Goal: Information Seeking & Learning: Learn about a topic

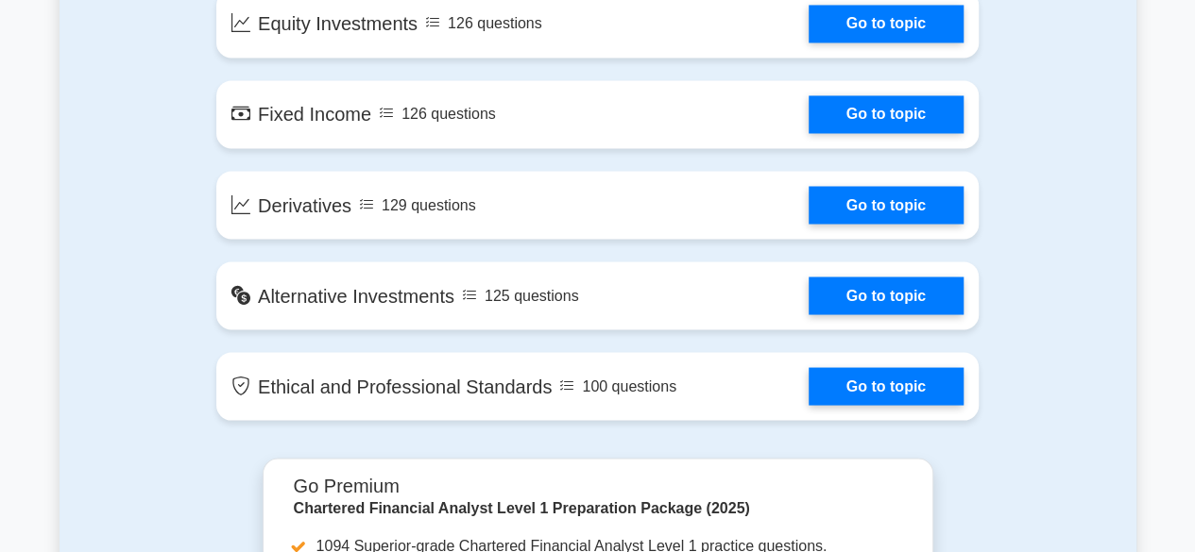
scroll to position [1726, 0]
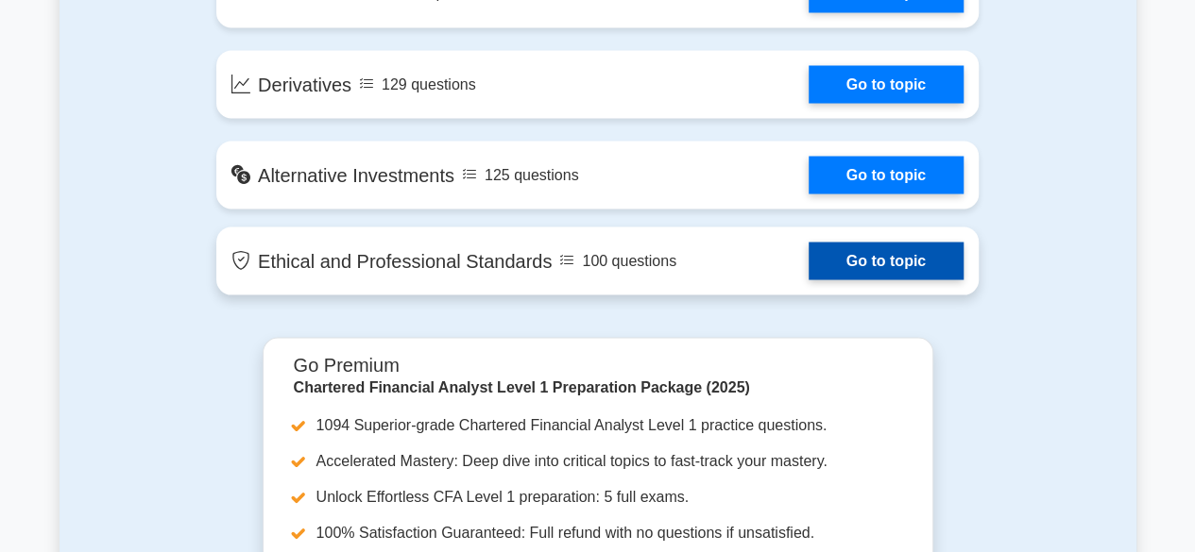
click at [856, 263] on link "Go to topic" at bounding box center [885, 261] width 155 height 38
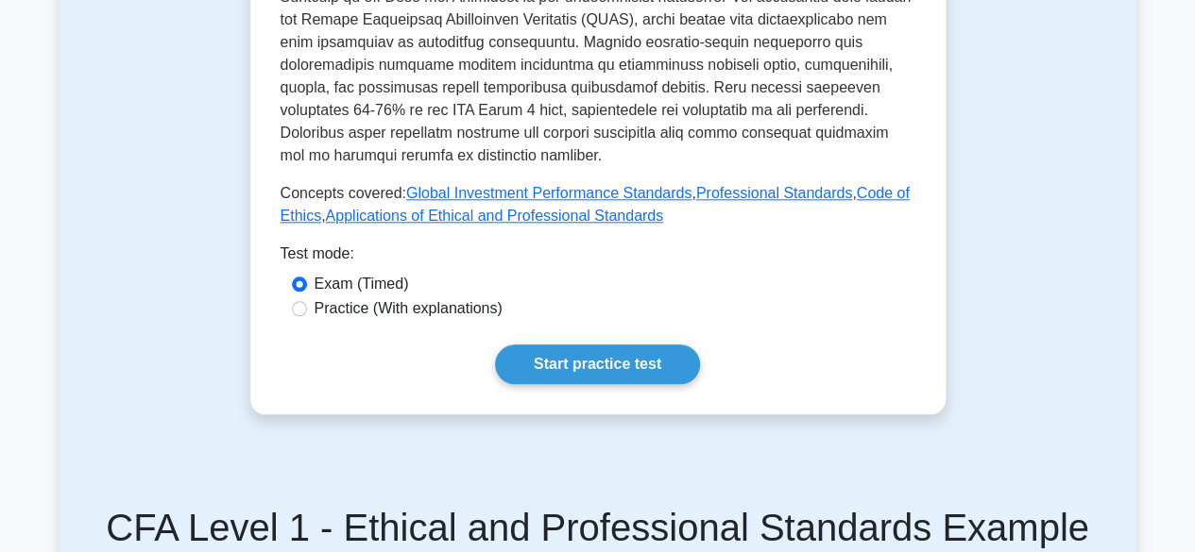
scroll to position [906, 0]
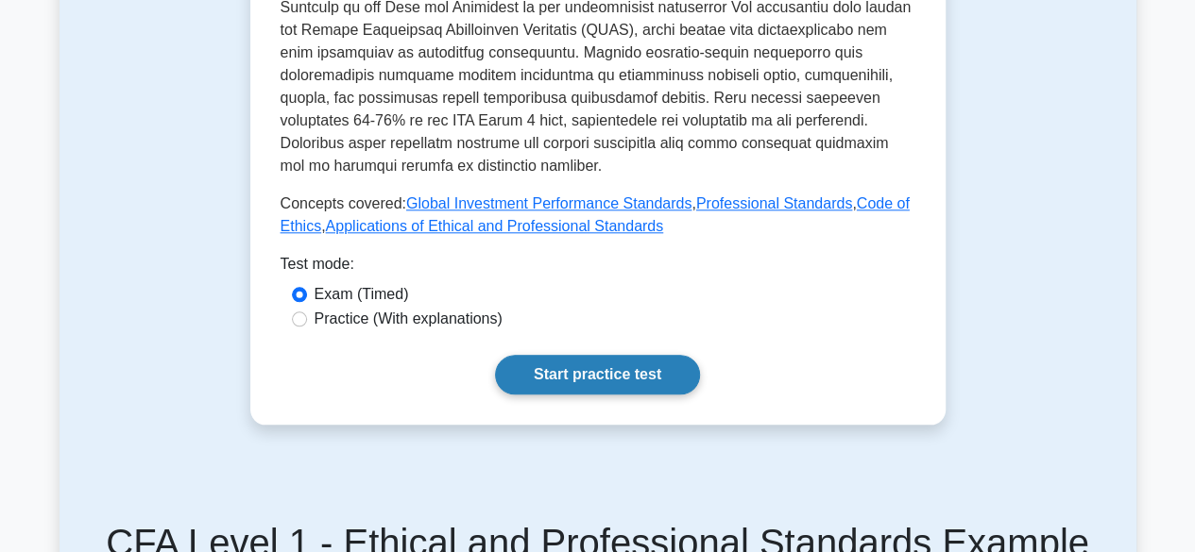
click at [620, 355] on link "Start practice test" at bounding box center [597, 375] width 205 height 40
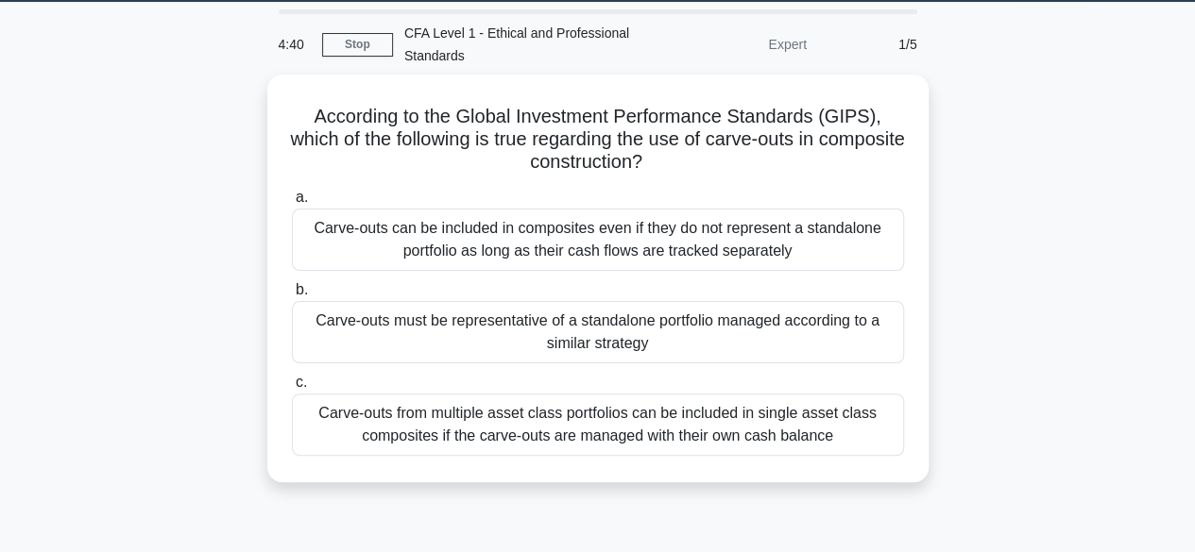
scroll to position [59, 0]
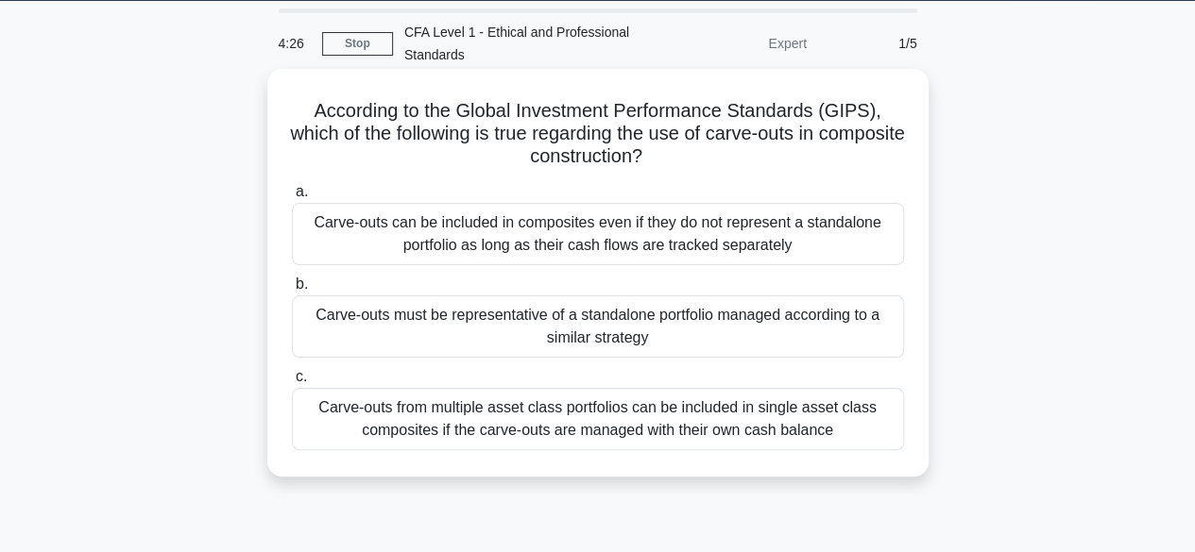
click at [631, 422] on div "Carve-outs from multiple asset class portfolios can be included in single asset…" at bounding box center [598, 419] width 612 height 62
click at [292, 383] on input "c. Carve-outs from multiple asset class portfolios can be included in single as…" at bounding box center [292, 377] width 0 height 12
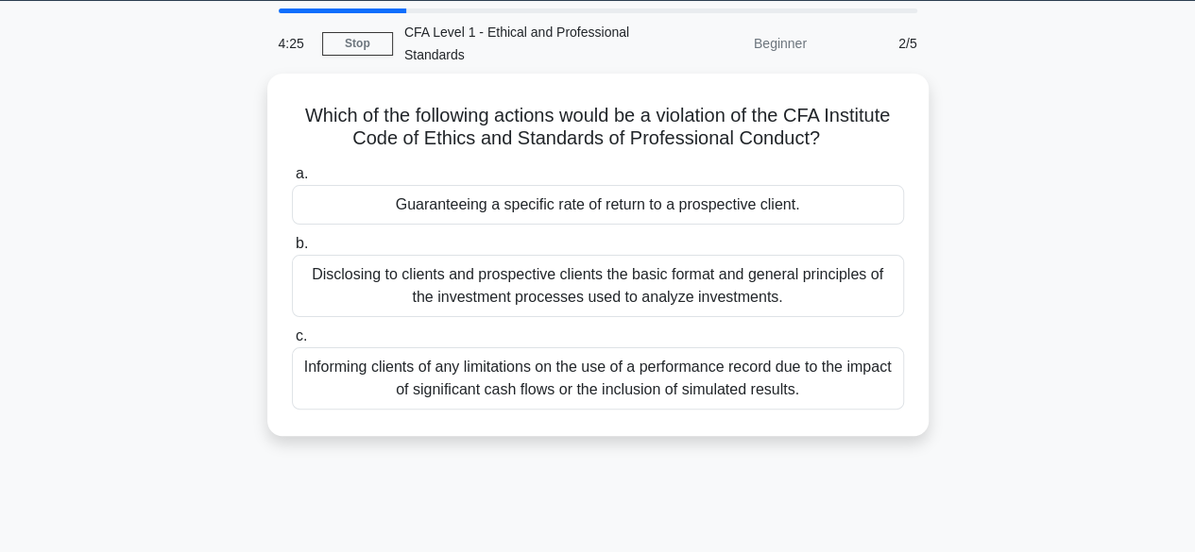
scroll to position [0, 0]
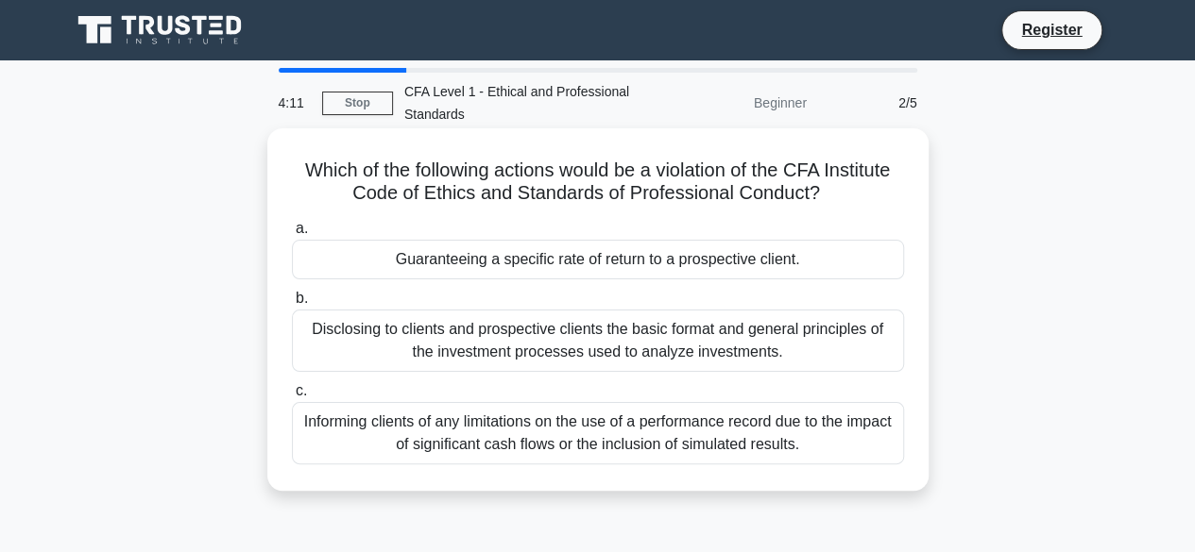
click at [724, 273] on div "Guaranteeing a specific rate of return to a prospective client." at bounding box center [598, 260] width 612 height 40
click at [292, 235] on input "a. Guaranteeing a specific rate of return to a prospective client." at bounding box center [292, 229] width 0 height 12
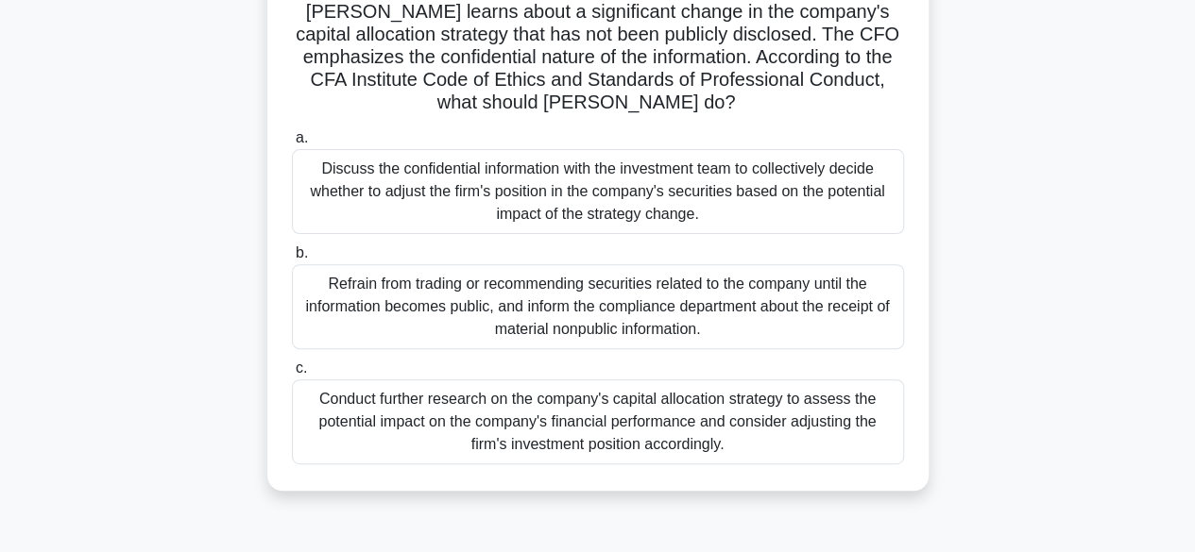
scroll to position [205, 0]
click at [705, 285] on div "Refrain from trading or recommending securities related to the company until th…" at bounding box center [598, 305] width 612 height 85
click at [292, 259] on input "b. Refrain from trading or recommending securities related to the company until…" at bounding box center [292, 252] width 0 height 12
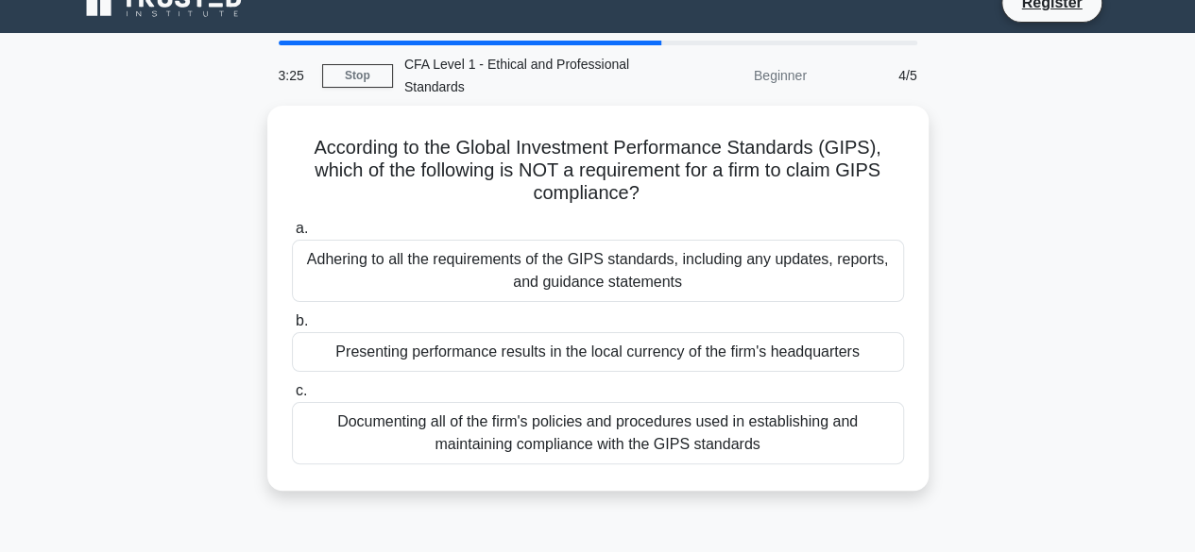
scroll to position [0, 0]
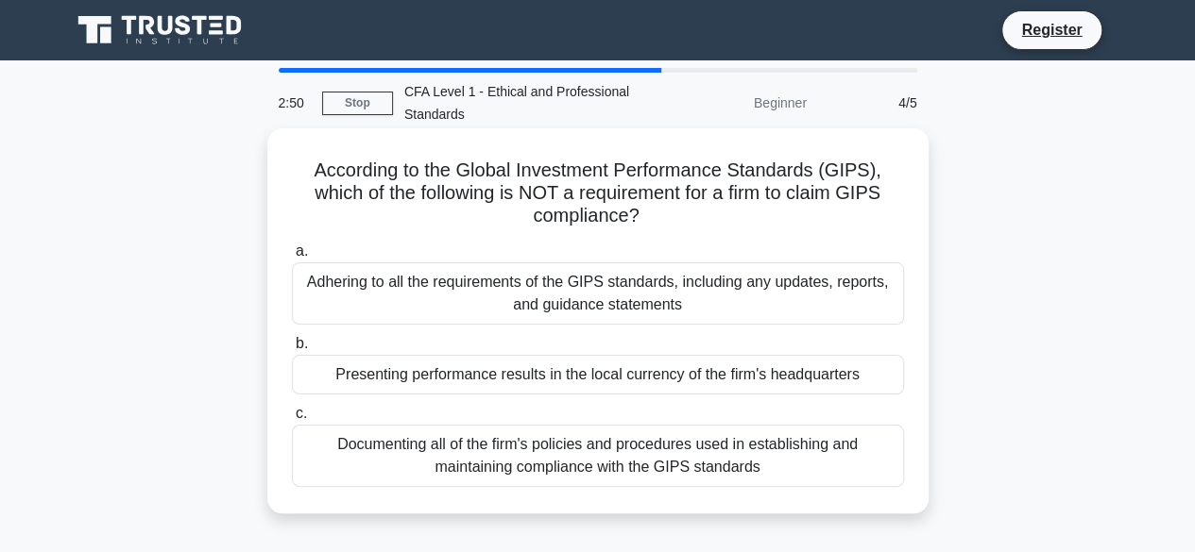
click at [673, 391] on div "Presenting performance results in the local currency of the firm's headquarters" at bounding box center [598, 375] width 612 height 40
click at [292, 350] on input "b. Presenting performance results in the local currency of the firm's headquart…" at bounding box center [292, 344] width 0 height 12
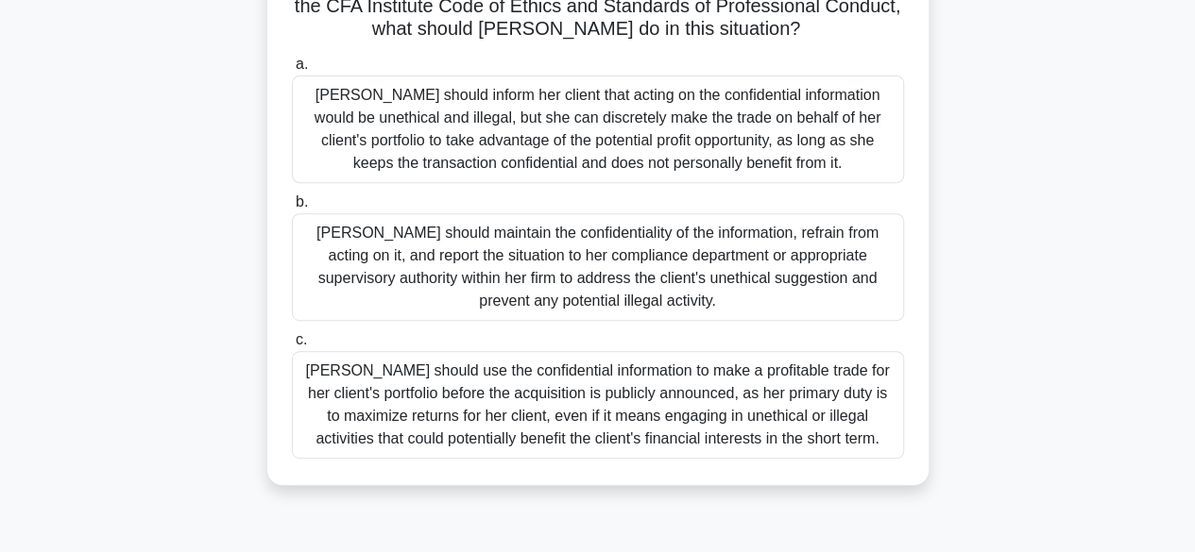
scroll to position [324, 0]
click at [601, 283] on div "Julia should maintain the confidentiality of the information, refrain from acti…" at bounding box center [598, 266] width 612 height 108
click at [292, 208] on input "b. Julia should maintain the confidentiality of the information, refrain from a…" at bounding box center [292, 201] width 0 height 12
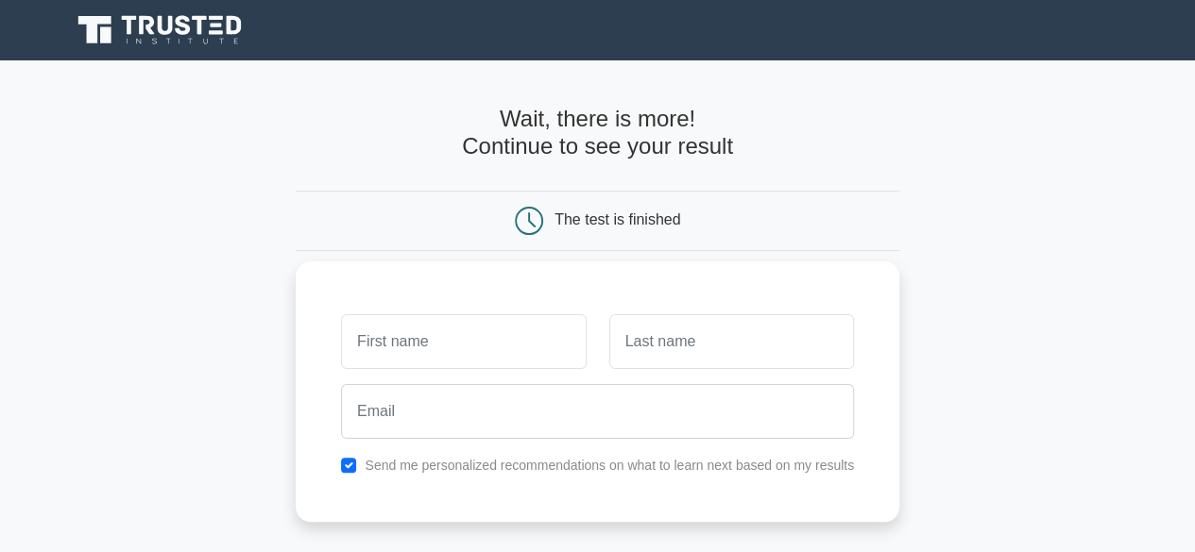
click at [530, 339] on input "text" at bounding box center [463, 341] width 245 height 55
type input "Shresth"
click at [501, 360] on input "Shresth" at bounding box center [463, 341] width 245 height 55
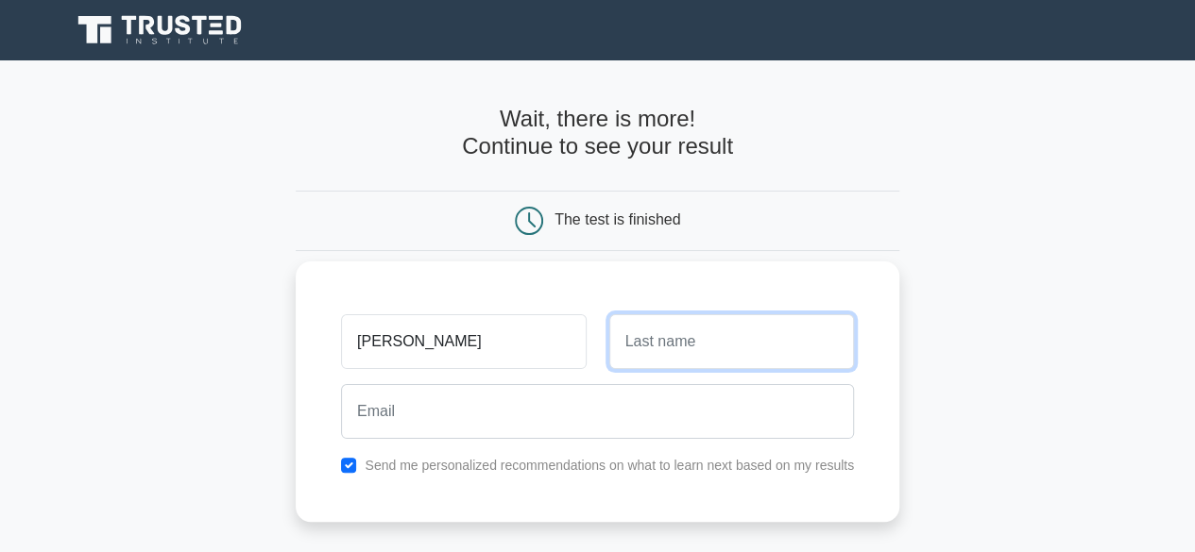
click at [661, 356] on input "text" at bounding box center [731, 341] width 245 height 55
type input "Gupta"
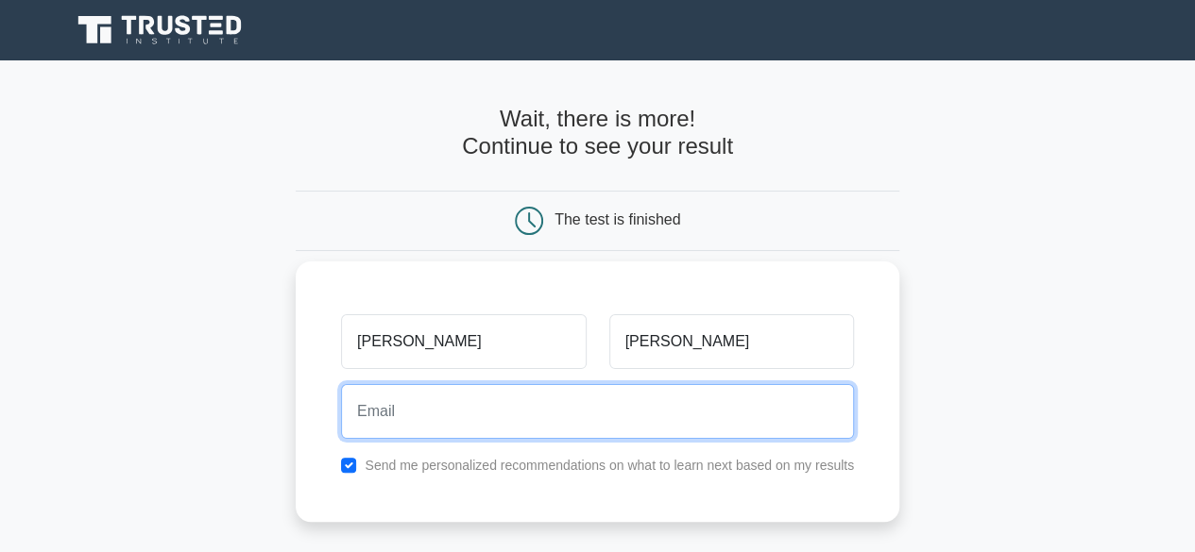
click at [648, 411] on input "email" at bounding box center [597, 411] width 513 height 55
type input "sg166031@gmail.com"
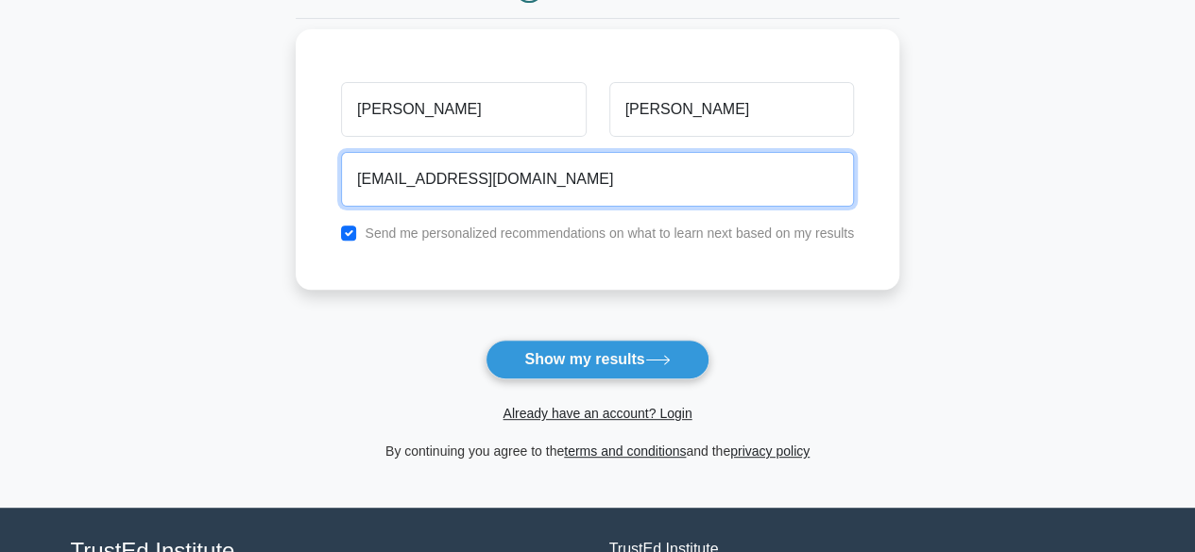
scroll to position [237, 0]
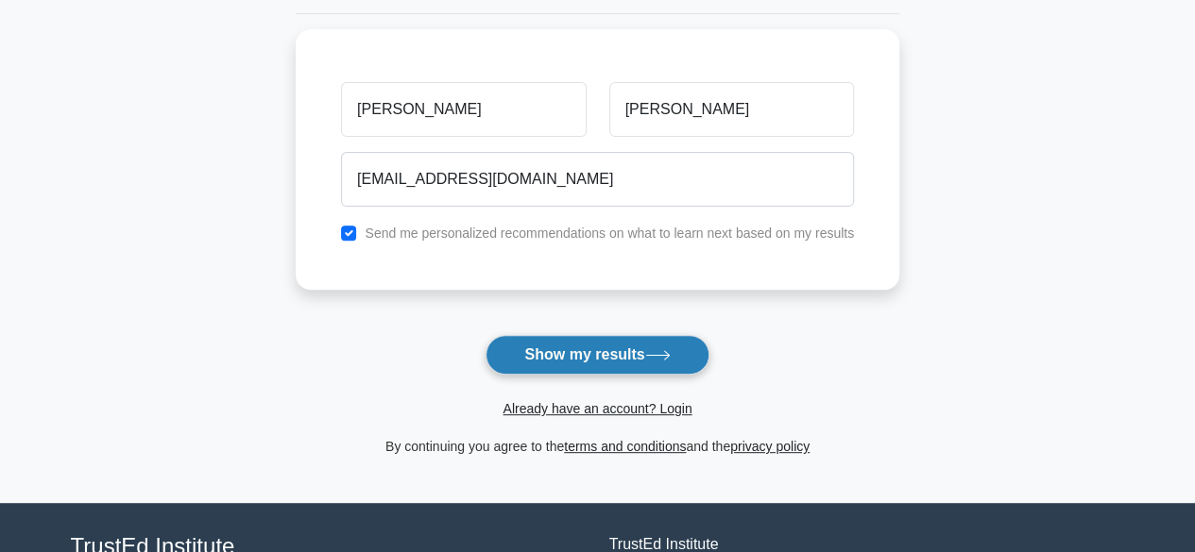
click at [570, 352] on button "Show my results" at bounding box center [596, 355] width 223 height 40
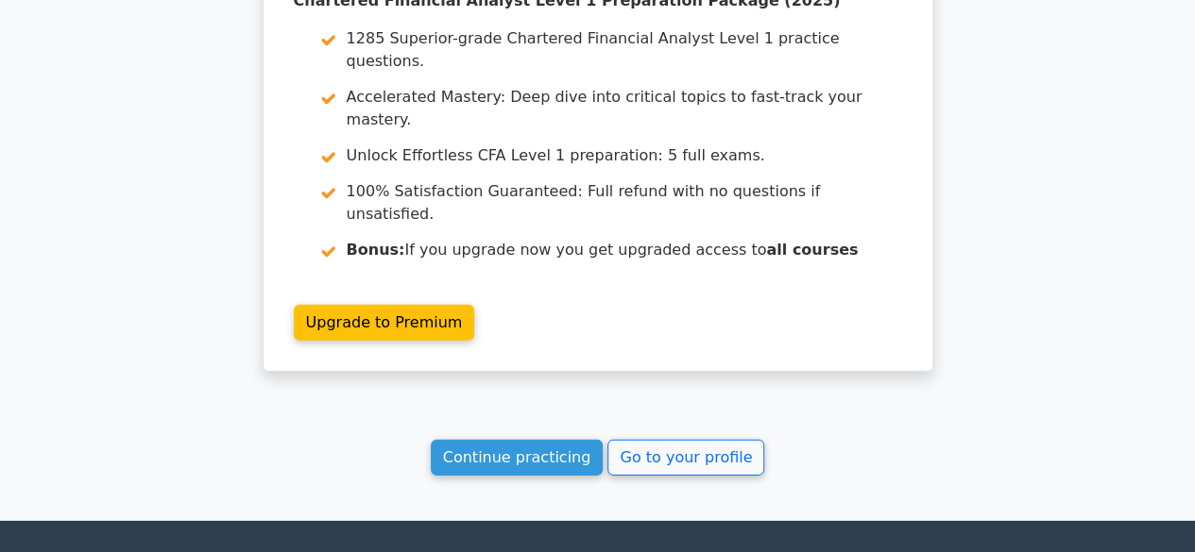
scroll to position [2675, 0]
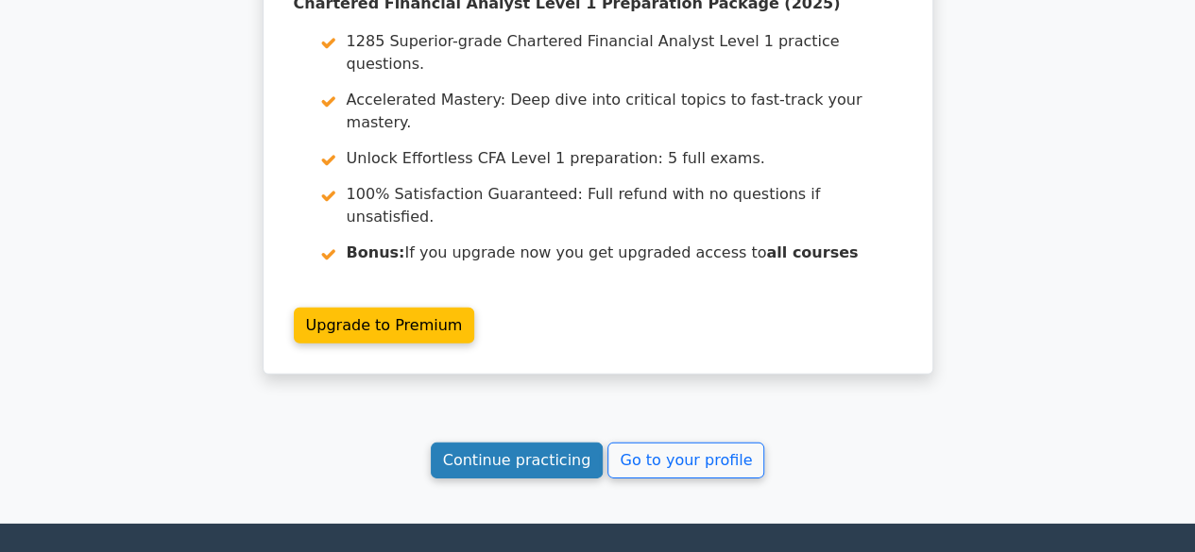
click at [552, 443] on link "Continue practicing" at bounding box center [517, 461] width 173 height 36
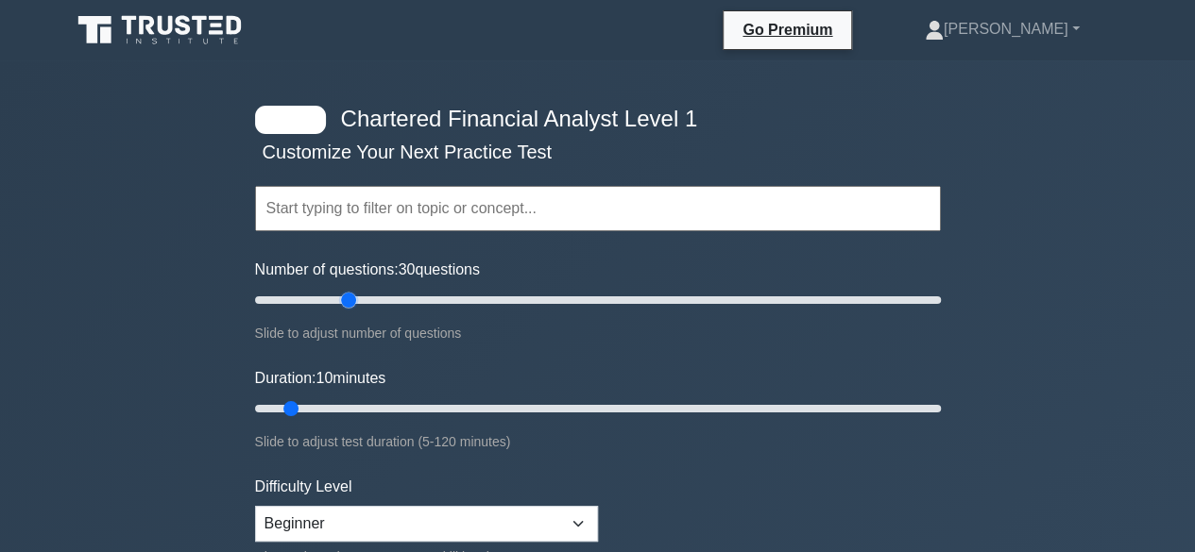
drag, startPoint x: 281, startPoint y: 297, endPoint x: 353, endPoint y: 313, distance: 73.3
type input "30"
click at [353, 312] on input "Number of questions: 30 questions" at bounding box center [598, 300] width 686 height 23
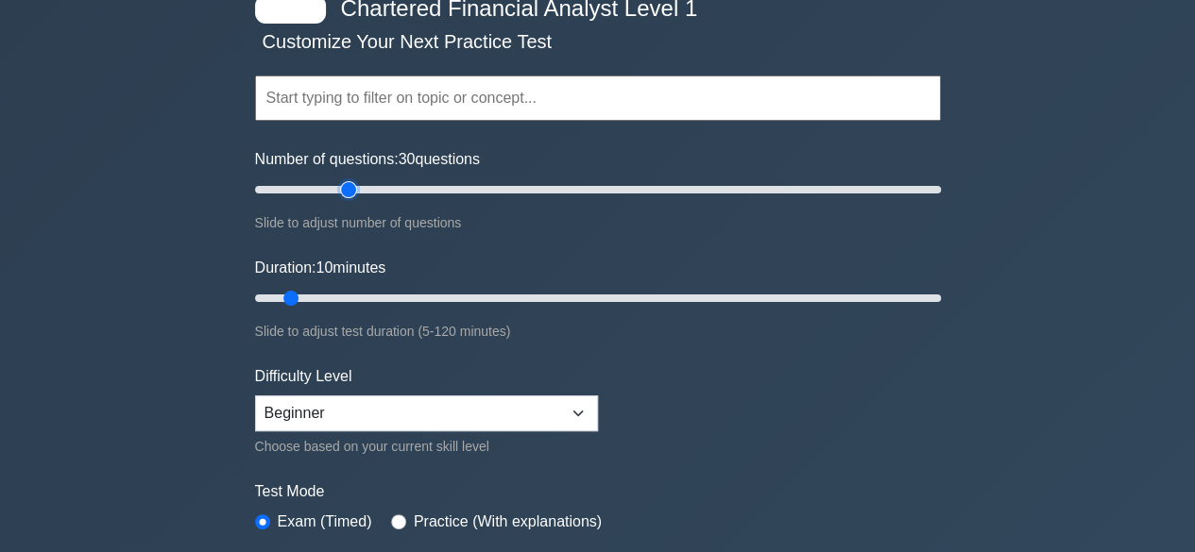
scroll to position [136, 0]
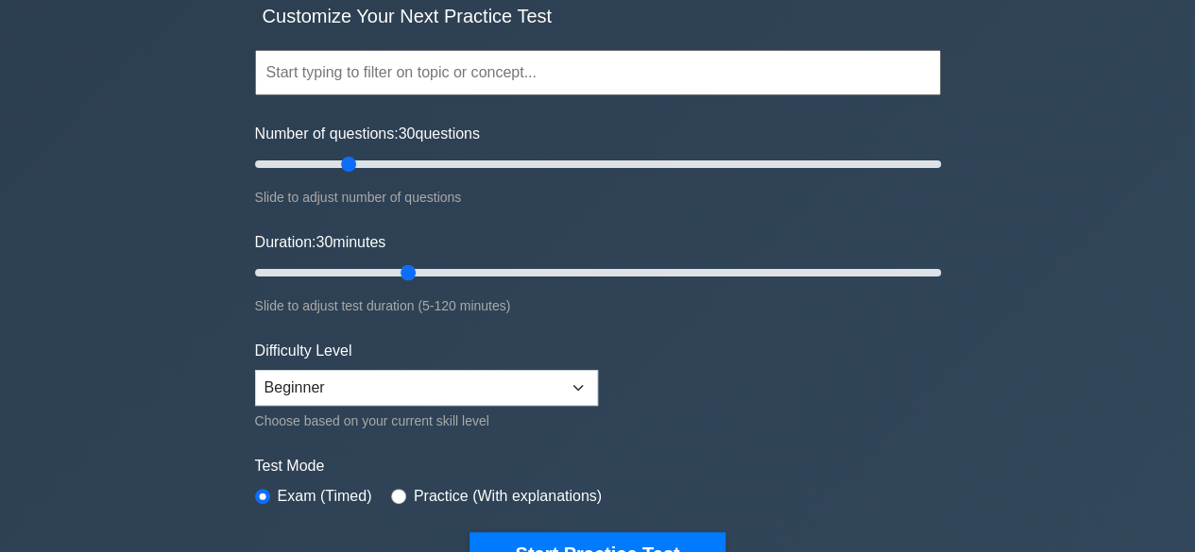
drag, startPoint x: 289, startPoint y: 265, endPoint x: 397, endPoint y: 275, distance: 108.1
type input "30"
click at [397, 275] on input "Duration: 30 minutes" at bounding box center [598, 273] width 686 height 23
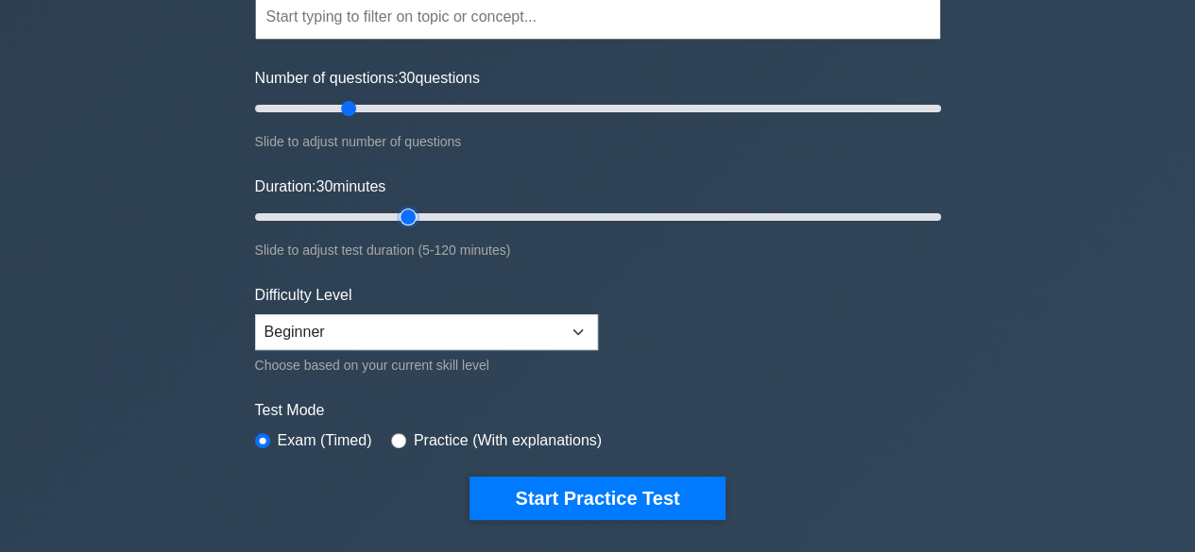
scroll to position [212, 0]
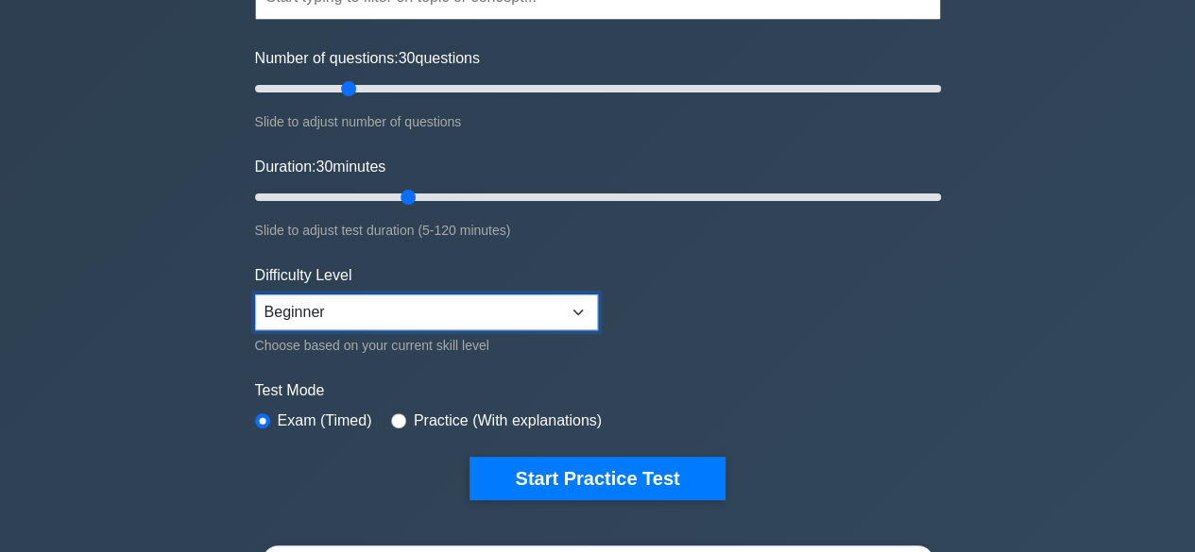
click at [401, 295] on select "Beginner Intermediate Expert" at bounding box center [426, 313] width 343 height 36
select select "intermediate"
click at [255, 295] on select "Beginner Intermediate Expert" at bounding box center [426, 313] width 343 height 36
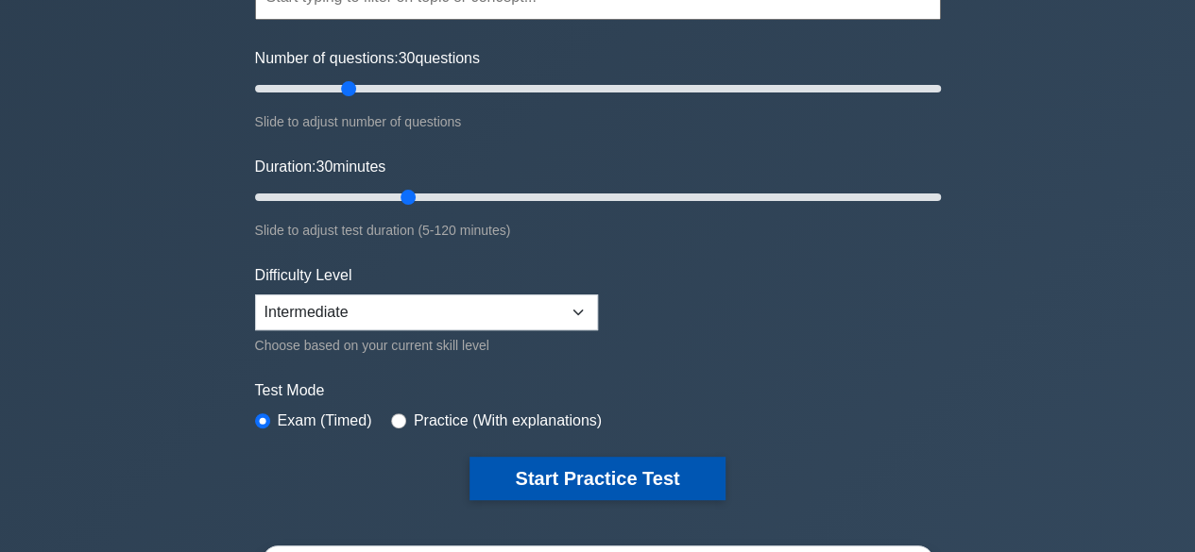
click at [572, 462] on button "Start Practice Test" at bounding box center [596, 478] width 255 height 43
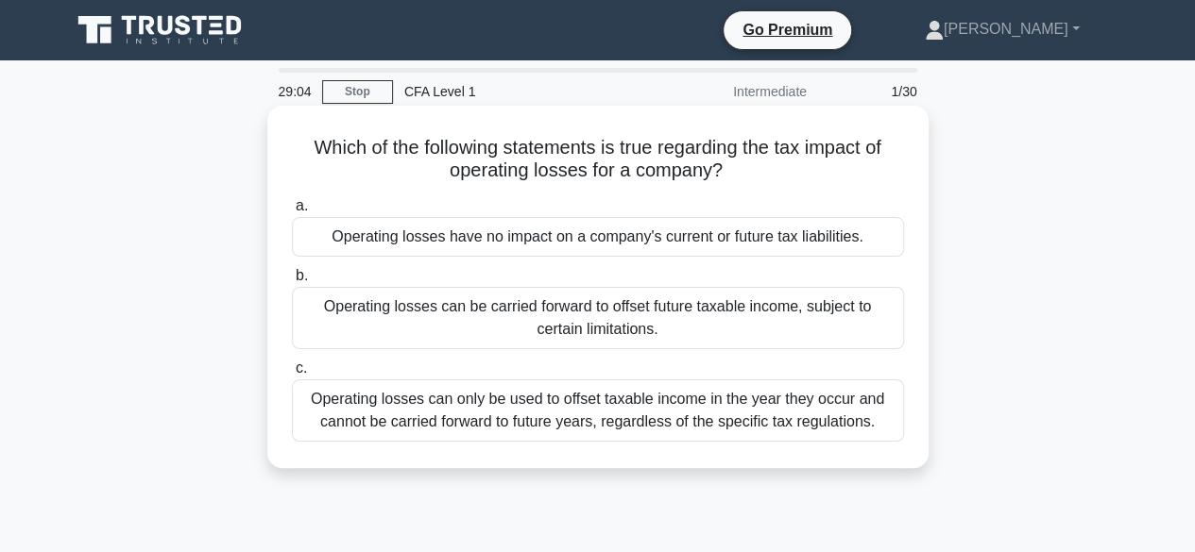
click at [648, 422] on div "Operating losses can only be used to offset taxable income in the year they occ…" at bounding box center [598, 411] width 612 height 62
click at [292, 375] on input "c. Operating losses can only be used to offset taxable income in the year they …" at bounding box center [292, 369] width 0 height 12
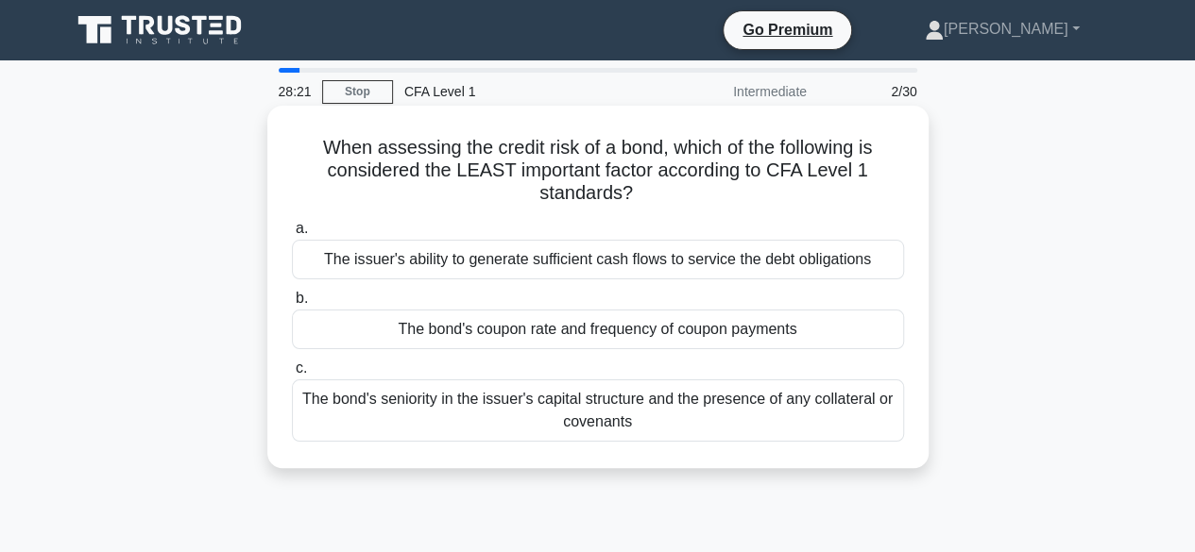
click at [650, 350] on div "a. The issuer's ability to generate sufficient cash flows to service the debt o…" at bounding box center [597, 329] width 635 height 232
click at [662, 335] on div "The bond's coupon rate and frequency of coupon payments" at bounding box center [598, 330] width 612 height 40
click at [292, 305] on input "b. The bond's coupon rate and frequency of coupon payments" at bounding box center [292, 299] width 0 height 12
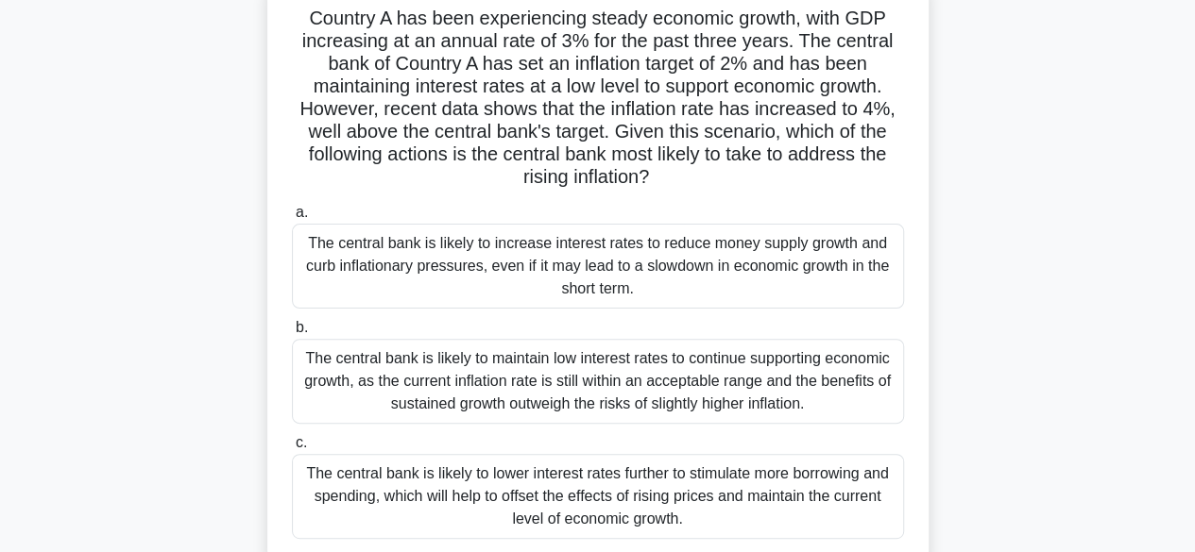
scroll to position [135, 0]
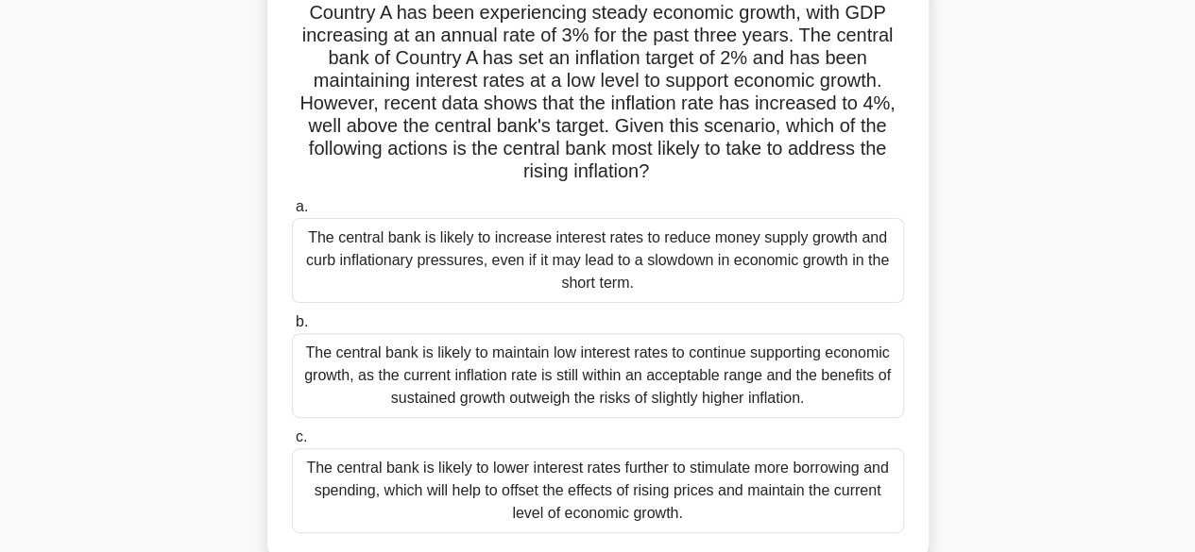
click at [721, 270] on div "The central bank is likely to increase interest rates to reduce money supply gr…" at bounding box center [598, 260] width 612 height 85
click at [292, 213] on input "a. The central bank is likely to increase interest rates to reduce money supply…" at bounding box center [292, 207] width 0 height 12
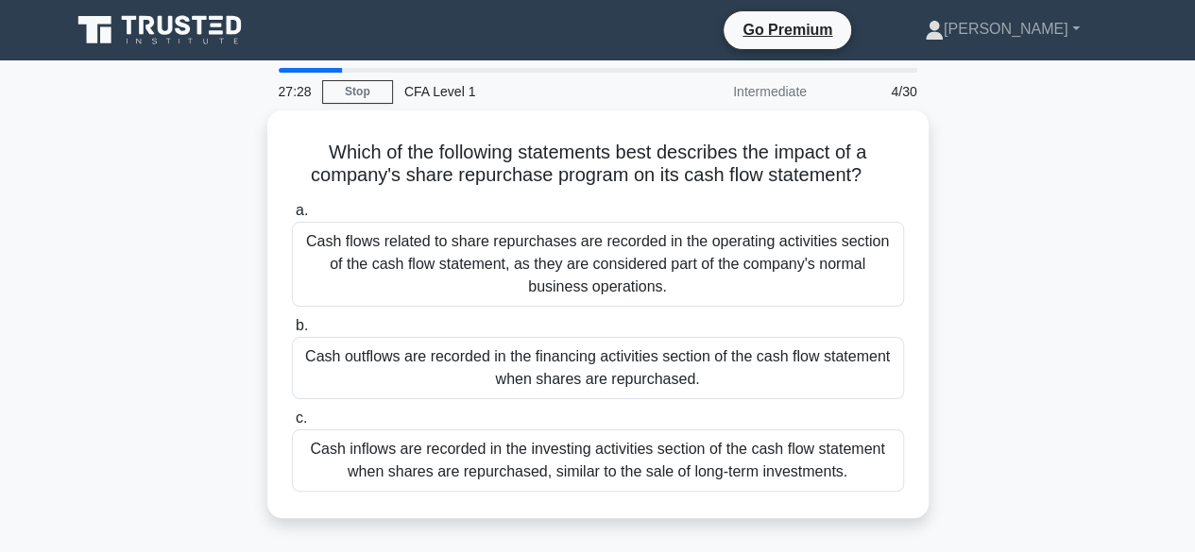
scroll to position [0, 0]
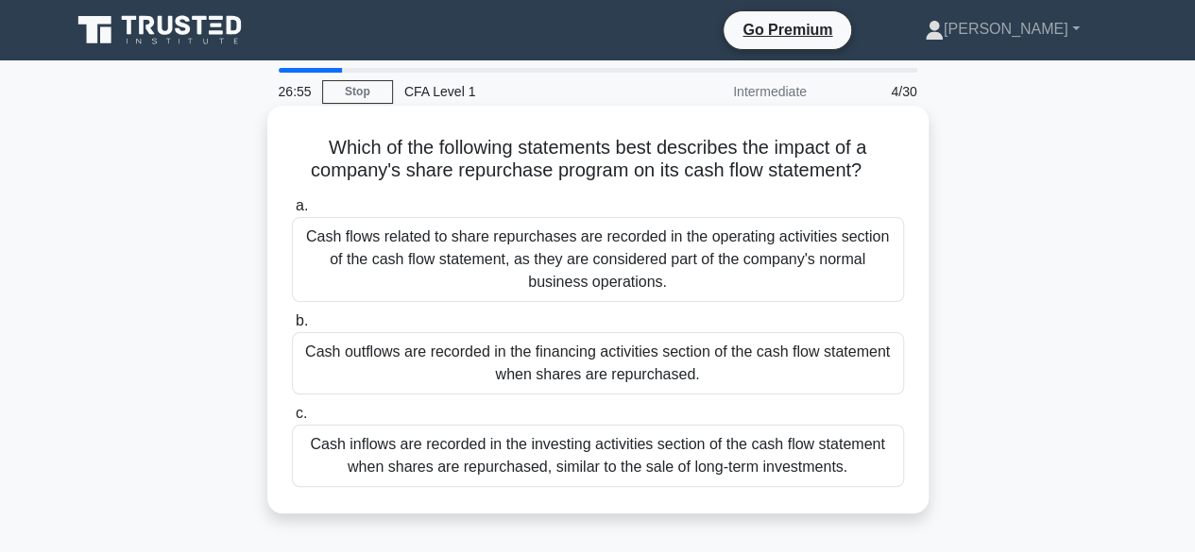
click at [593, 452] on div "Cash inflows are recorded in the investing activities section of the cash flow …" at bounding box center [598, 456] width 612 height 62
click at [292, 420] on input "c. Cash inflows are recorded in the investing activities section of the cash fl…" at bounding box center [292, 414] width 0 height 12
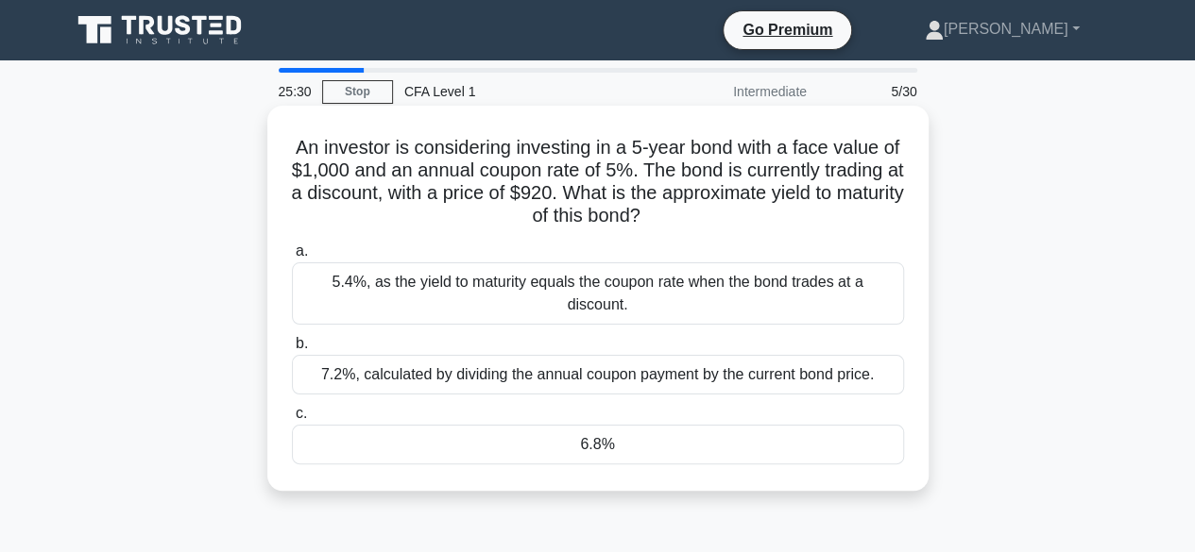
click at [612, 430] on div "6.8%" at bounding box center [598, 445] width 612 height 40
click at [292, 420] on input "c. 6.8%" at bounding box center [292, 414] width 0 height 12
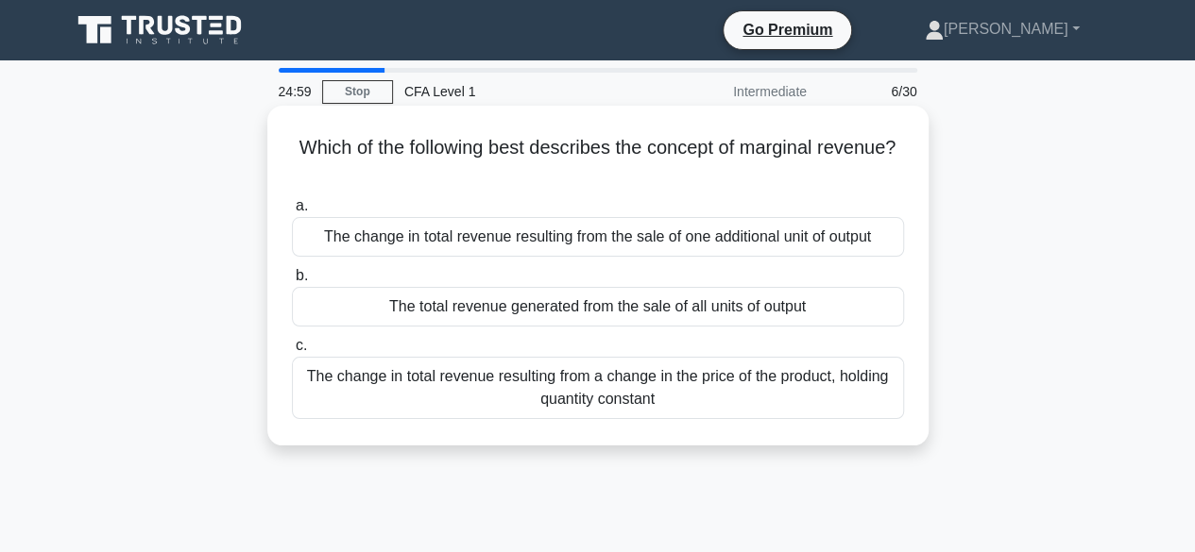
click at [656, 311] on div "The total revenue generated from the sale of all units of output" at bounding box center [598, 307] width 612 height 40
click at [292, 282] on input "b. The total revenue generated from the sale of all units of output" at bounding box center [292, 276] width 0 height 12
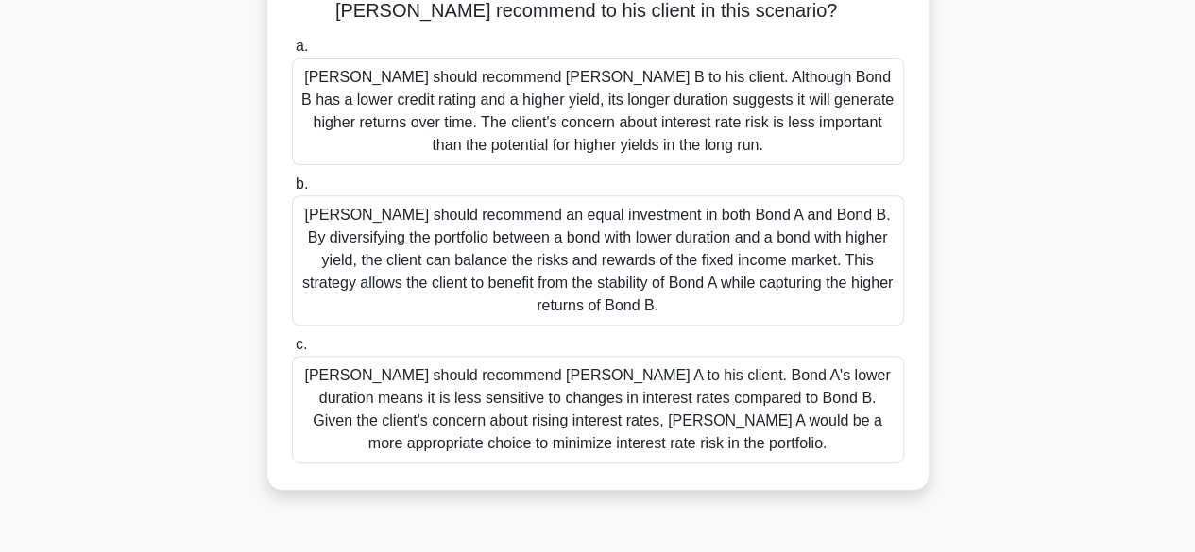
scroll to position [276, 0]
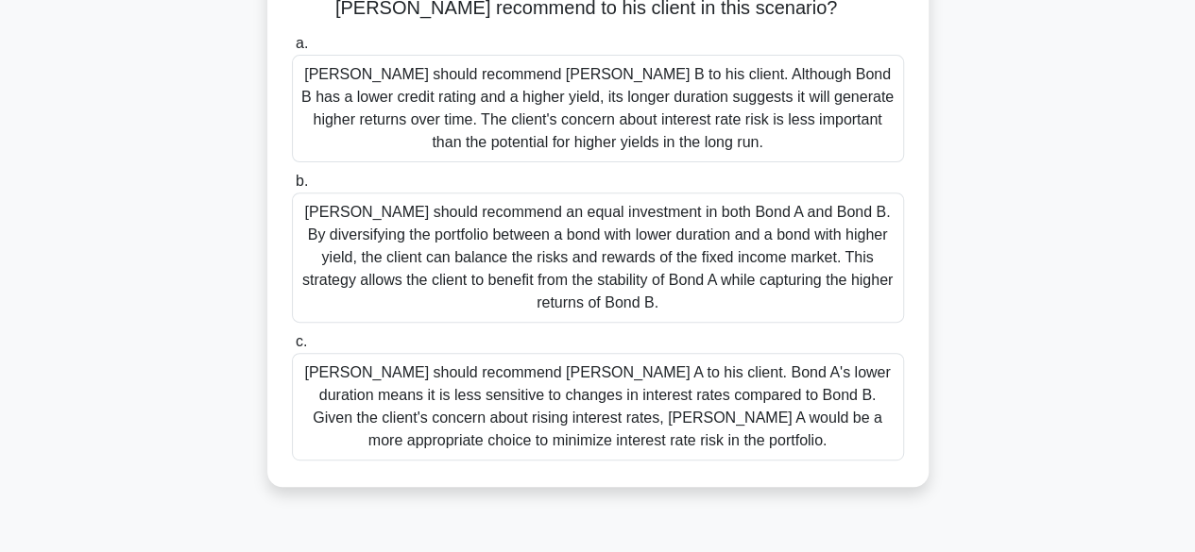
click at [641, 353] on div "Tom should recommend Bond A to his client. Bond A's lower duration means it is …" at bounding box center [598, 407] width 612 height 108
click at [292, 348] on input "c. Tom should recommend Bond A to his client. Bond A's lower duration means it …" at bounding box center [292, 342] width 0 height 12
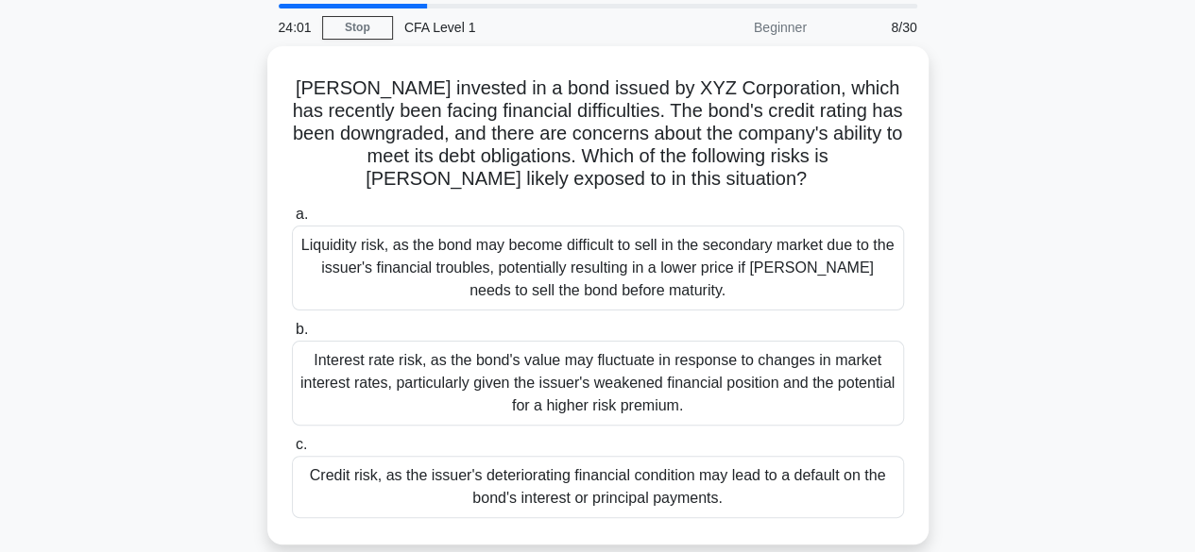
scroll to position [76, 0]
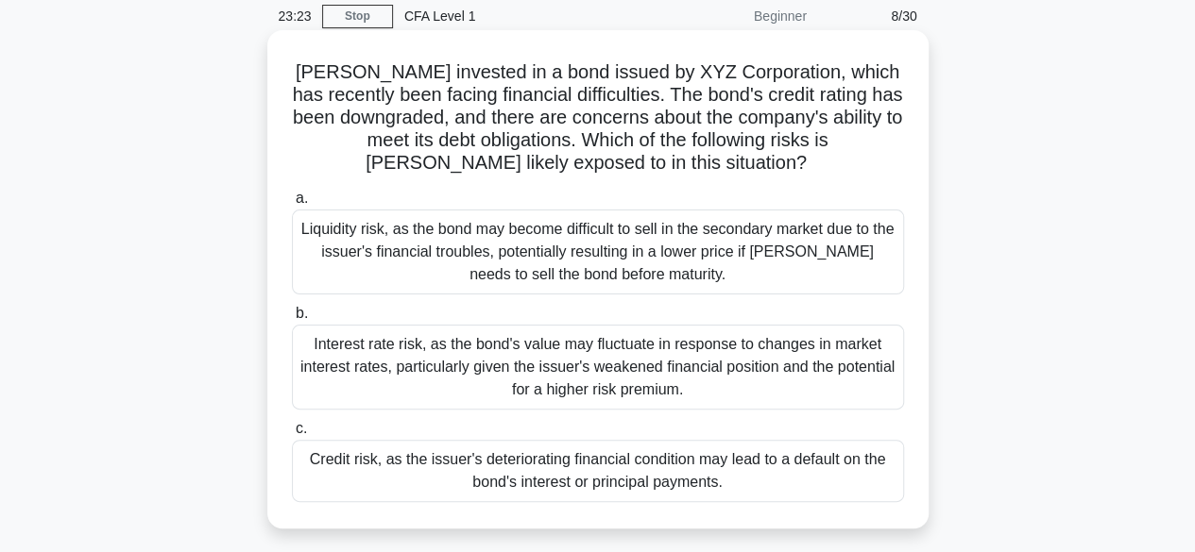
click at [631, 484] on div "Credit risk, as the issuer's deteriorating financial condition may lead to a de…" at bounding box center [598, 471] width 612 height 62
click at [292, 435] on input "c. Credit risk, as the issuer's deteriorating financial condition may lead to a…" at bounding box center [292, 429] width 0 height 12
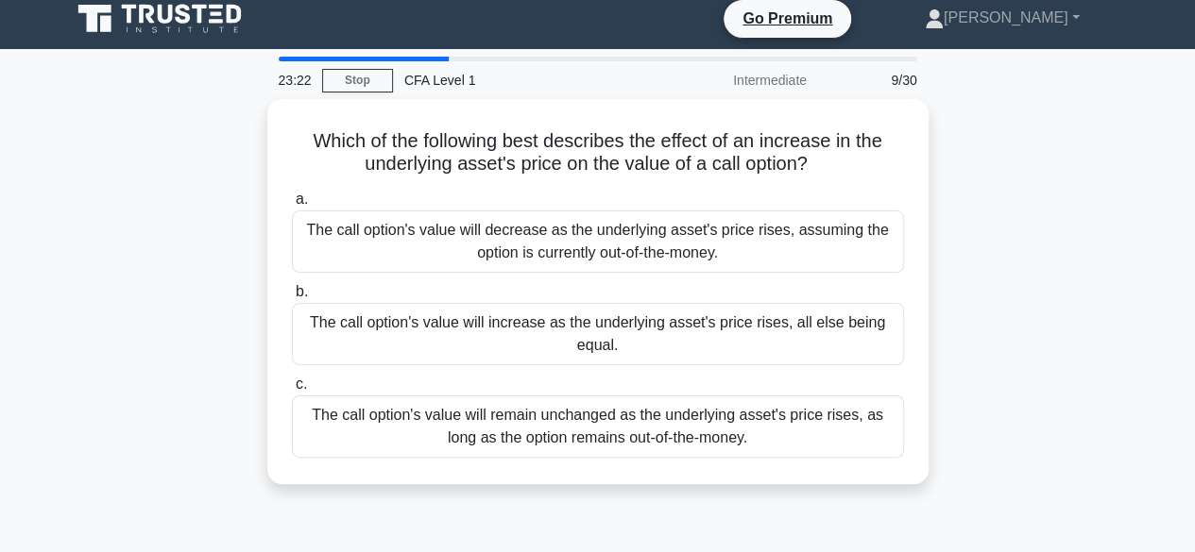
scroll to position [0, 0]
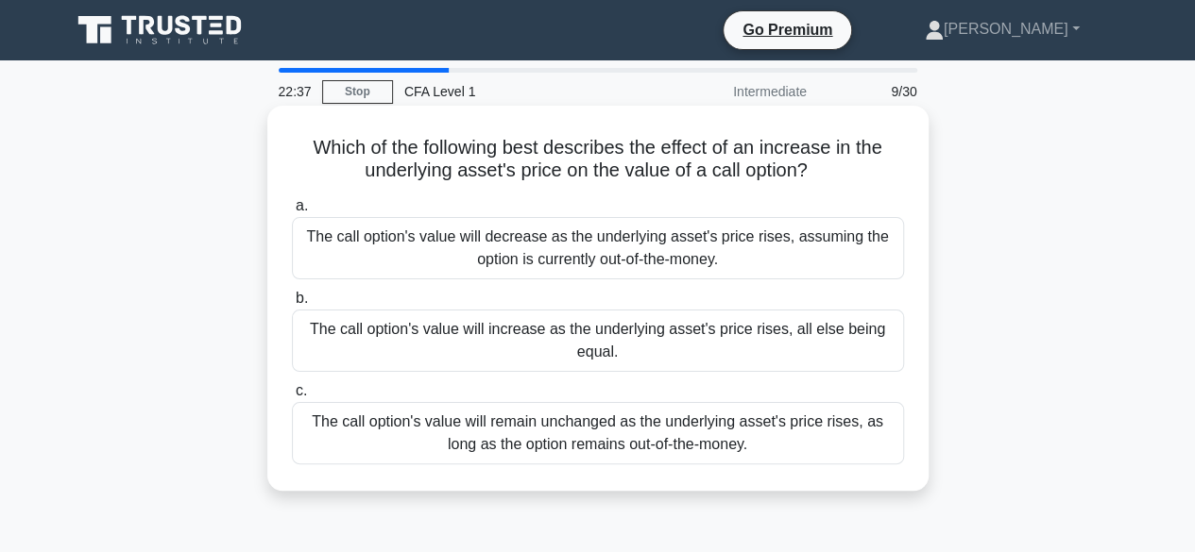
click at [601, 339] on div "The call option's value will increase as the underlying asset's price rises, al…" at bounding box center [598, 341] width 612 height 62
click at [292, 305] on input "b. The call option's value will increase as the underlying asset's price rises,…" at bounding box center [292, 299] width 0 height 12
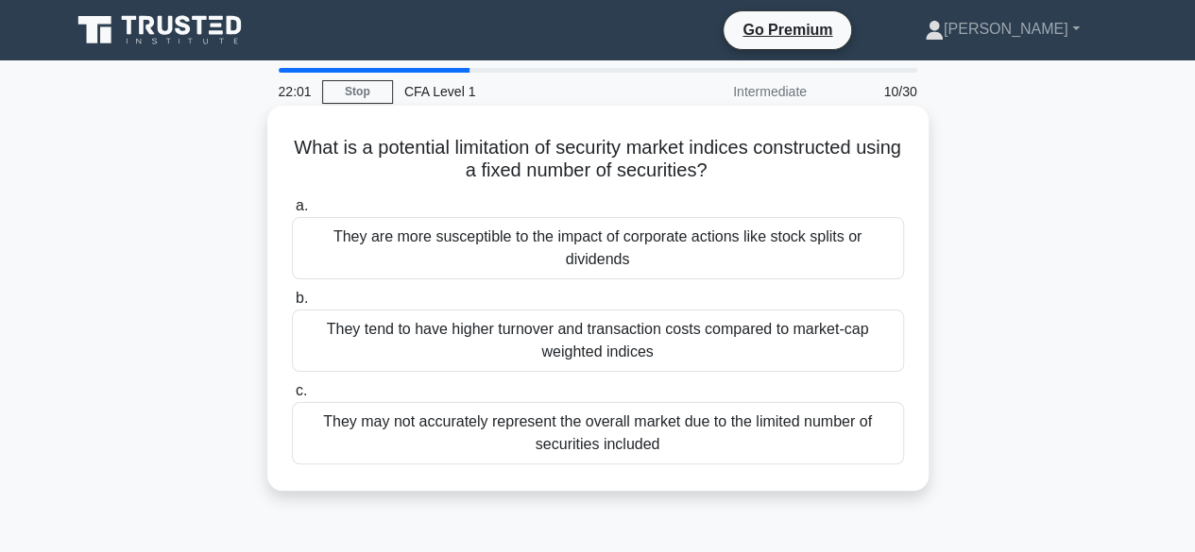
click at [574, 439] on div "They may not accurately represent the overall market due to the limited number …" at bounding box center [598, 433] width 612 height 62
click at [292, 398] on input "c. They may not accurately represent the overall market due to the limited numb…" at bounding box center [292, 391] width 0 height 12
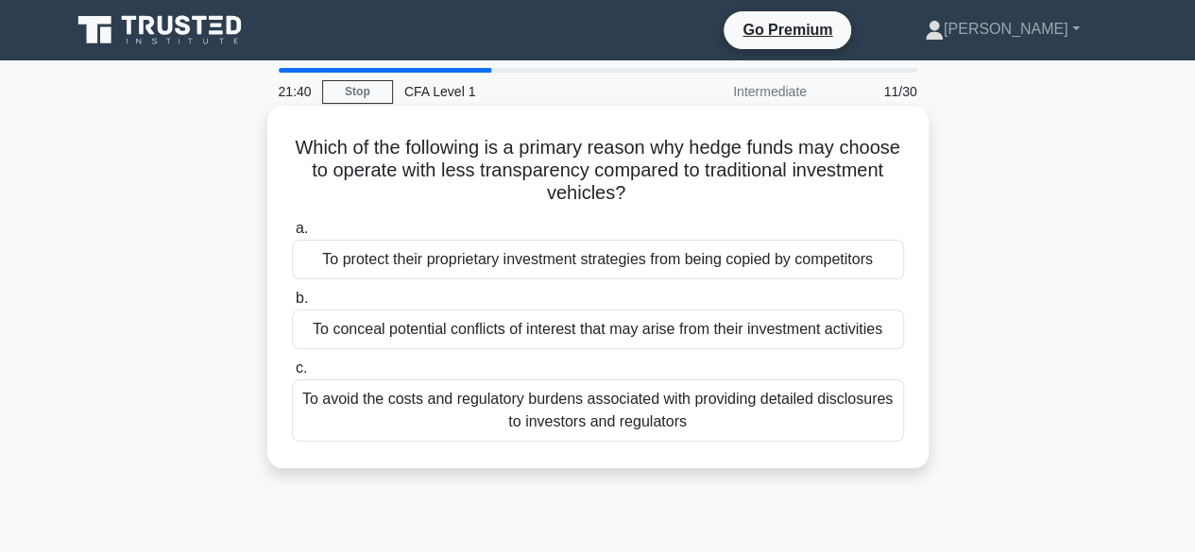
click at [555, 255] on div "To protect their proprietary investment strategies from being copied by competi…" at bounding box center [598, 260] width 612 height 40
click at [292, 235] on input "a. To protect their proprietary investment strategies from being copied by comp…" at bounding box center [292, 229] width 0 height 12
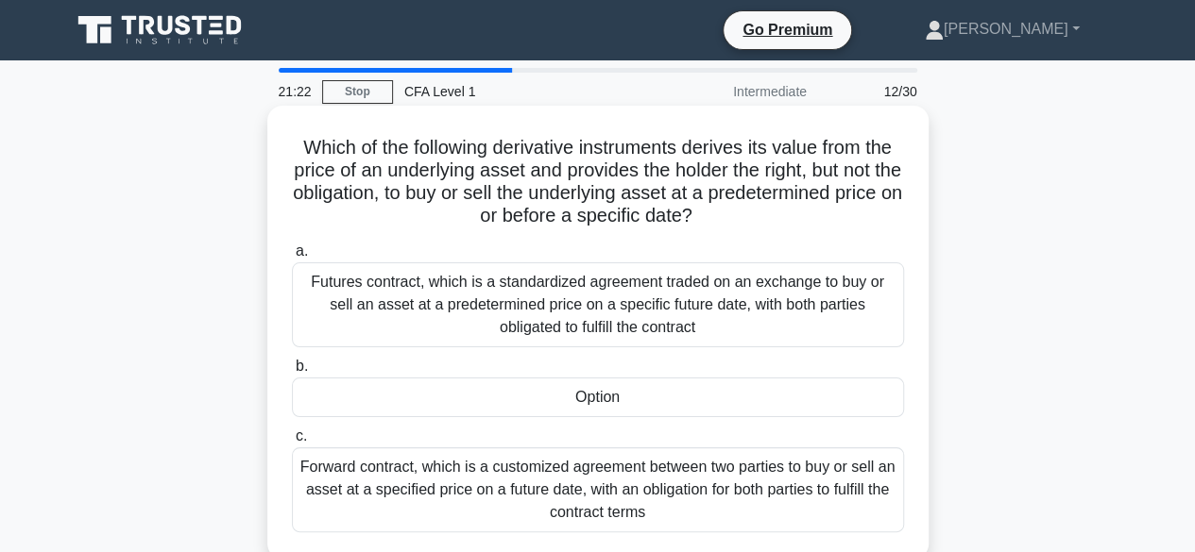
click at [602, 411] on div "Option" at bounding box center [598, 398] width 612 height 40
click at [292, 373] on input "b. Option" at bounding box center [292, 367] width 0 height 12
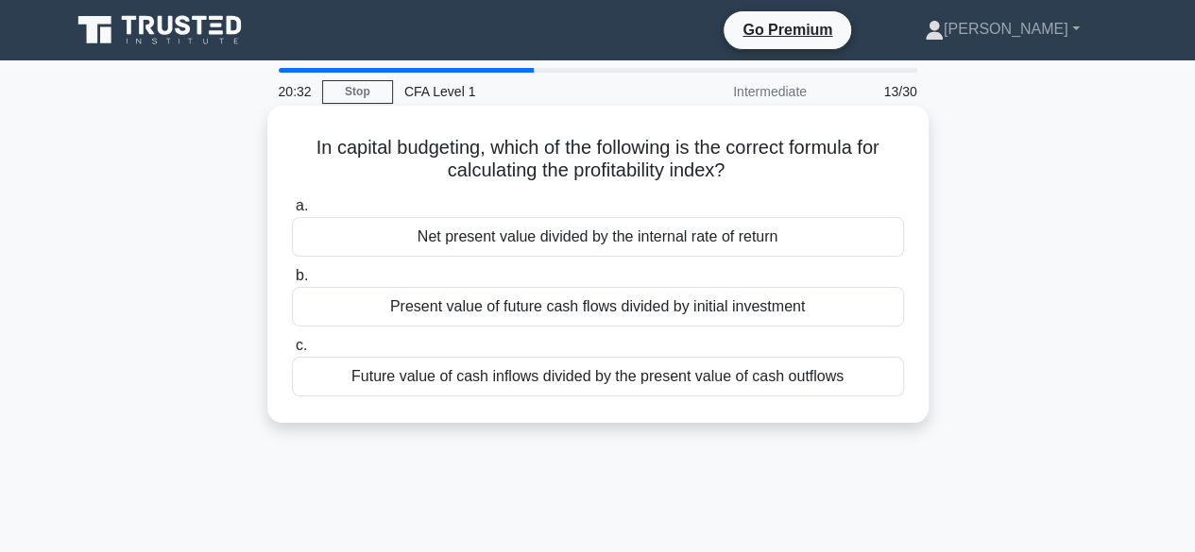
click at [671, 310] on div "Present value of future cash flows divided by initial investment" at bounding box center [598, 307] width 612 height 40
click at [292, 282] on input "b. Present value of future cash flows divided by initial investment" at bounding box center [292, 276] width 0 height 12
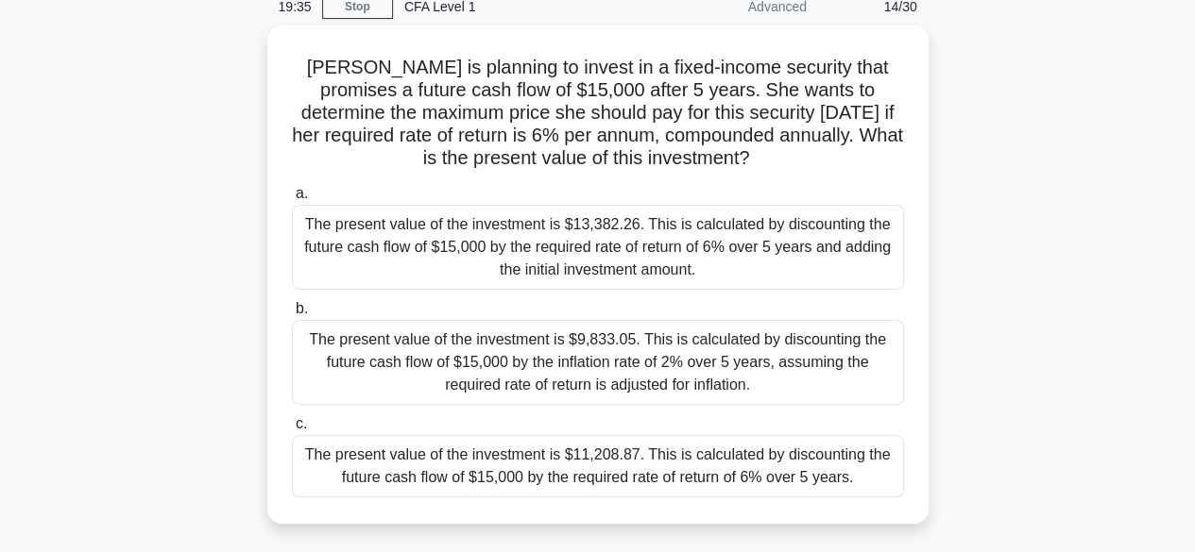
scroll to position [149, 0]
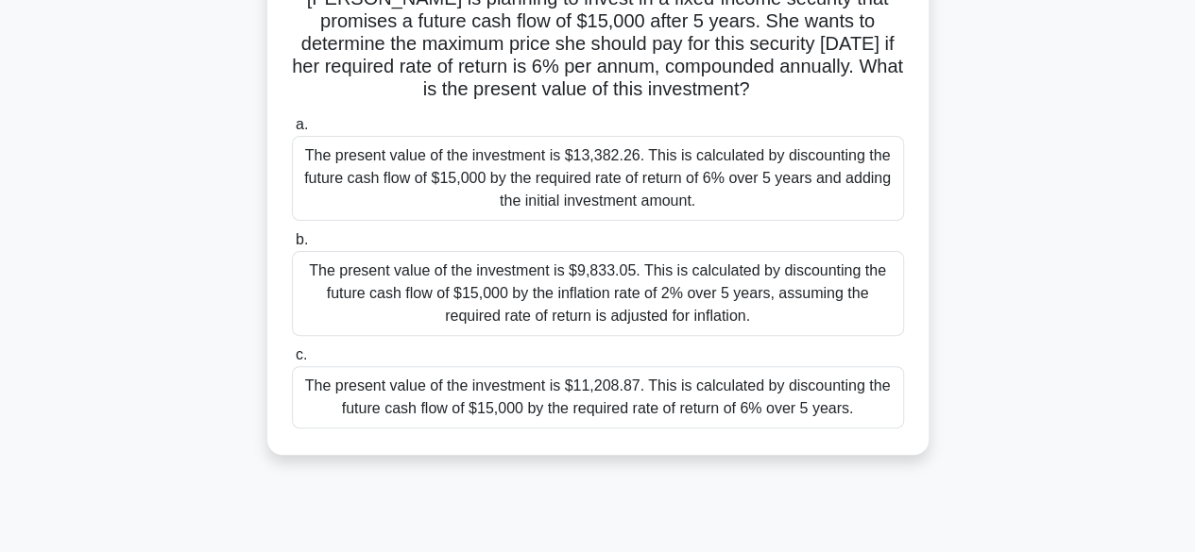
click at [670, 404] on div "The present value of the investment is $11,208.87. This is calculated by discou…" at bounding box center [598, 397] width 612 height 62
click at [292, 362] on input "c. The present value of the investment is $11,208.87. This is calculated by dis…" at bounding box center [292, 355] width 0 height 12
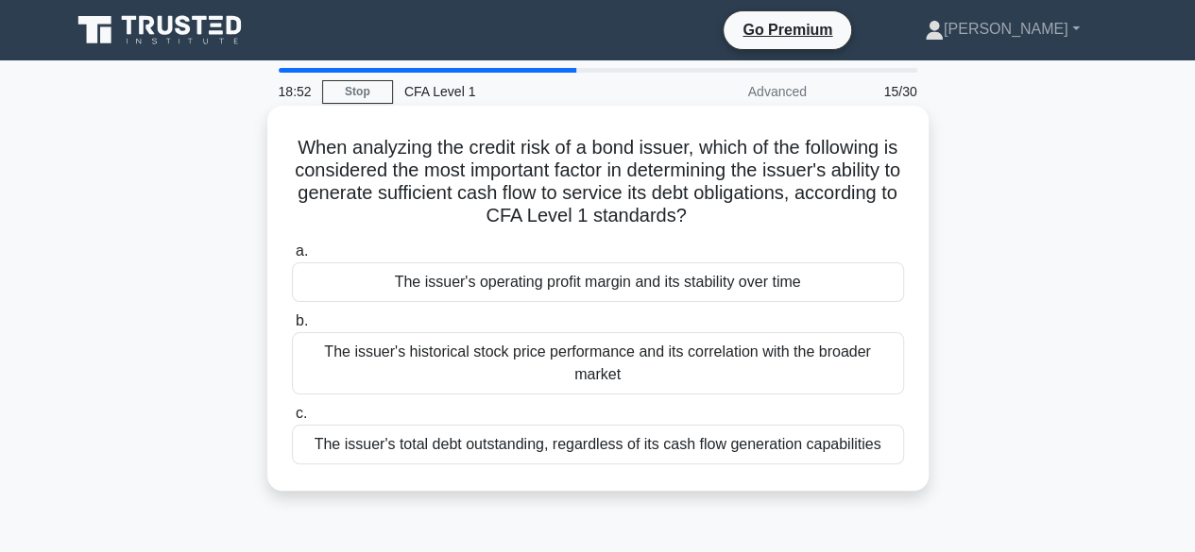
scroll to position [0, 0]
click at [840, 286] on div "The issuer's operating profit margin and its stability over time" at bounding box center [598, 283] width 612 height 40
click at [292, 258] on input "a. The issuer's operating profit margin and its stability over time" at bounding box center [292, 252] width 0 height 12
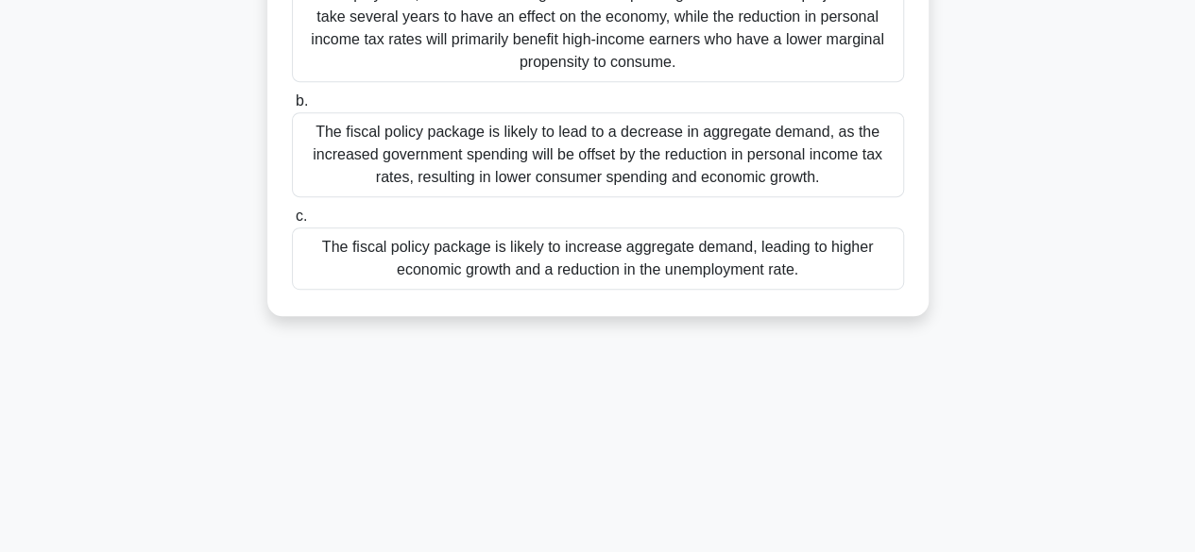
scroll to position [407, 0]
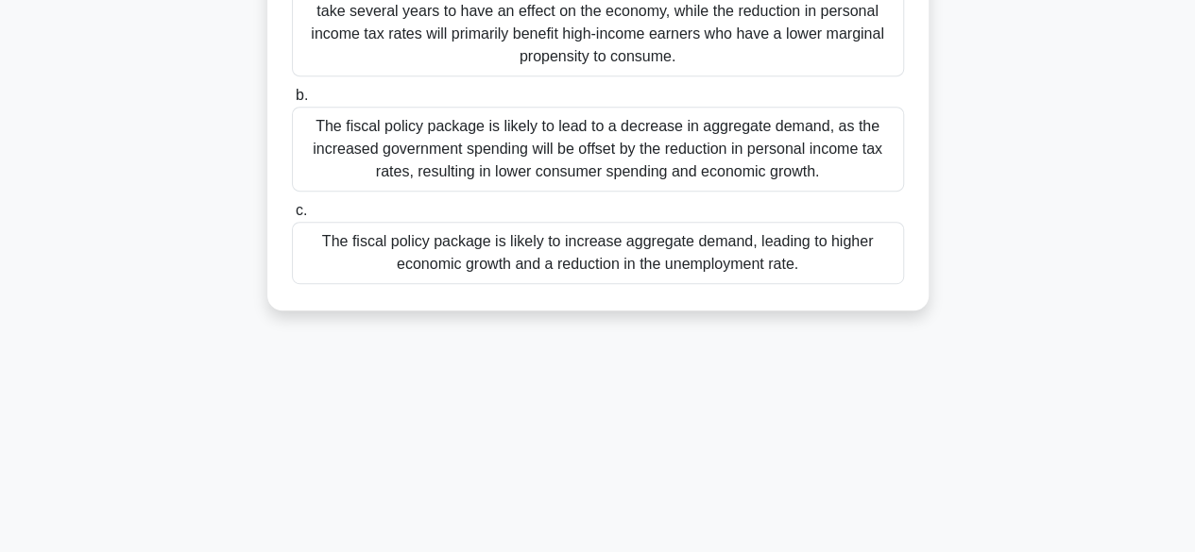
click at [808, 255] on div "The fiscal policy package is likely to increase aggregate demand, leading to hi…" at bounding box center [598, 253] width 612 height 62
click at [292, 217] on input "c. The fiscal policy package is likely to increase aggregate demand, leading to…" at bounding box center [292, 211] width 0 height 12
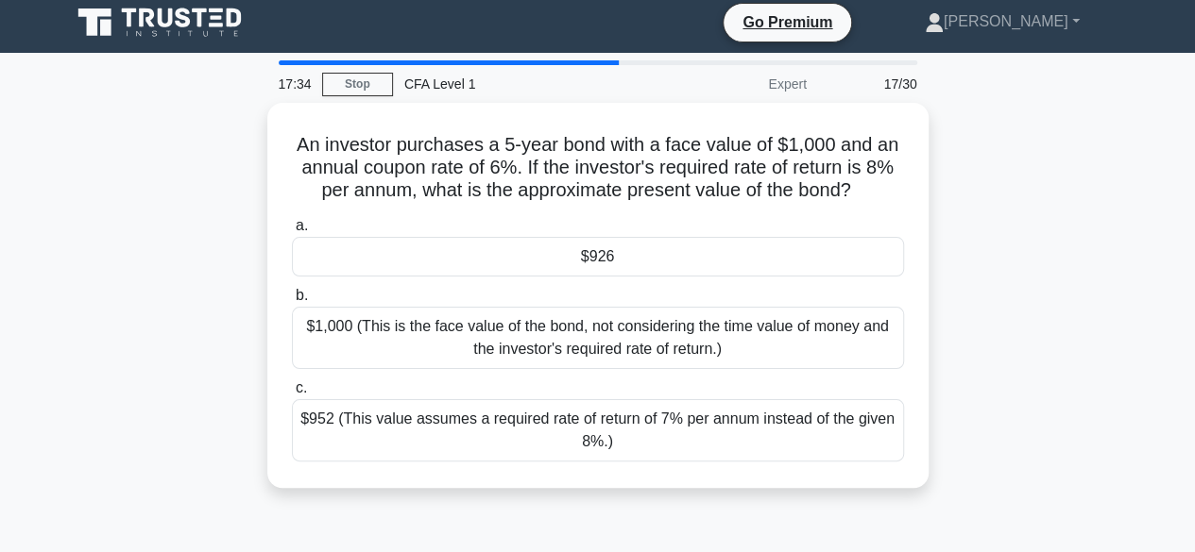
scroll to position [0, 0]
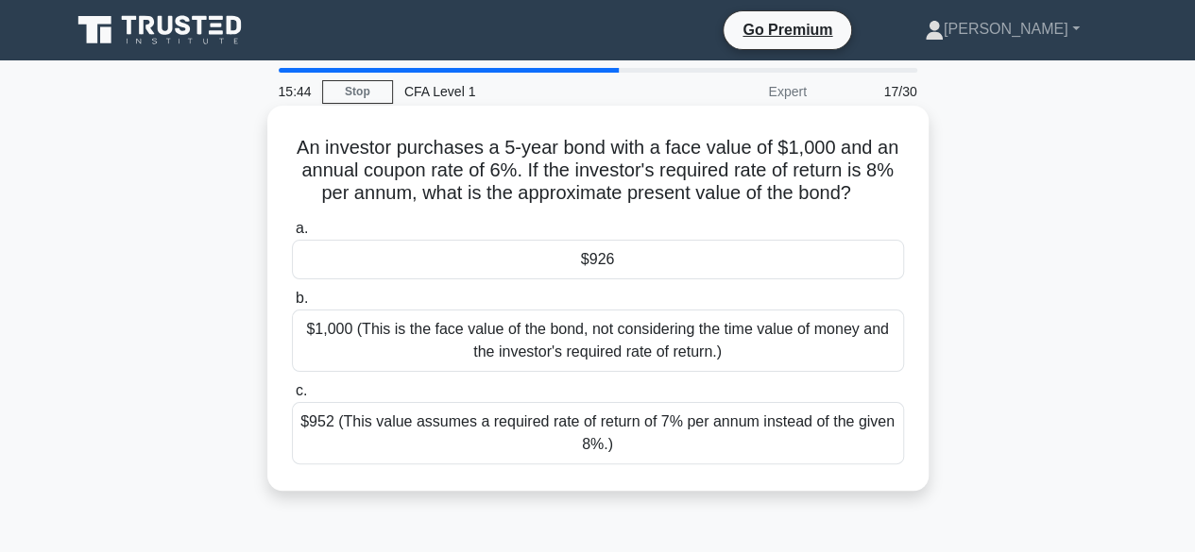
click at [518, 346] on div "$1,000 (This is the face value of the bond, not considering the time value of m…" at bounding box center [598, 341] width 612 height 62
click at [292, 305] on input "b. $1,000 (This is the face value of the bond, not considering the time value o…" at bounding box center [292, 299] width 0 height 12
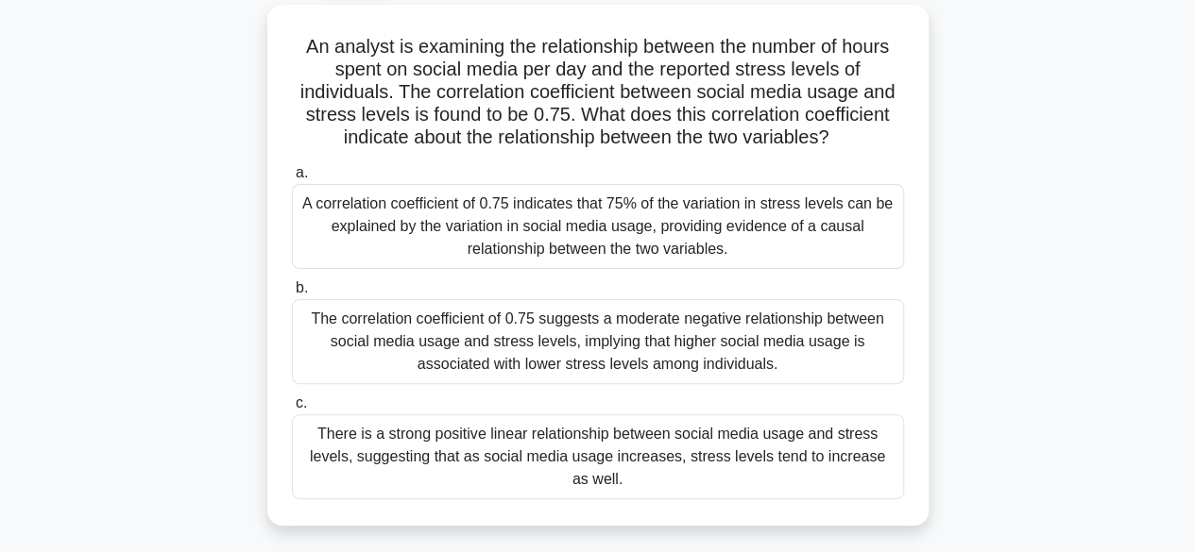
scroll to position [104, 0]
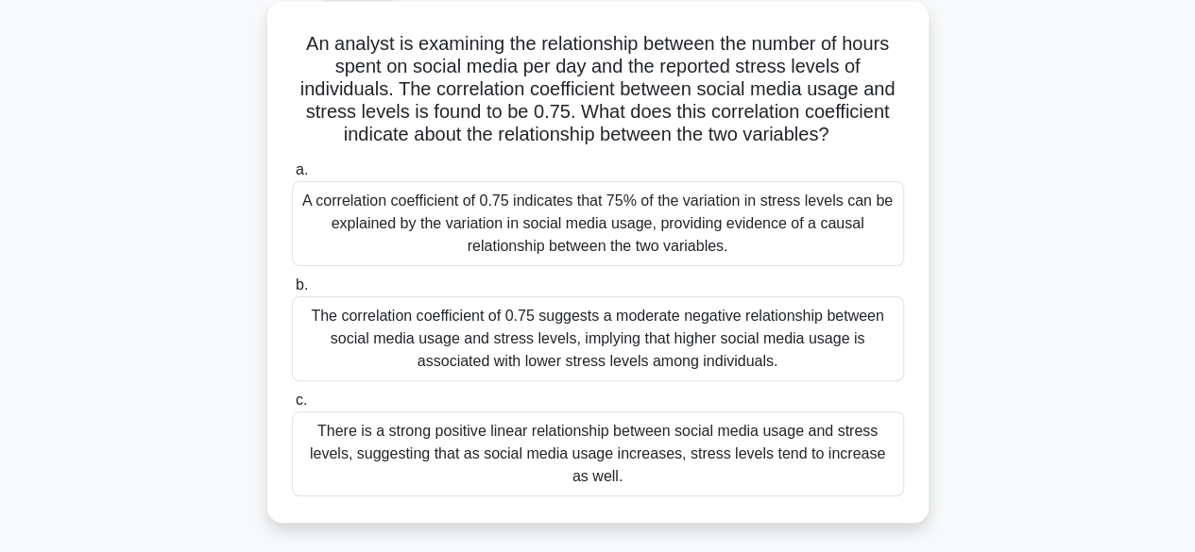
click at [795, 232] on div "A correlation coefficient of 0.75 indicates that 75% of the variation in stress…" at bounding box center [598, 223] width 612 height 85
click at [292, 177] on input "a. A correlation coefficient of 0.75 indicates that 75% of the variation in str…" at bounding box center [292, 170] width 0 height 12
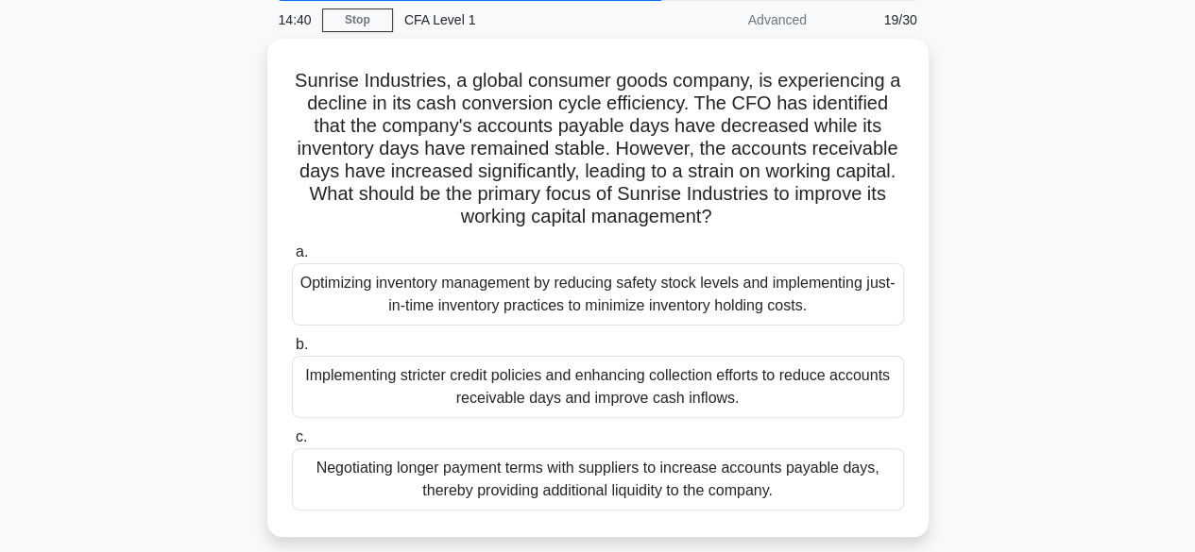
scroll to position [73, 0]
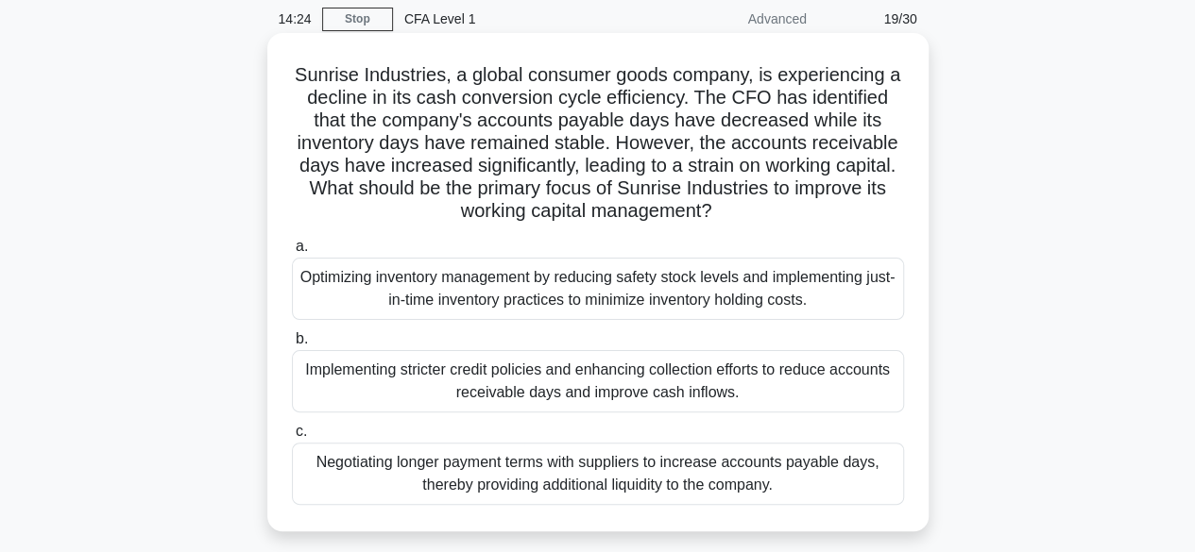
click at [852, 480] on div "Negotiating longer payment terms with suppliers to increase accounts payable da…" at bounding box center [598, 474] width 612 height 62
click at [292, 438] on input "c. Negotiating longer payment terms with suppliers to increase accounts payable…" at bounding box center [292, 432] width 0 height 12
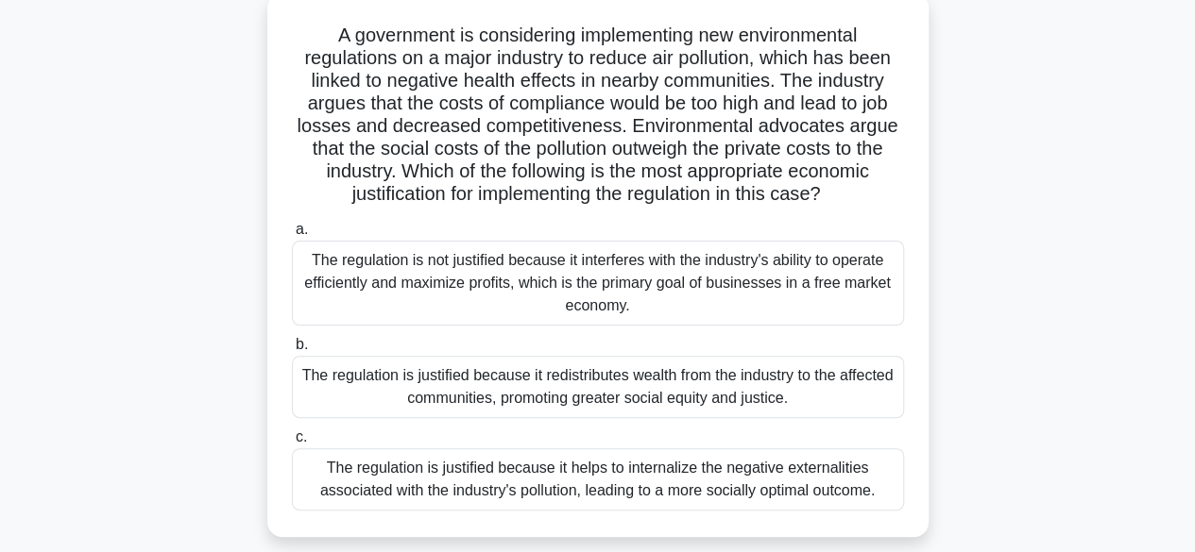
scroll to position [97, 0]
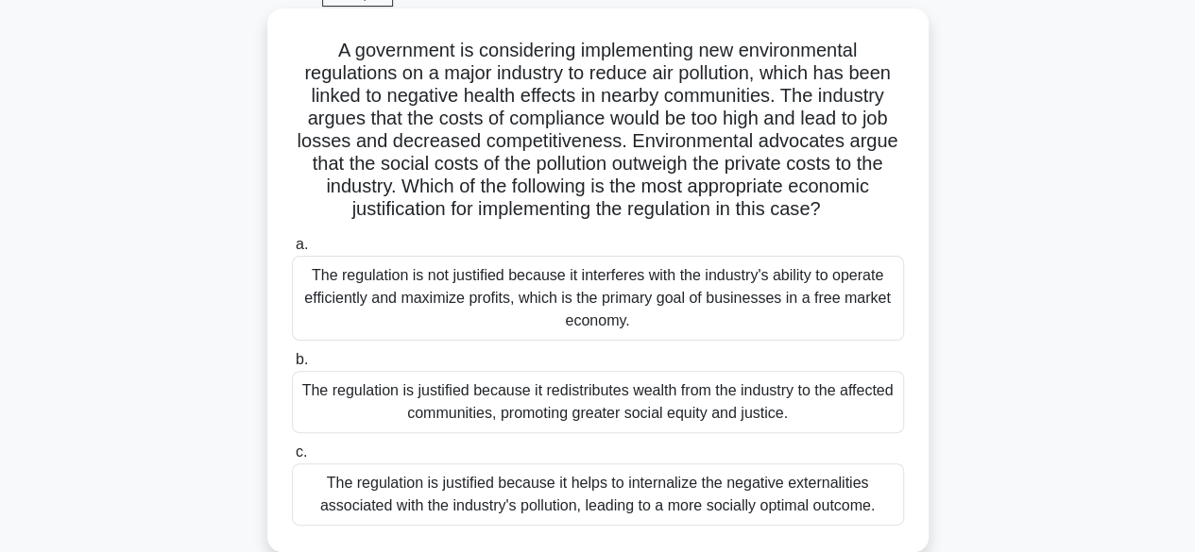
click at [857, 488] on div "The regulation is justified because it helps to internalize the negative extern…" at bounding box center [598, 495] width 612 height 62
click at [292, 459] on input "c. The regulation is justified because it helps to internalize the negative ext…" at bounding box center [292, 453] width 0 height 12
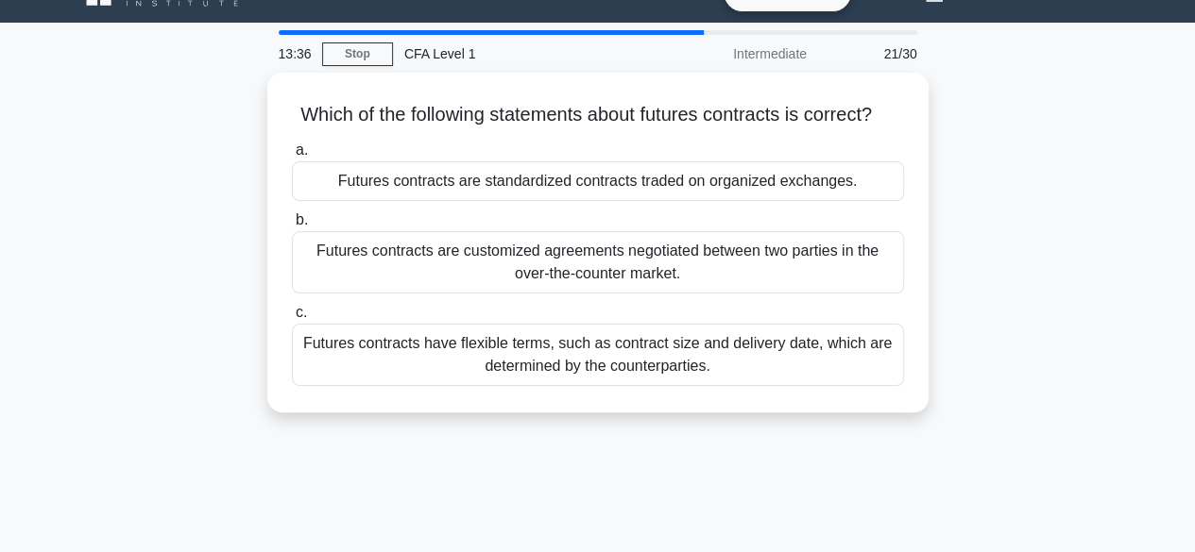
scroll to position [0, 0]
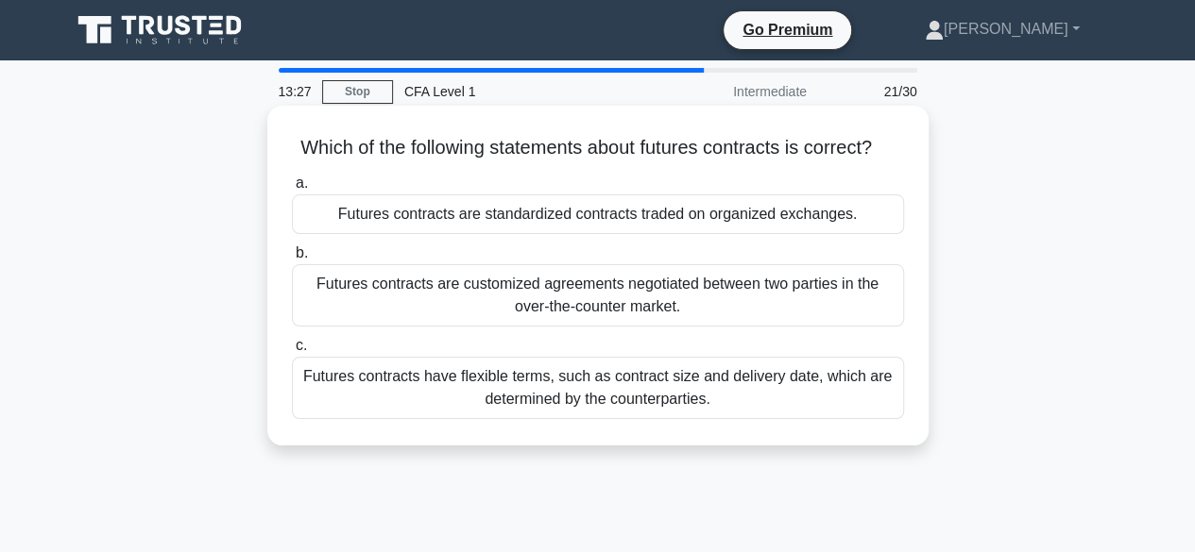
click at [823, 234] on div "Futures contracts are standardized contracts traded on organized exchanges." at bounding box center [598, 215] width 612 height 40
click at [292, 190] on input "a. Futures contracts are standardized contracts traded on organized exchanges." at bounding box center [292, 184] width 0 height 12
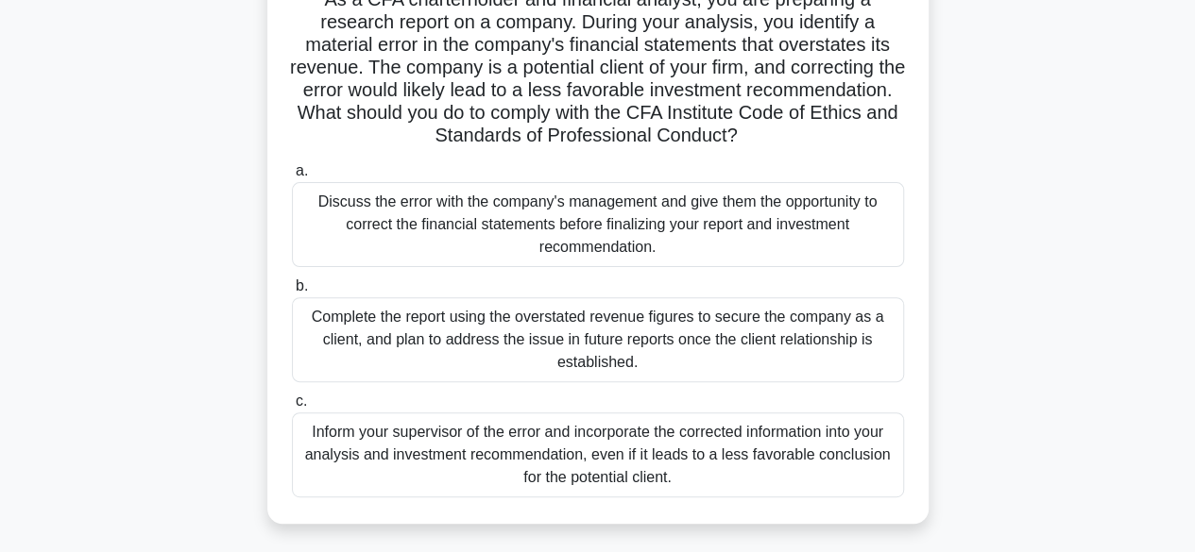
scroll to position [156, 0]
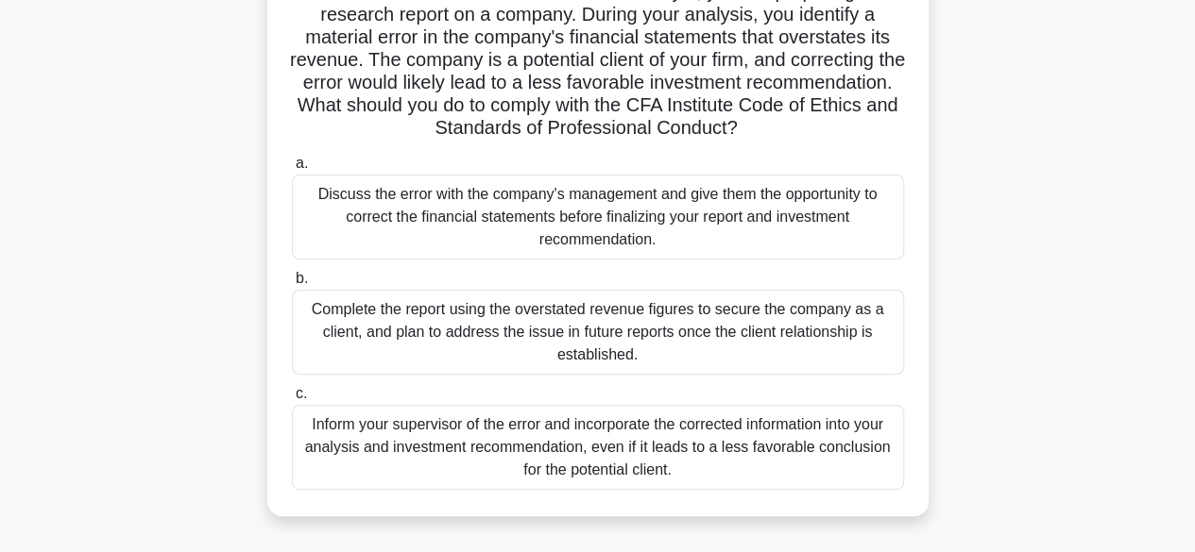
click at [851, 455] on div "Inform your supervisor of the error and incorporate the corrected information i…" at bounding box center [598, 447] width 612 height 85
click at [292, 400] on input "c. Inform your supervisor of the error and incorporate the corrected informatio…" at bounding box center [292, 394] width 0 height 12
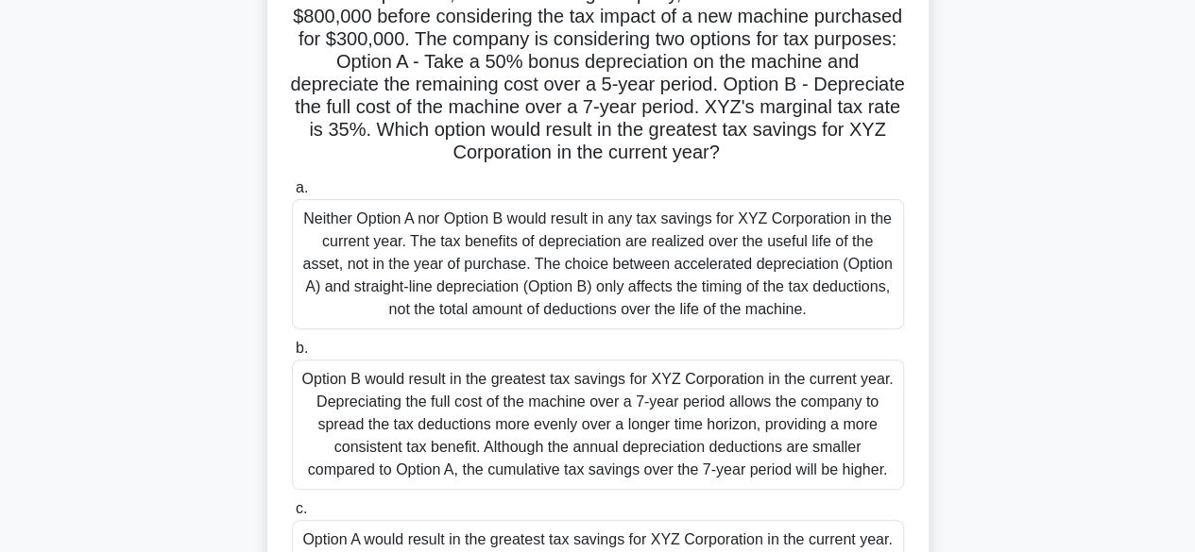
scroll to position [154, 0]
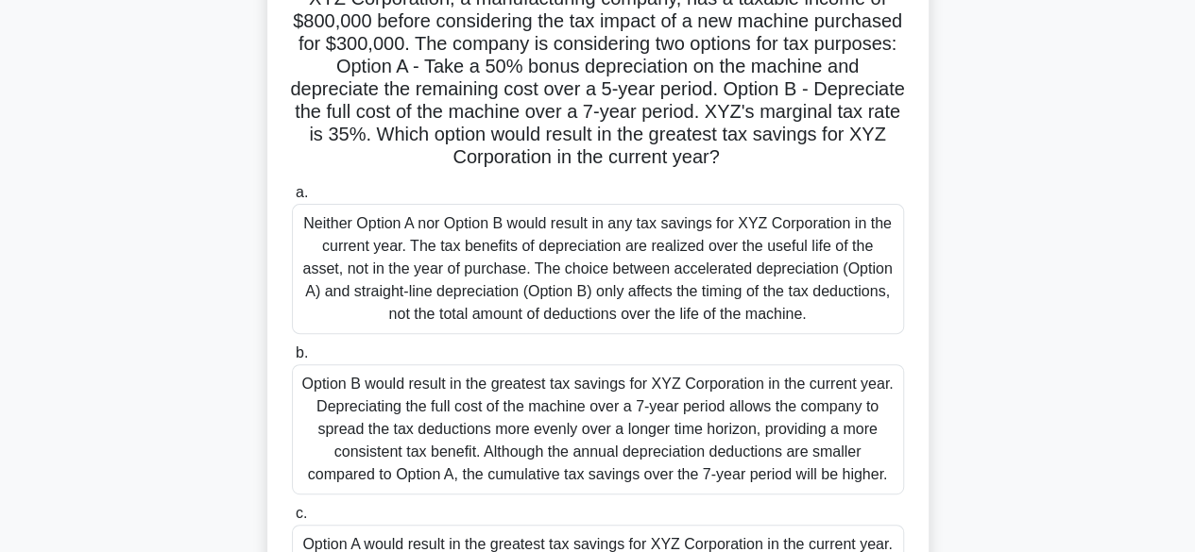
click at [731, 237] on div "Neither Option A nor Option B would result in any tax savings for XYZ Corporati…" at bounding box center [598, 269] width 612 height 130
click at [292, 199] on input "a. Neither Option A nor Option B would result in any tax savings for XYZ Corpor…" at bounding box center [292, 193] width 0 height 12
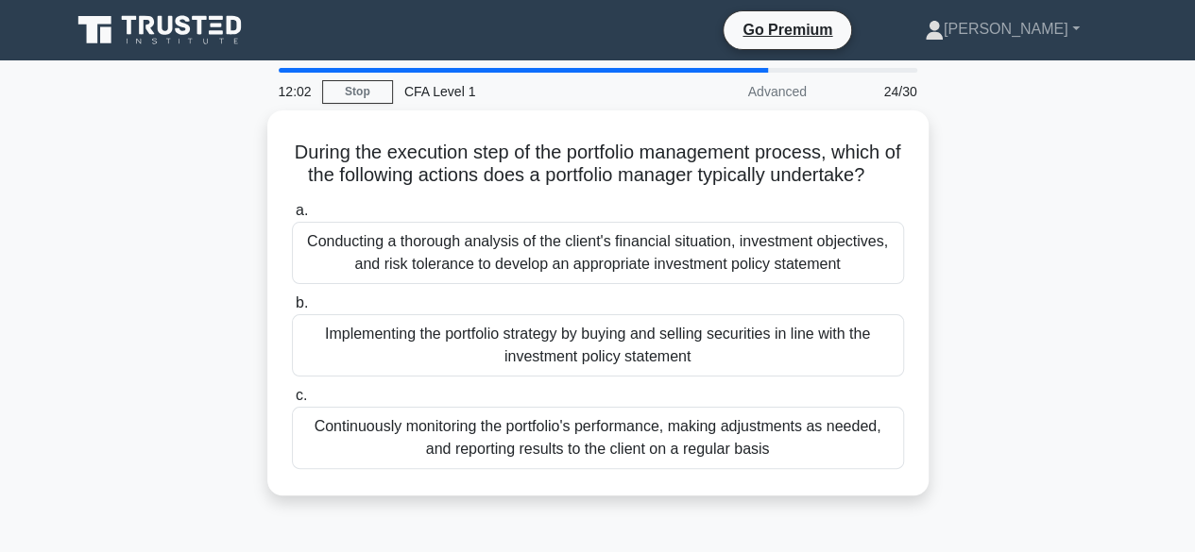
scroll to position [0, 0]
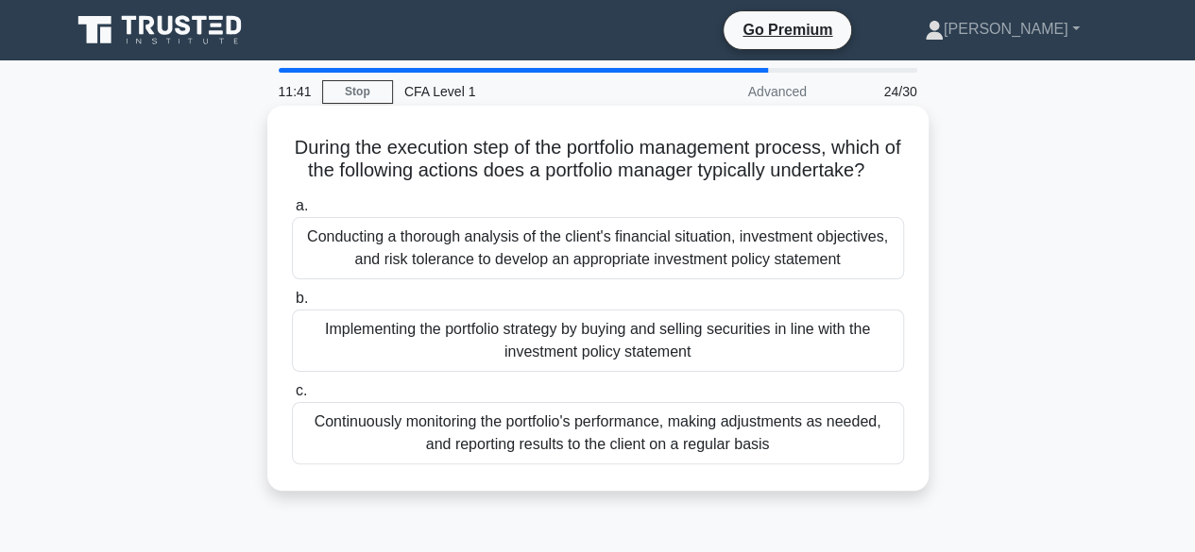
click at [862, 357] on div "Implementing the portfolio strategy by buying and selling securities in line wi…" at bounding box center [598, 341] width 612 height 62
click at [292, 305] on input "b. Implementing the portfolio strategy by buying and selling securities in line…" at bounding box center [292, 299] width 0 height 12
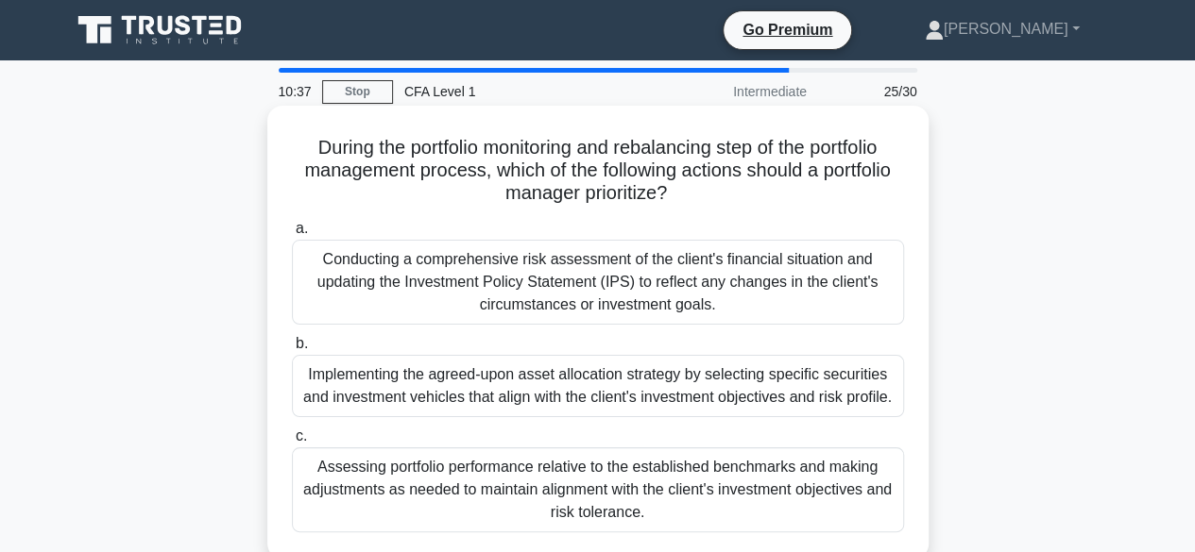
click at [861, 387] on div "Implementing the agreed-upon asset allocation strategy by selecting specific se…" at bounding box center [598, 386] width 612 height 62
click at [292, 350] on input "b. Implementing the agreed-upon asset allocation strategy by selecting specific…" at bounding box center [292, 344] width 0 height 12
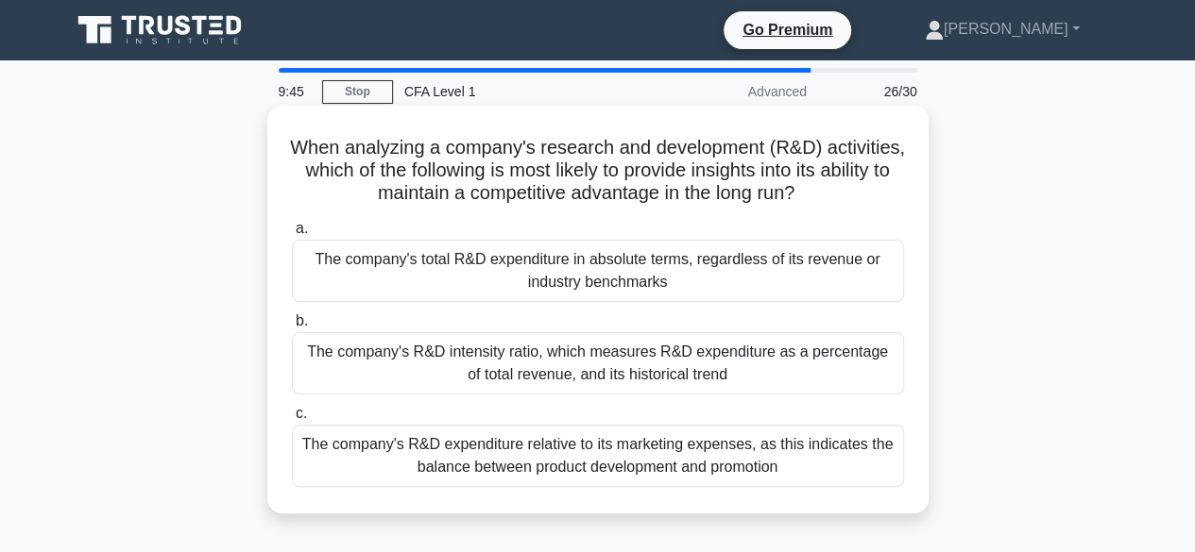
click at [697, 362] on div "The company's R&D intensity ratio, which measures R&D expenditure as a percenta…" at bounding box center [598, 363] width 612 height 62
click at [292, 328] on input "b. The company's R&D intensity ratio, which measures R&D expenditure as a perce…" at bounding box center [292, 321] width 0 height 12
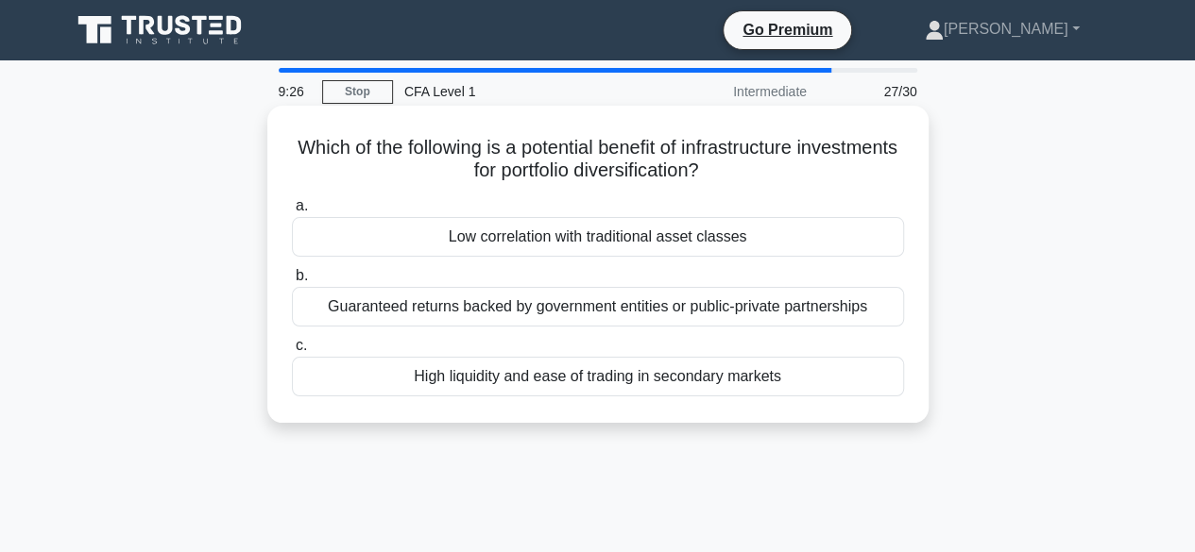
click at [693, 257] on div "Low correlation with traditional asset classes" at bounding box center [598, 237] width 612 height 40
click at [292, 212] on input "a. Low correlation with traditional asset classes" at bounding box center [292, 206] width 0 height 12
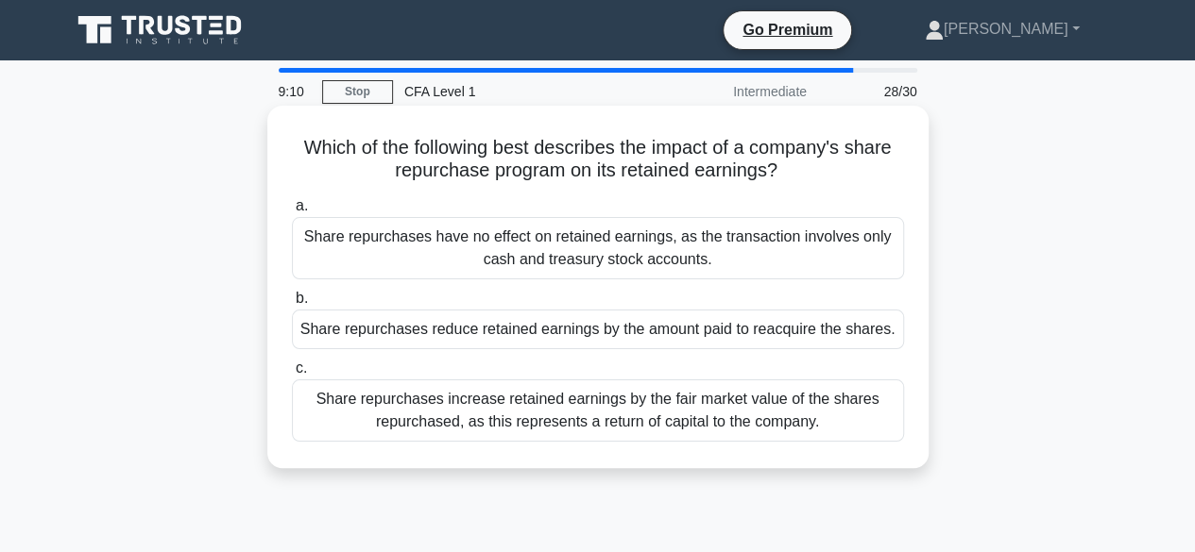
click at [832, 329] on div "Share repurchases reduce retained earnings by the amount paid to reacquire the …" at bounding box center [598, 330] width 612 height 40
click at [292, 305] on input "b. Share repurchases reduce retained earnings by the amount paid to reacquire t…" at bounding box center [292, 299] width 0 height 12
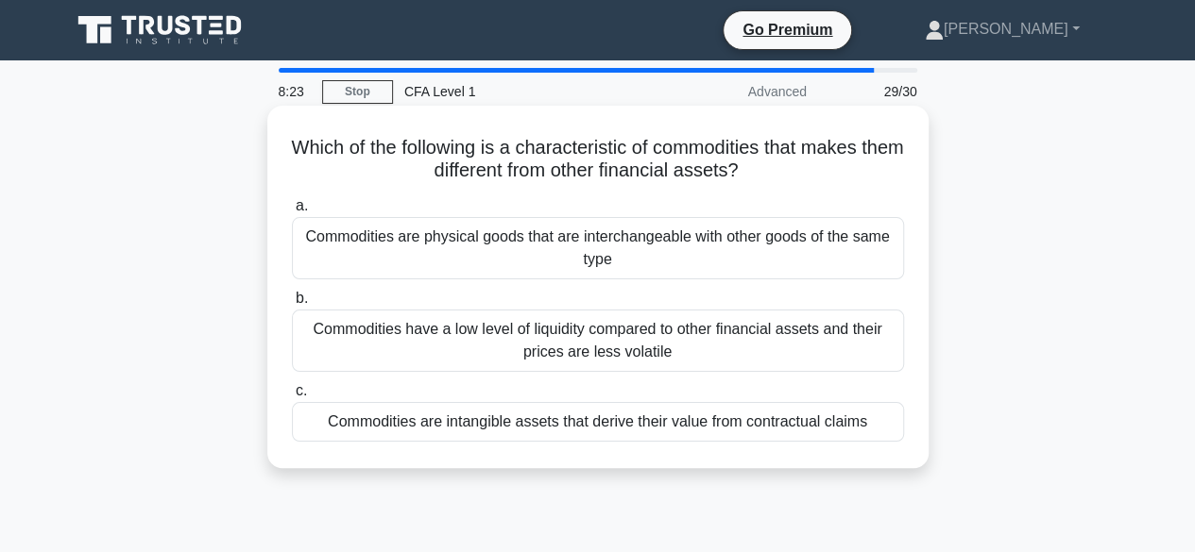
click at [866, 425] on div "Commodities are intangible assets that derive their value from contractual clai…" at bounding box center [598, 422] width 612 height 40
click at [292, 398] on input "c. Commodities are intangible assets that derive their value from contractual c…" at bounding box center [292, 391] width 0 height 12
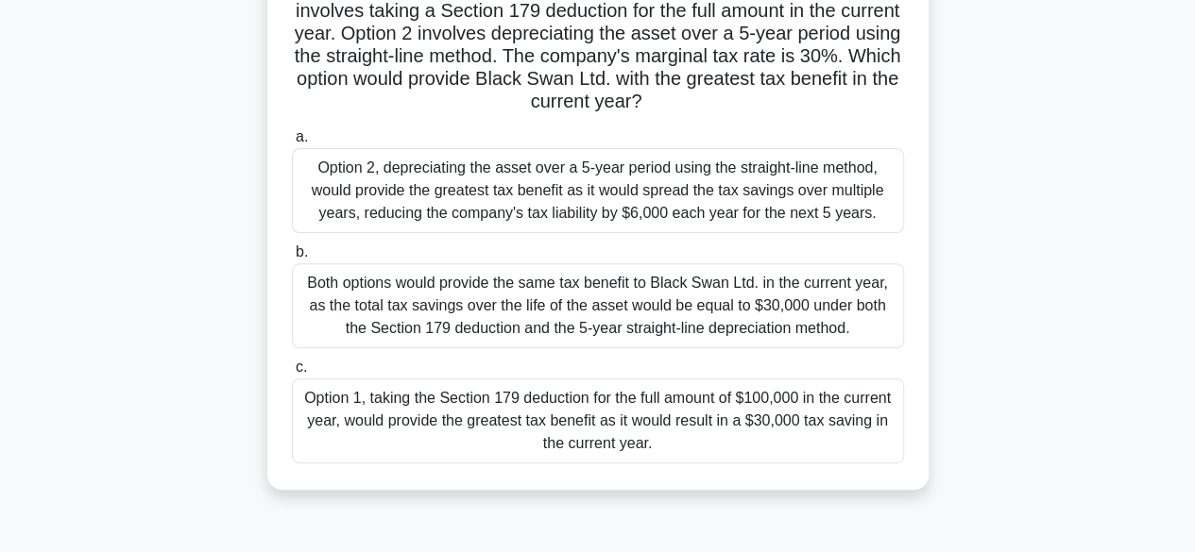
scroll to position [195, 0]
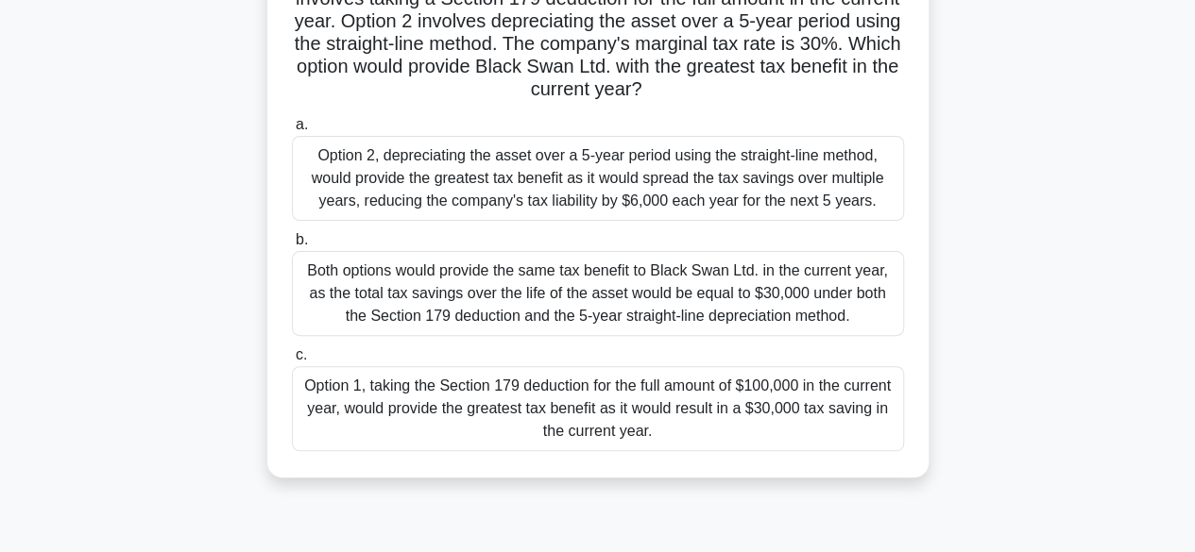
click at [871, 193] on div "Option 2, depreciating the asset over a 5-year period using the straight-line m…" at bounding box center [598, 178] width 612 height 85
click at [292, 131] on input "a. Option 2, depreciating the asset over a 5-year period using the straight-lin…" at bounding box center [292, 125] width 0 height 12
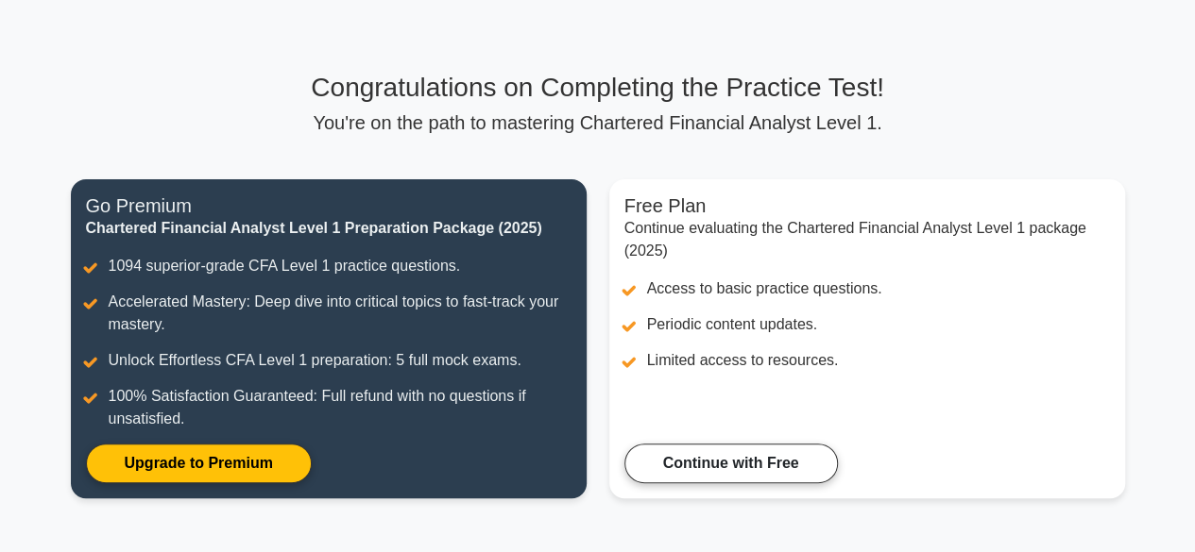
scroll to position [78, 0]
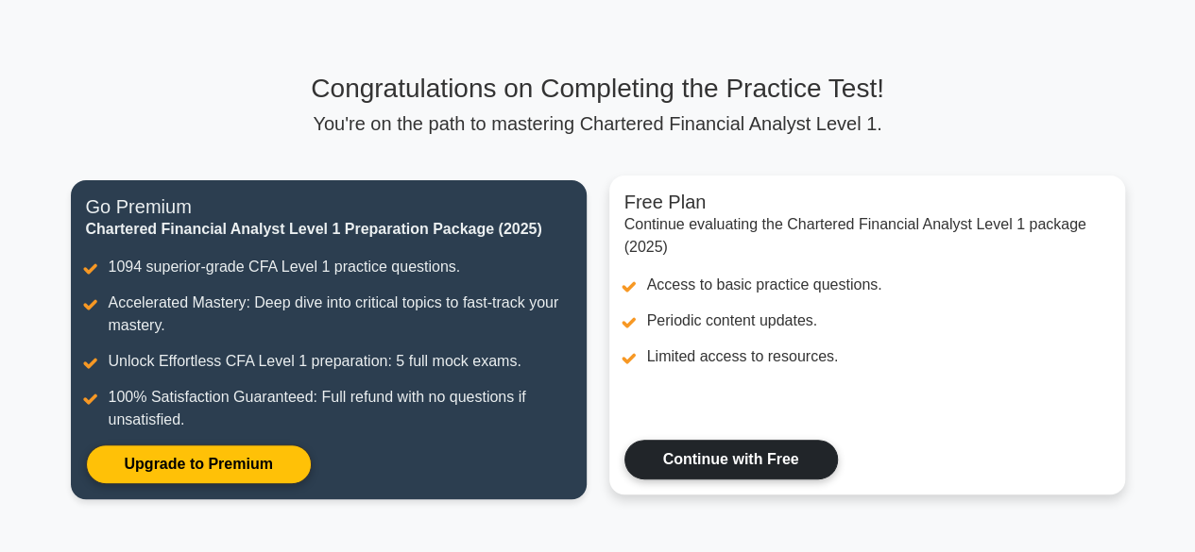
click at [784, 466] on link "Continue with Free" at bounding box center [730, 460] width 213 height 40
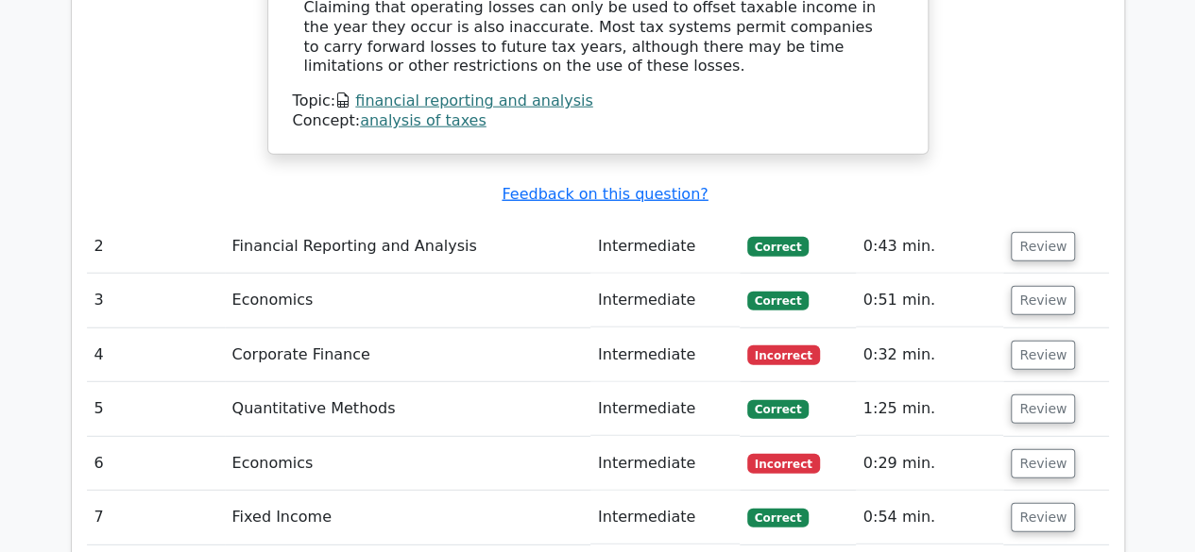
scroll to position [2410, 0]
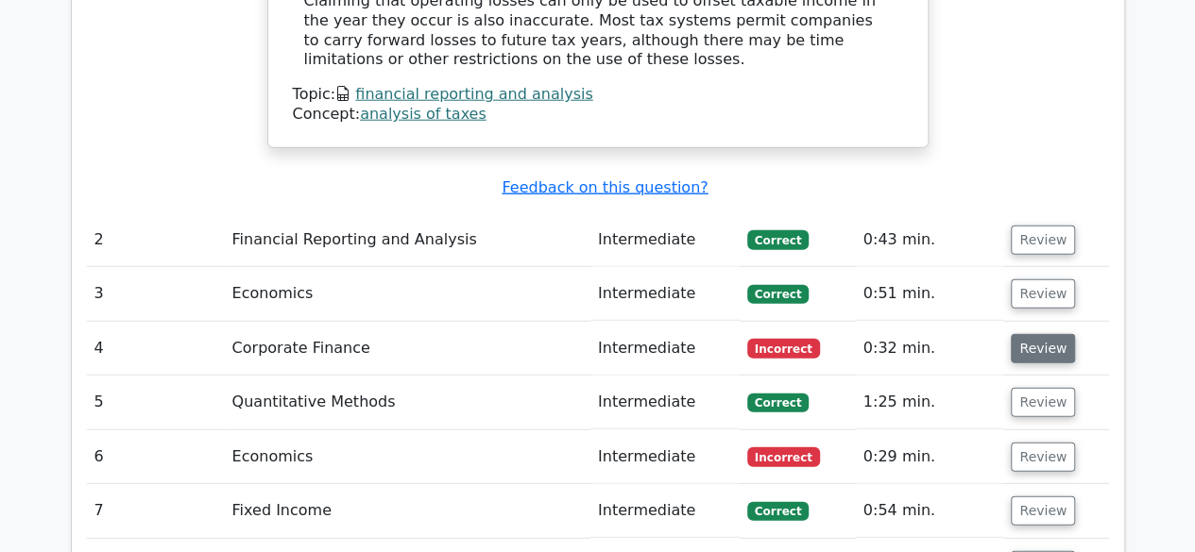
click at [1045, 334] on button "Review" at bounding box center [1042, 348] width 64 height 29
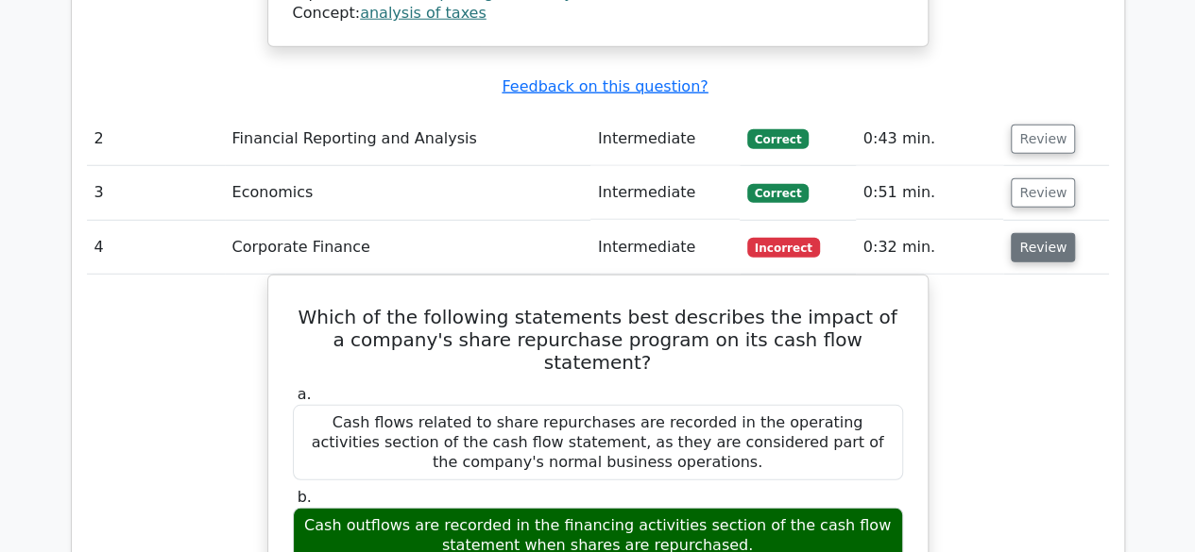
scroll to position [2514, 0]
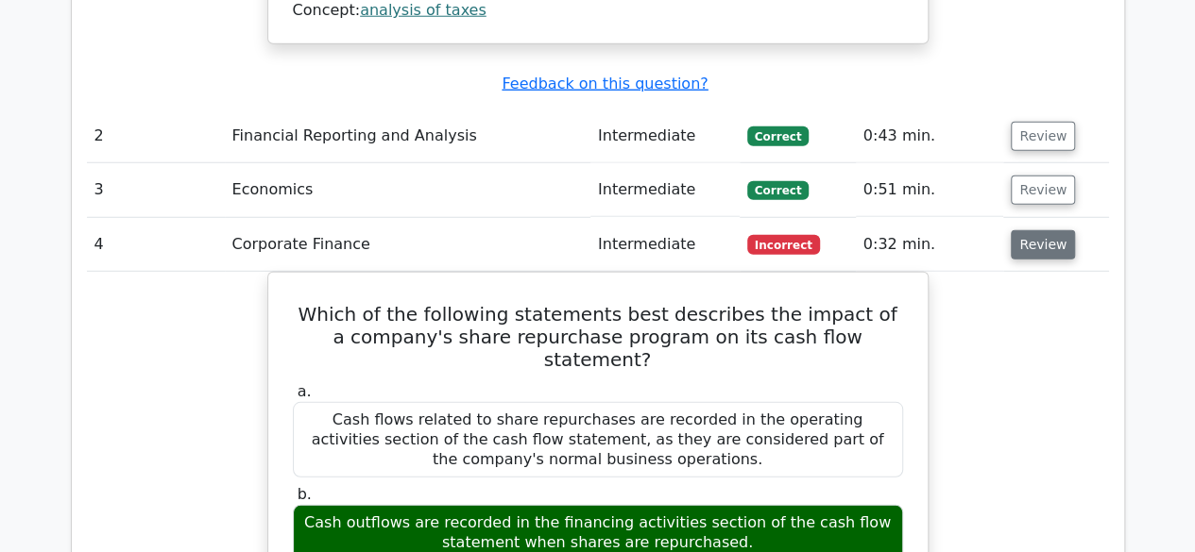
click at [1035, 230] on button "Review" at bounding box center [1042, 244] width 64 height 29
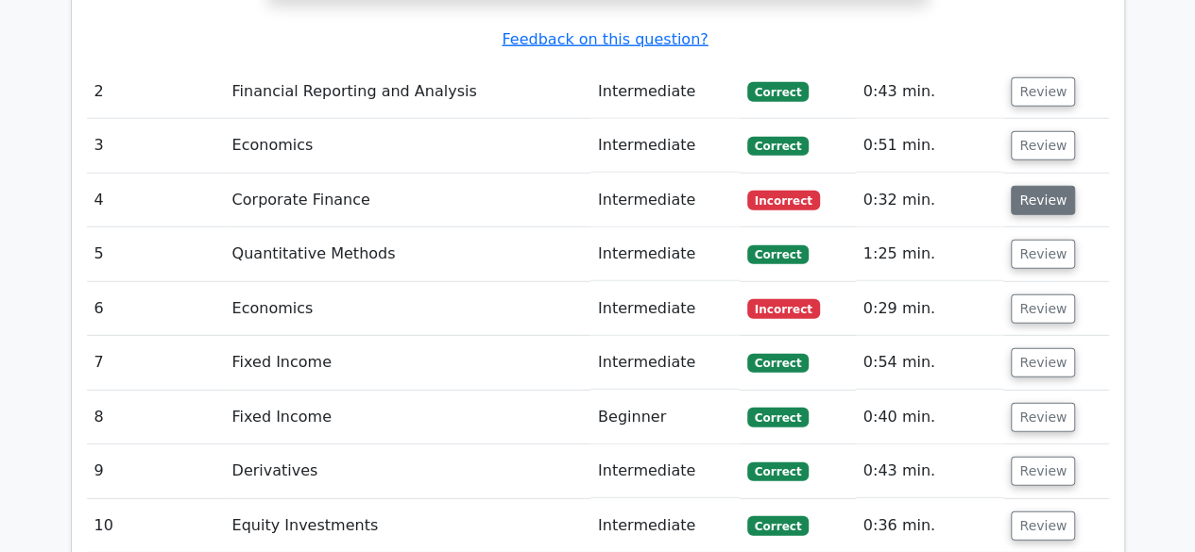
scroll to position [2589, 0]
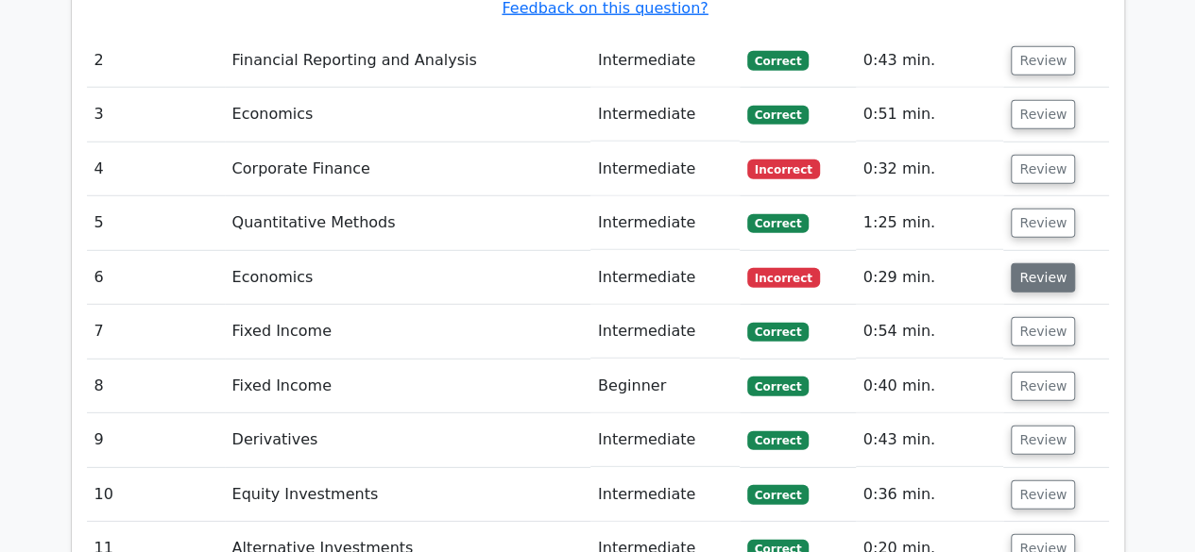
click at [1026, 263] on button "Review" at bounding box center [1042, 277] width 64 height 29
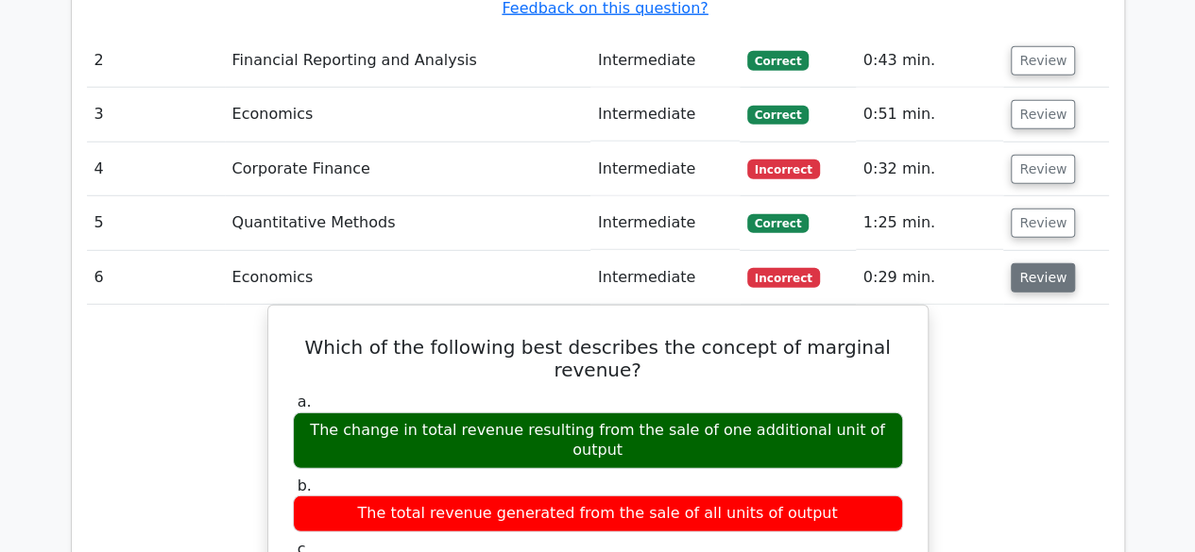
click at [1037, 263] on button "Review" at bounding box center [1042, 277] width 64 height 29
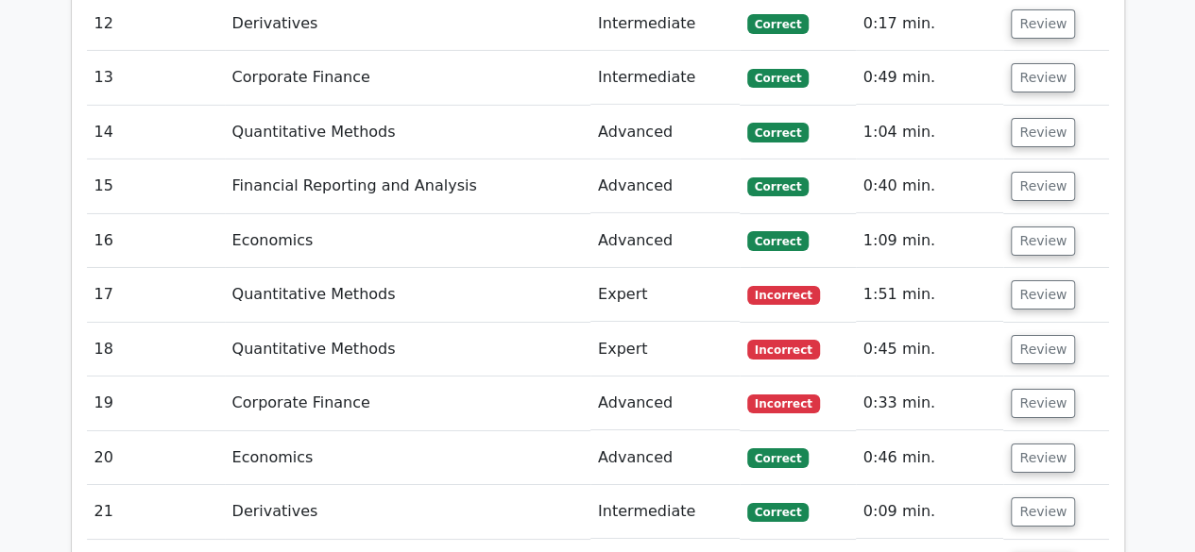
scroll to position [3183, 0]
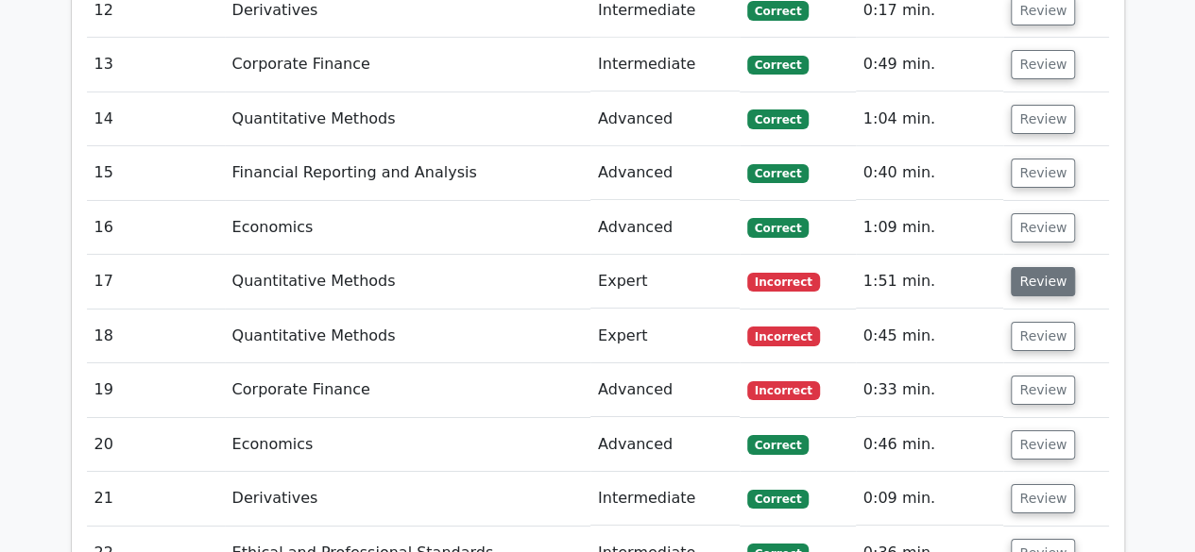
click at [1022, 267] on button "Review" at bounding box center [1042, 281] width 64 height 29
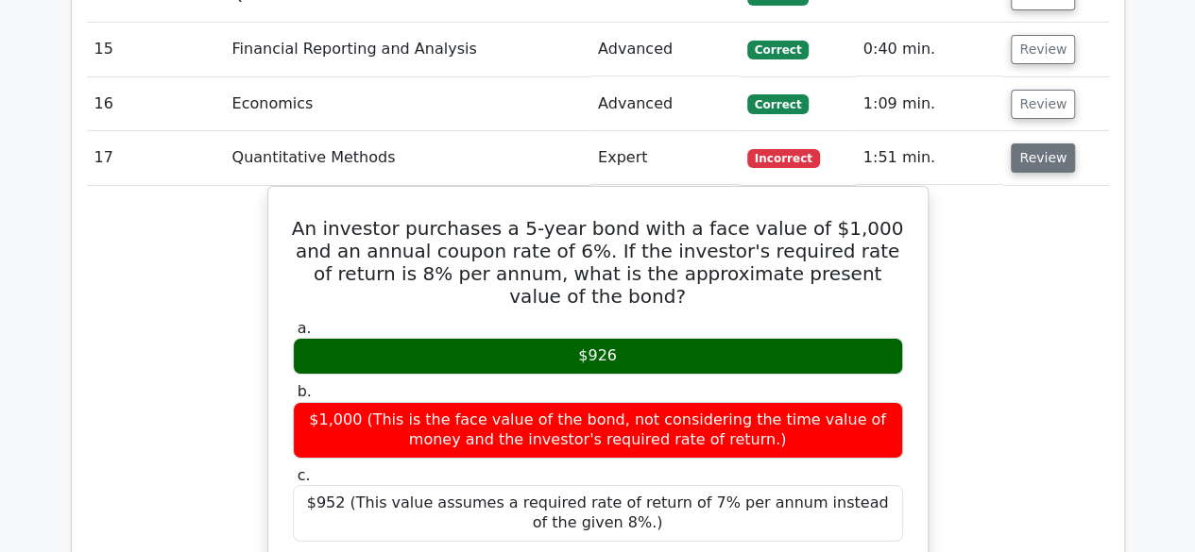
scroll to position [3277, 0]
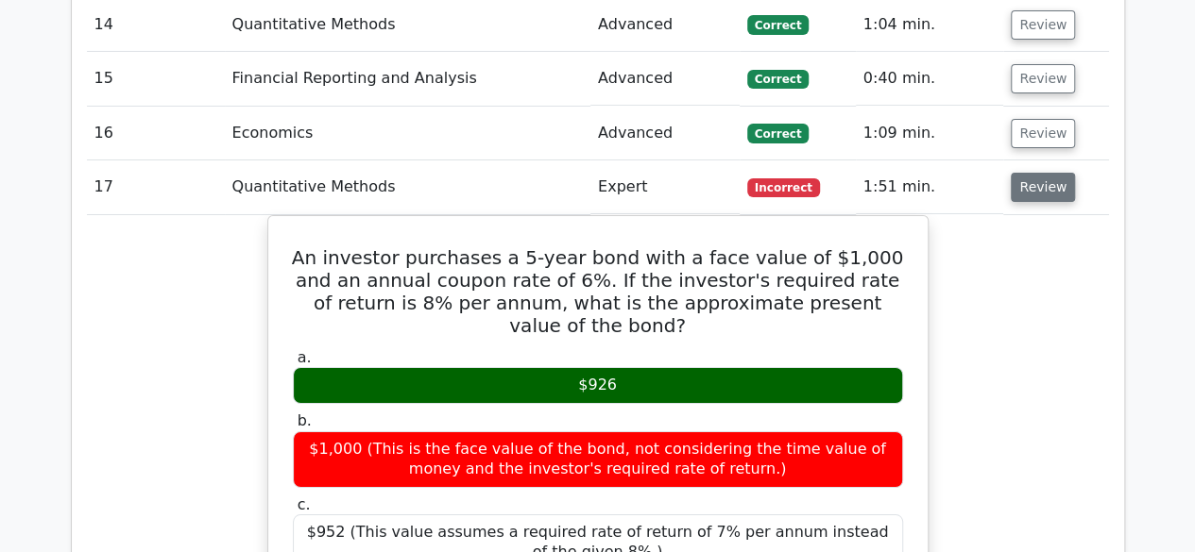
click at [1035, 173] on button "Review" at bounding box center [1042, 187] width 64 height 29
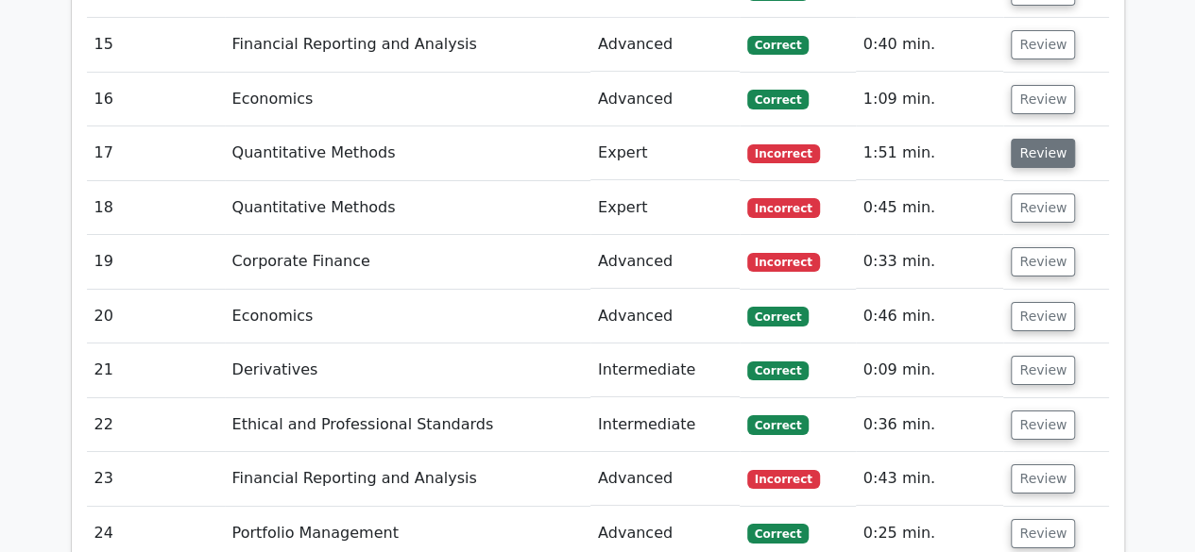
scroll to position [3313, 0]
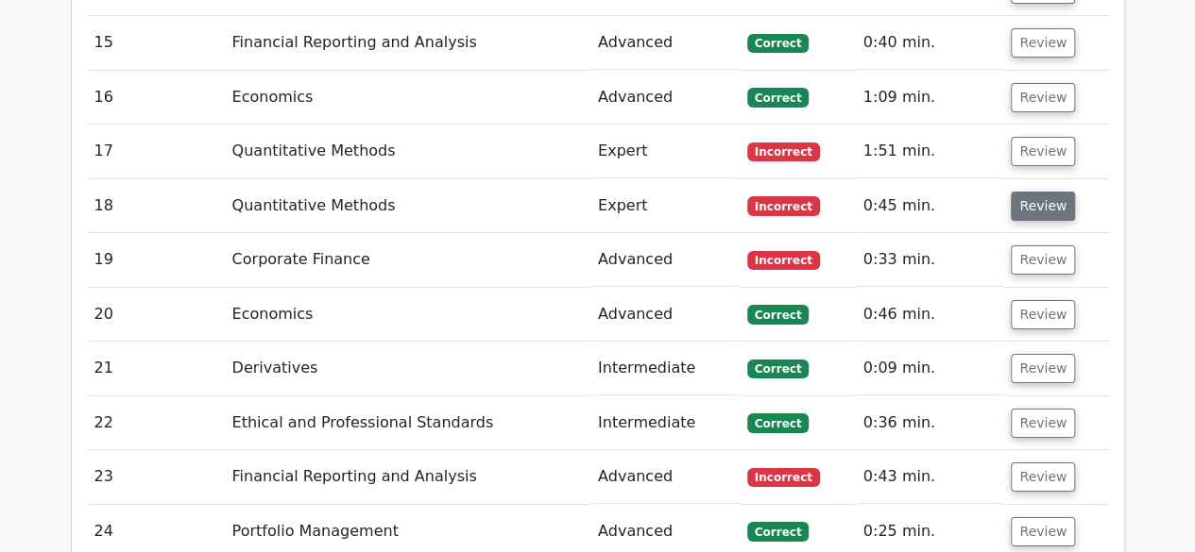
click at [1027, 192] on button "Review" at bounding box center [1042, 206] width 64 height 29
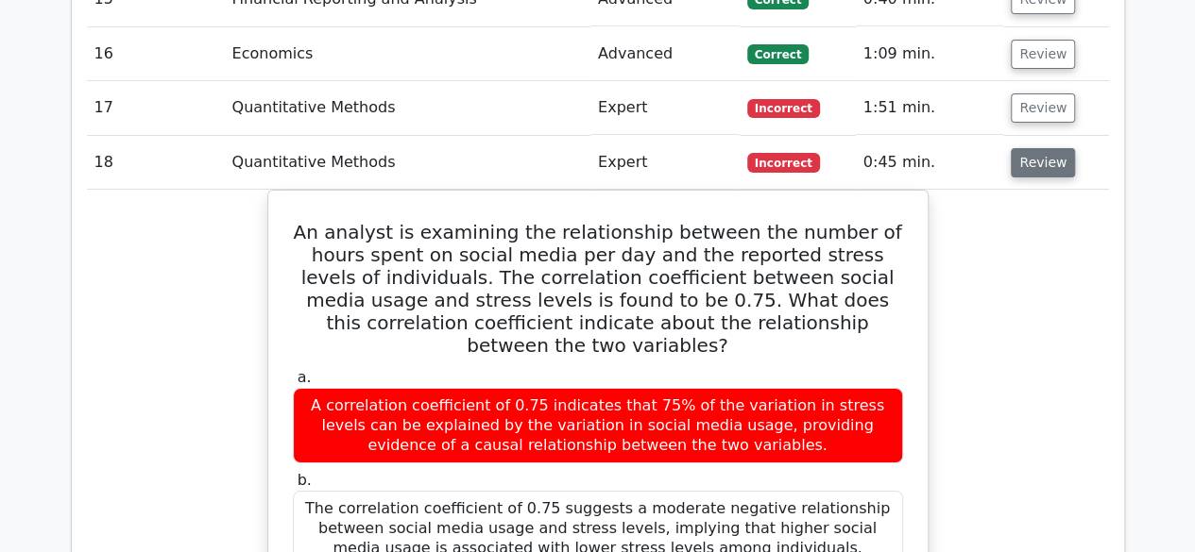
scroll to position [3355, 0]
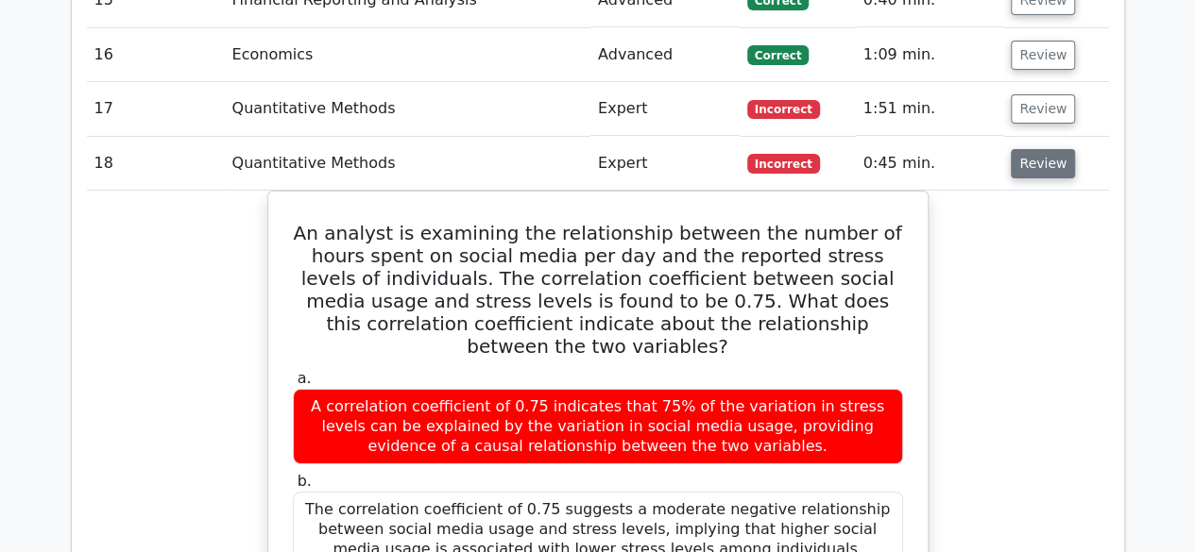
click at [1029, 149] on button "Review" at bounding box center [1042, 163] width 64 height 29
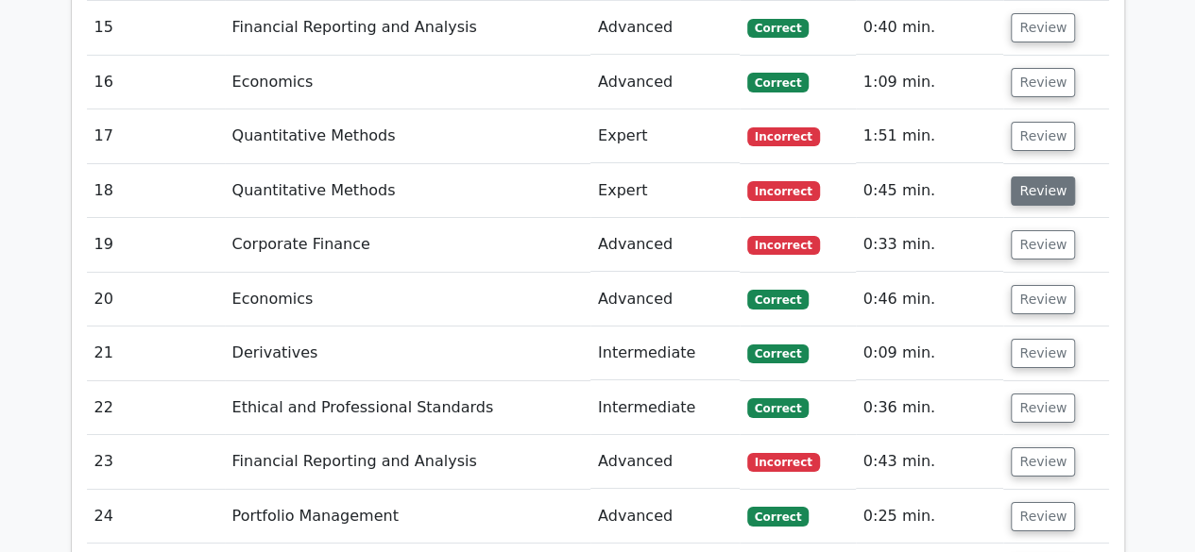
scroll to position [3323, 0]
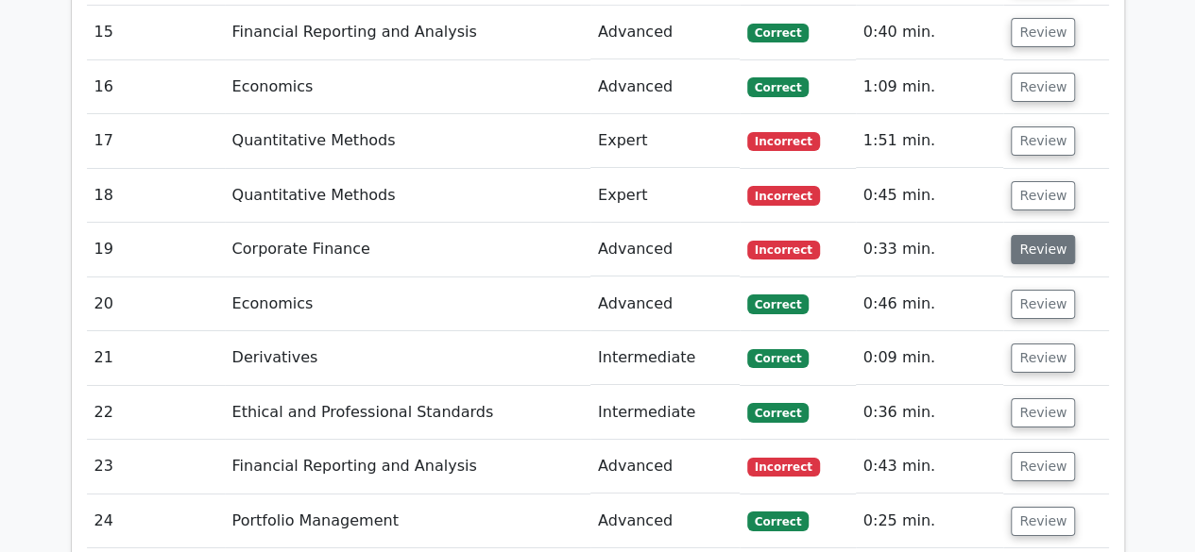
click at [1035, 235] on button "Review" at bounding box center [1042, 249] width 64 height 29
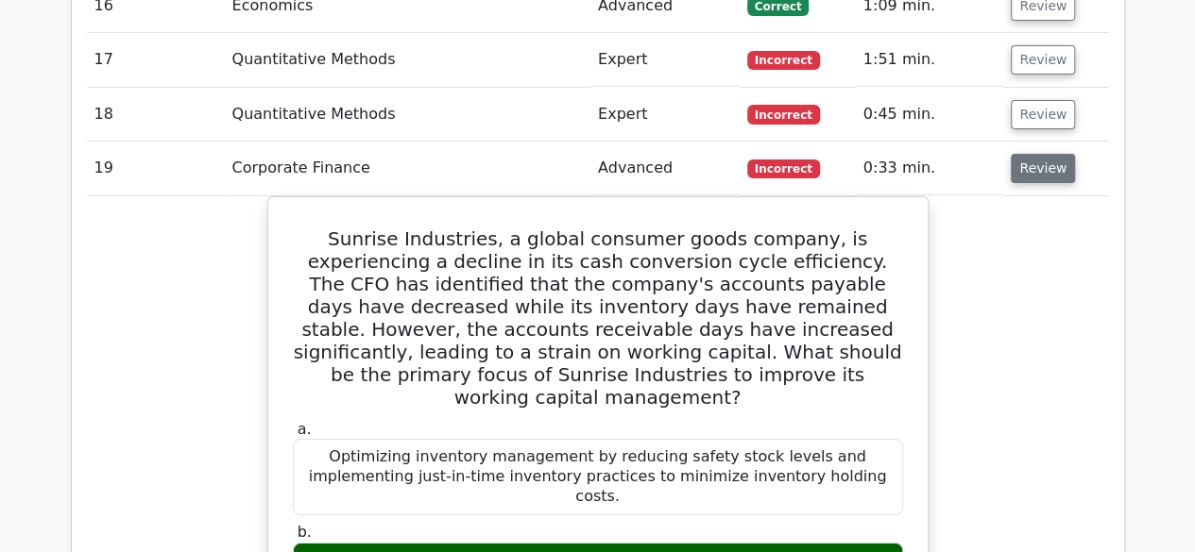
scroll to position [3398, 0]
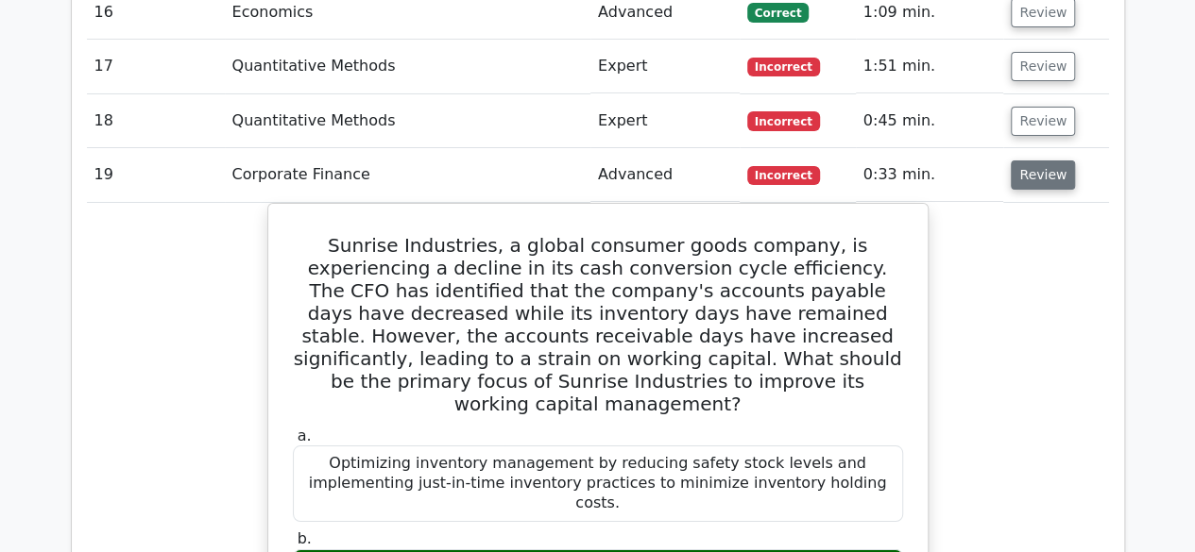
click at [1033, 161] on button "Review" at bounding box center [1042, 175] width 64 height 29
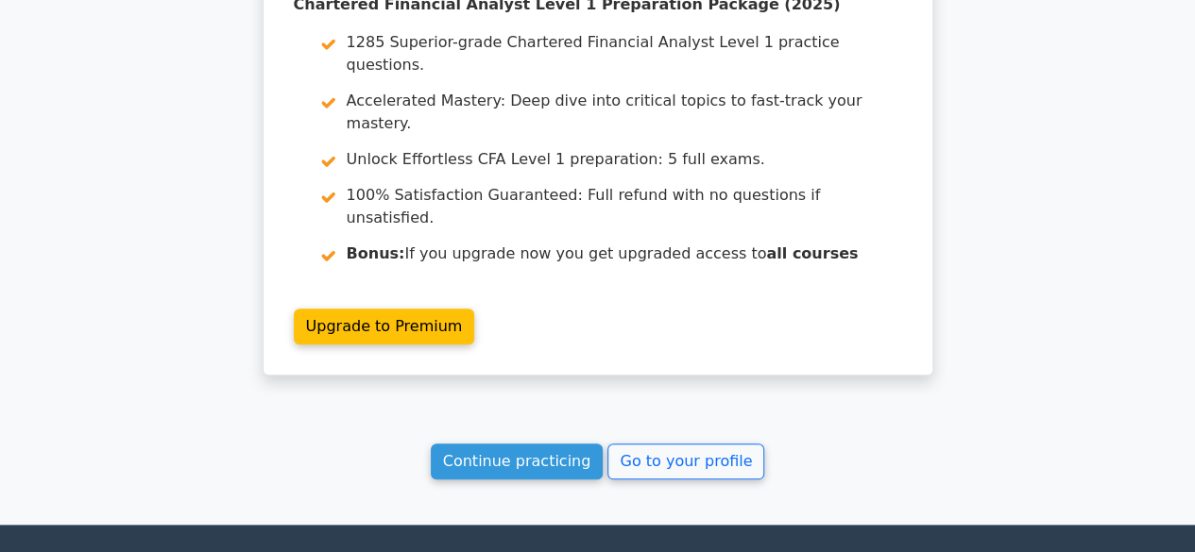
scroll to position [4348, 0]
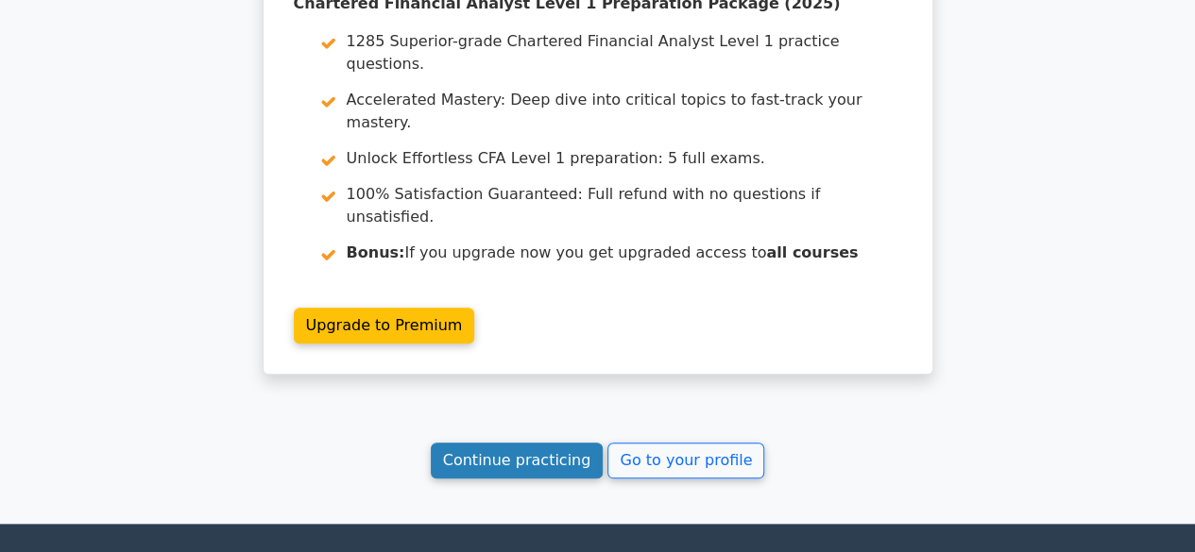
click at [549, 443] on link "Continue practicing" at bounding box center [517, 461] width 173 height 36
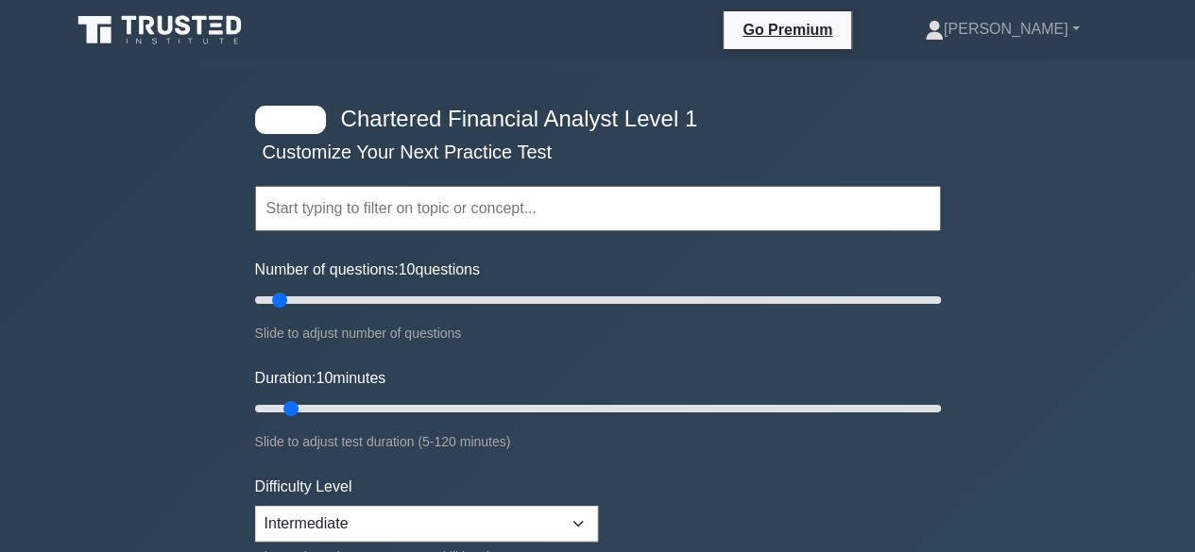
scroll to position [140, 0]
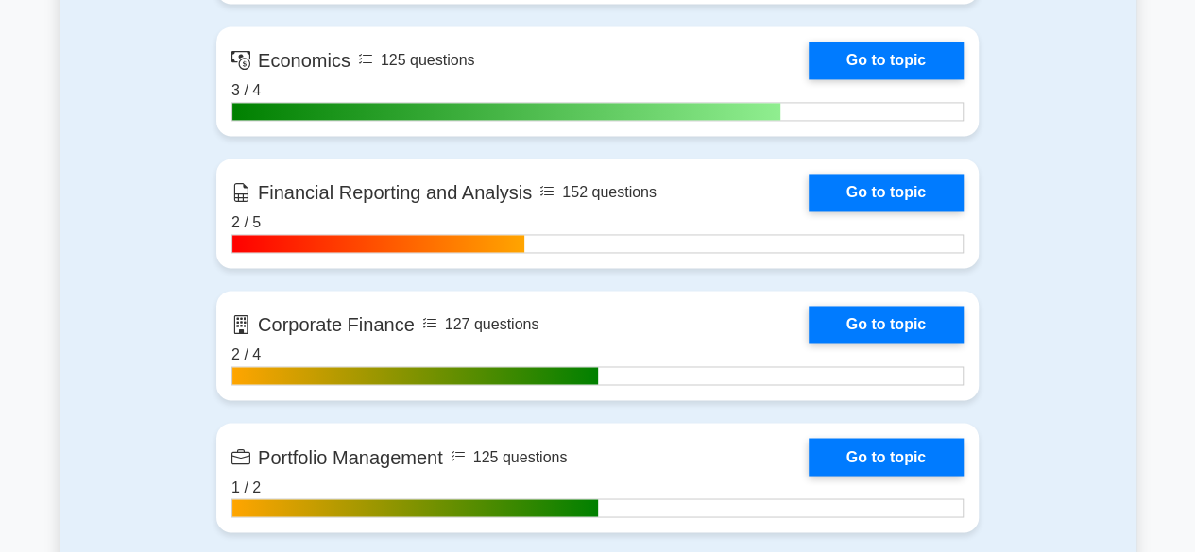
scroll to position [1405, 0]
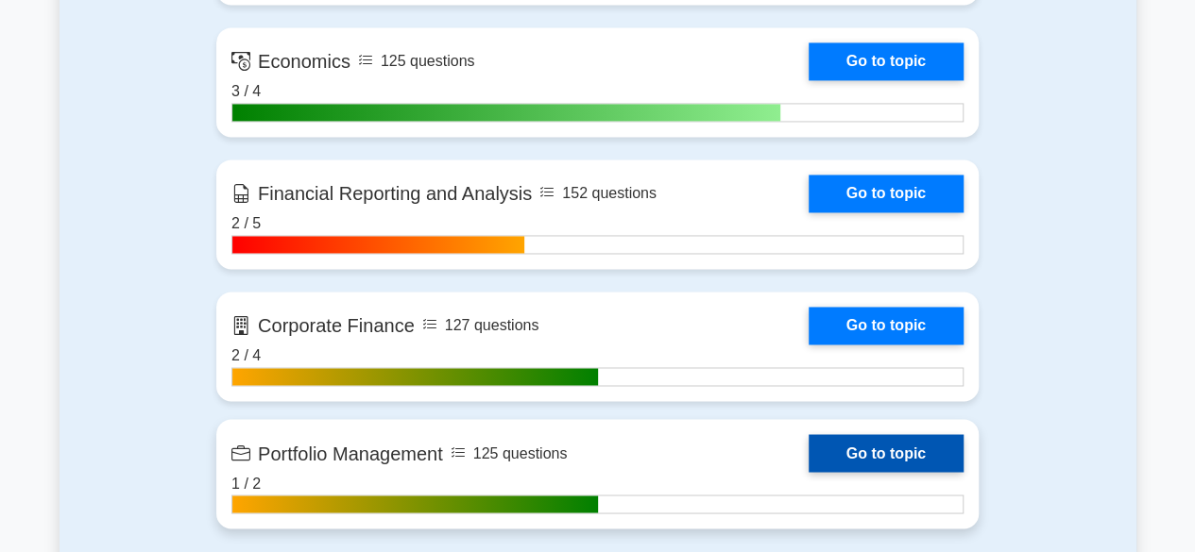
click at [808, 457] on link "Go to topic" at bounding box center [885, 453] width 155 height 38
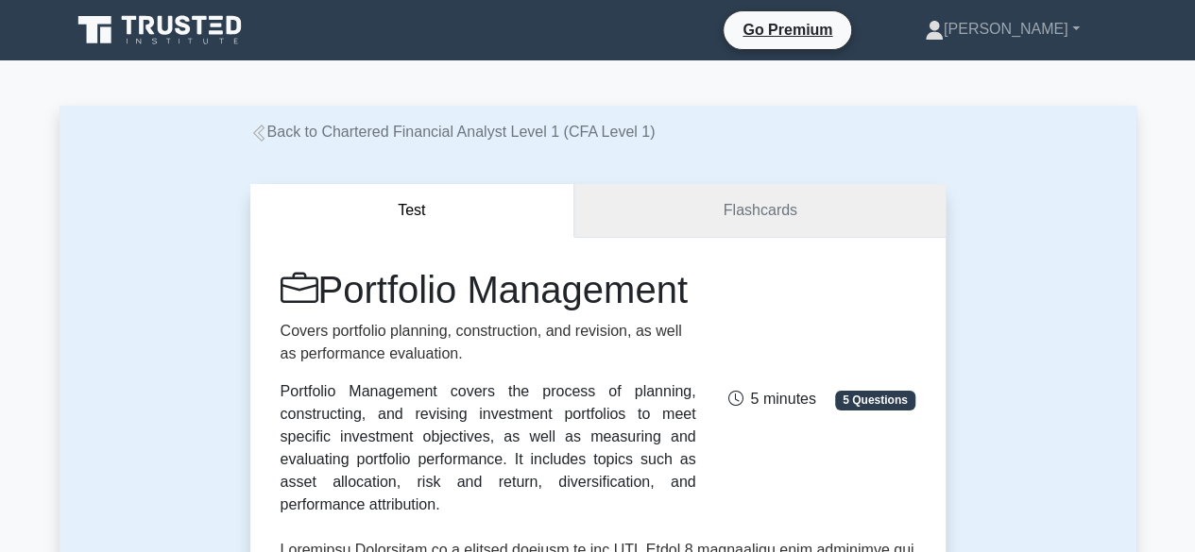
click at [739, 229] on link "Flashcards" at bounding box center [759, 211] width 370 height 54
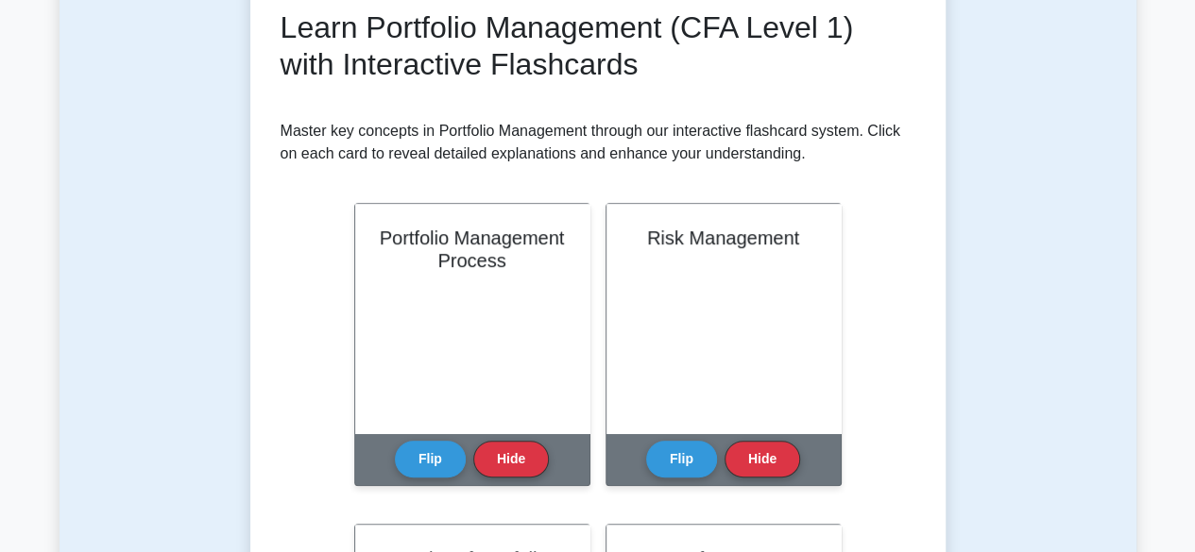
scroll to position [308, 0]
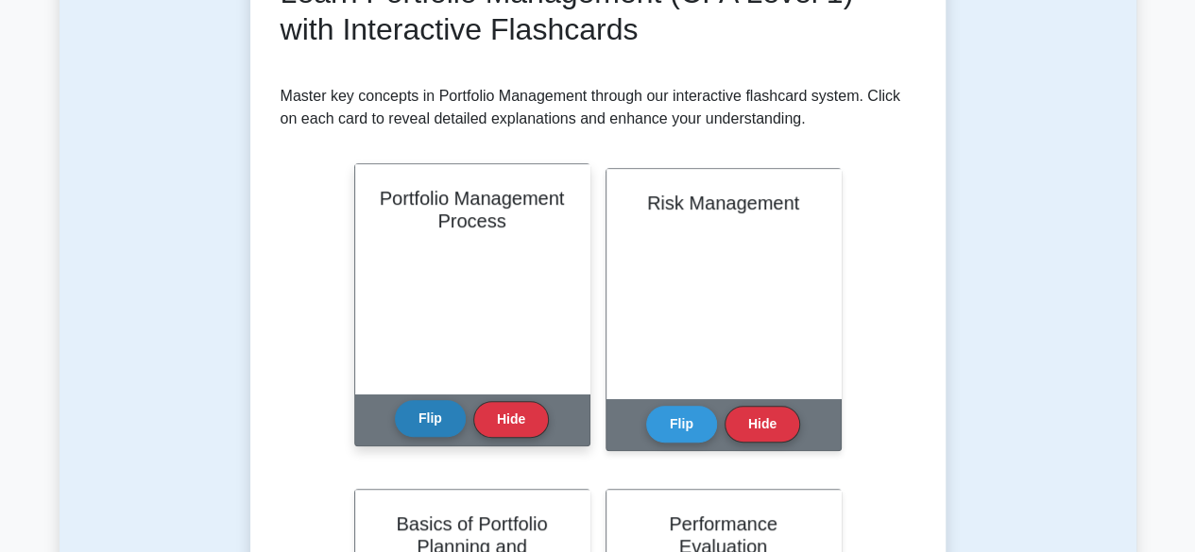
click at [421, 425] on button "Flip" at bounding box center [430, 418] width 71 height 37
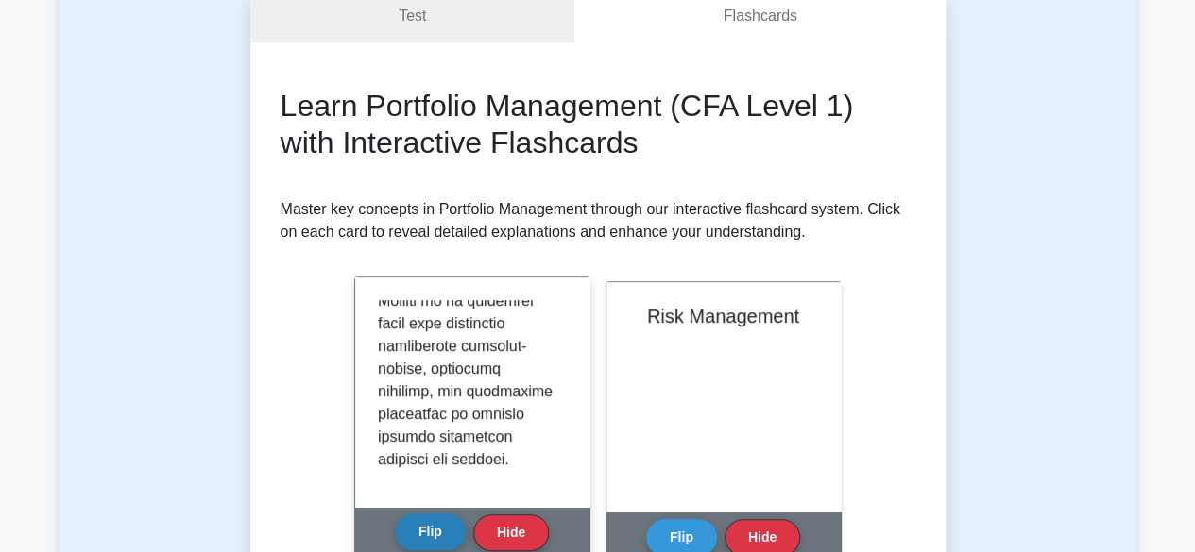
scroll to position [0, 0]
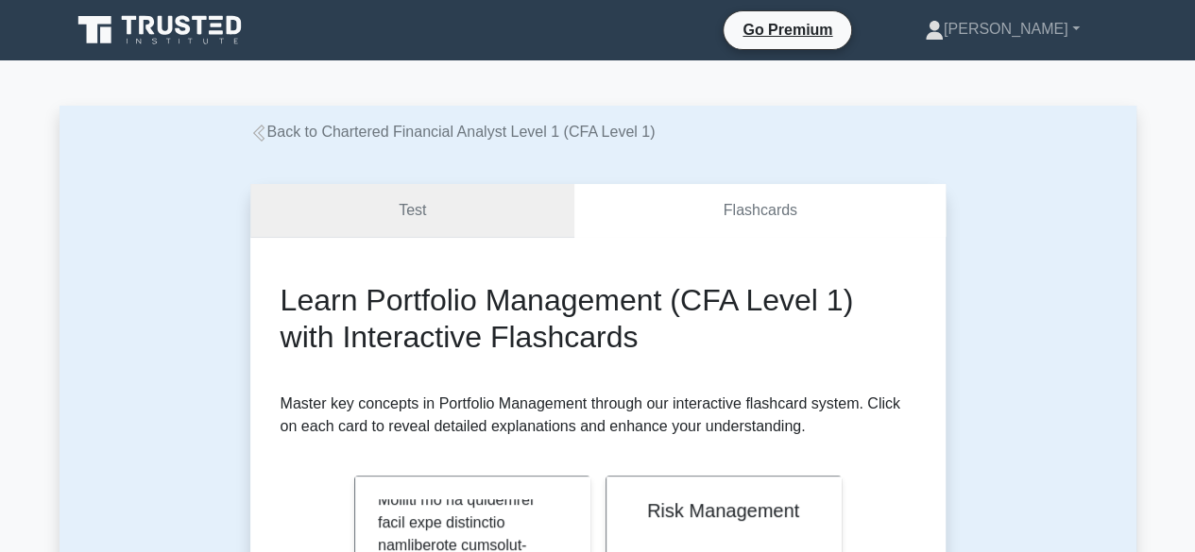
click at [491, 217] on link "Test" at bounding box center [412, 211] width 325 height 54
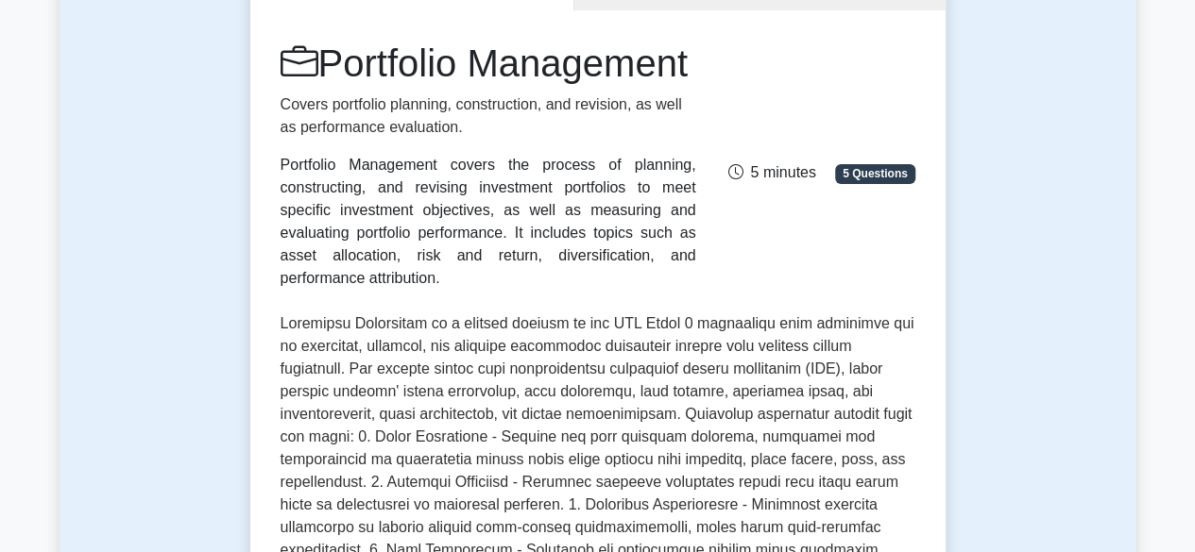
scroll to position [234, 0]
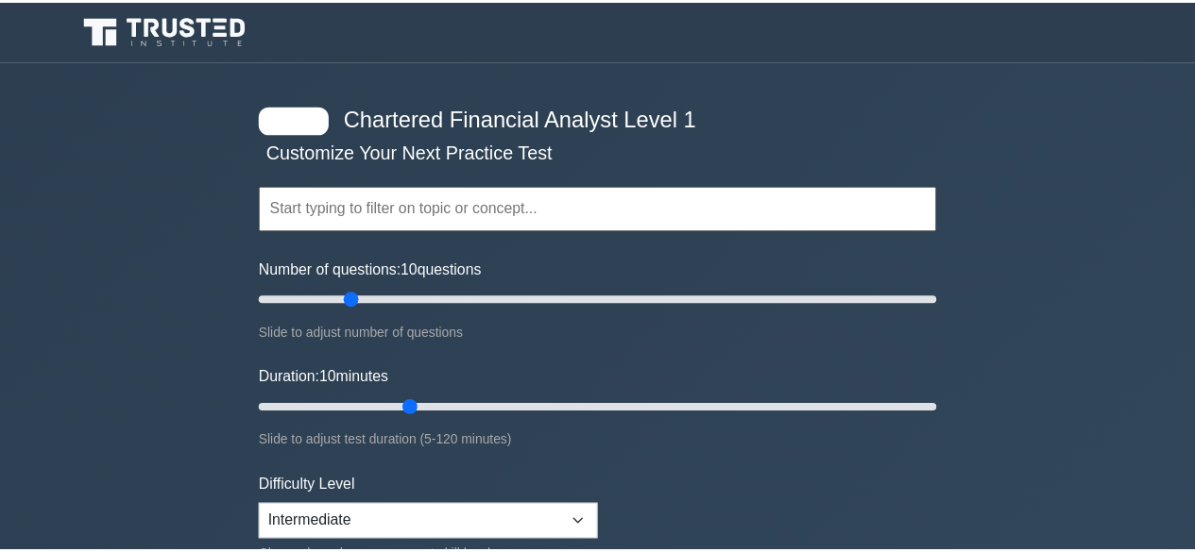
scroll to position [212, 0]
